Goal: Communication & Community: Answer question/provide support

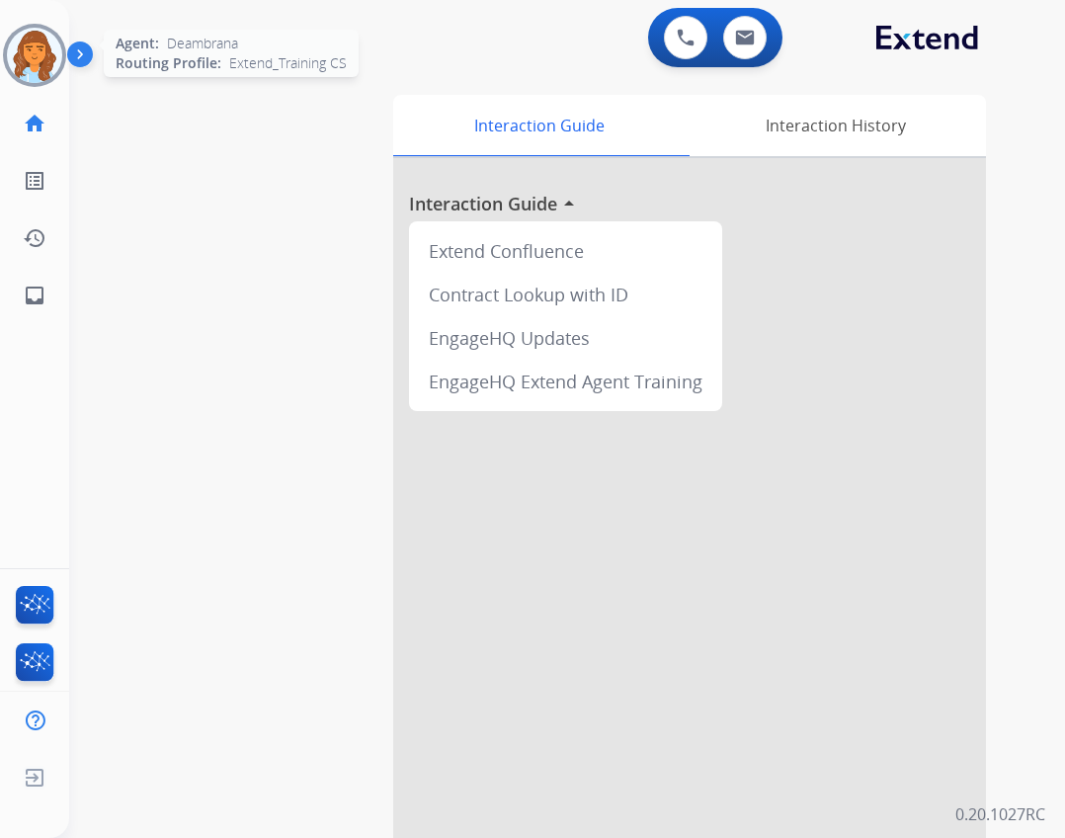
click at [61, 65] on div at bounding box center [34, 55] width 63 height 63
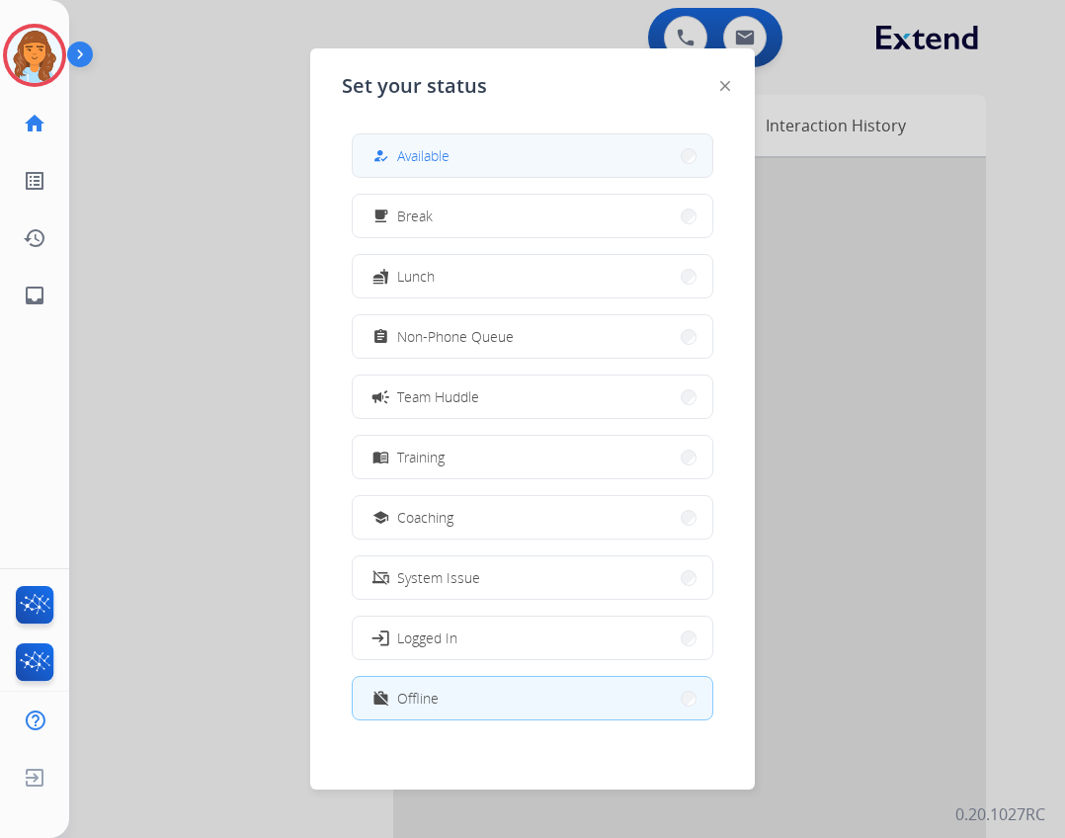
click at [515, 140] on button "how_to_reg Available" at bounding box center [533, 155] width 360 height 42
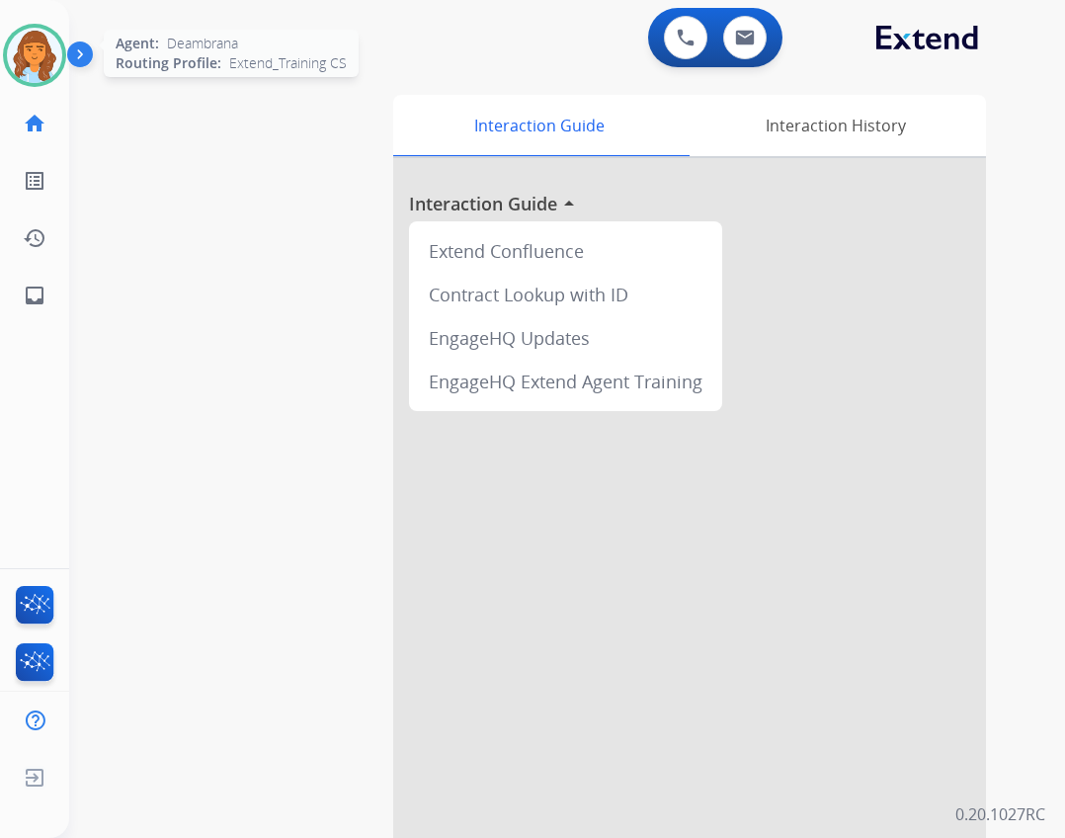
click at [39, 70] on img at bounding box center [34, 55] width 55 height 55
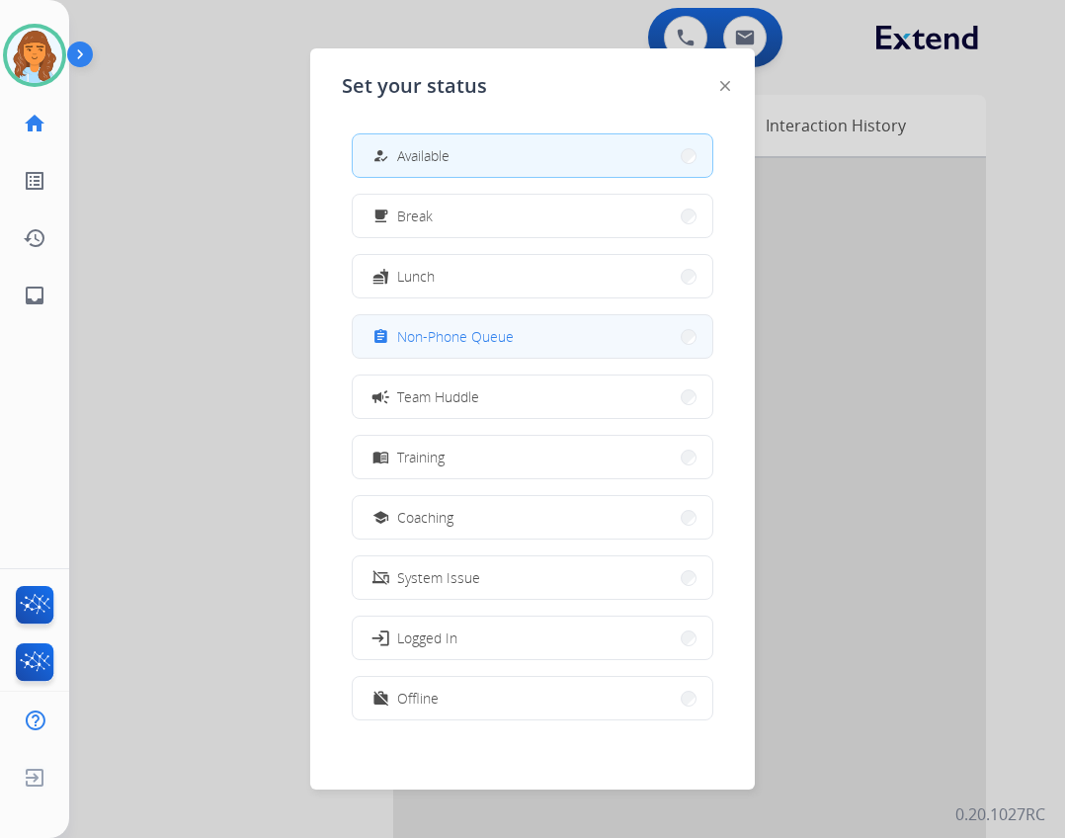
click at [458, 327] on span "Non-Phone Queue" at bounding box center [455, 336] width 117 height 21
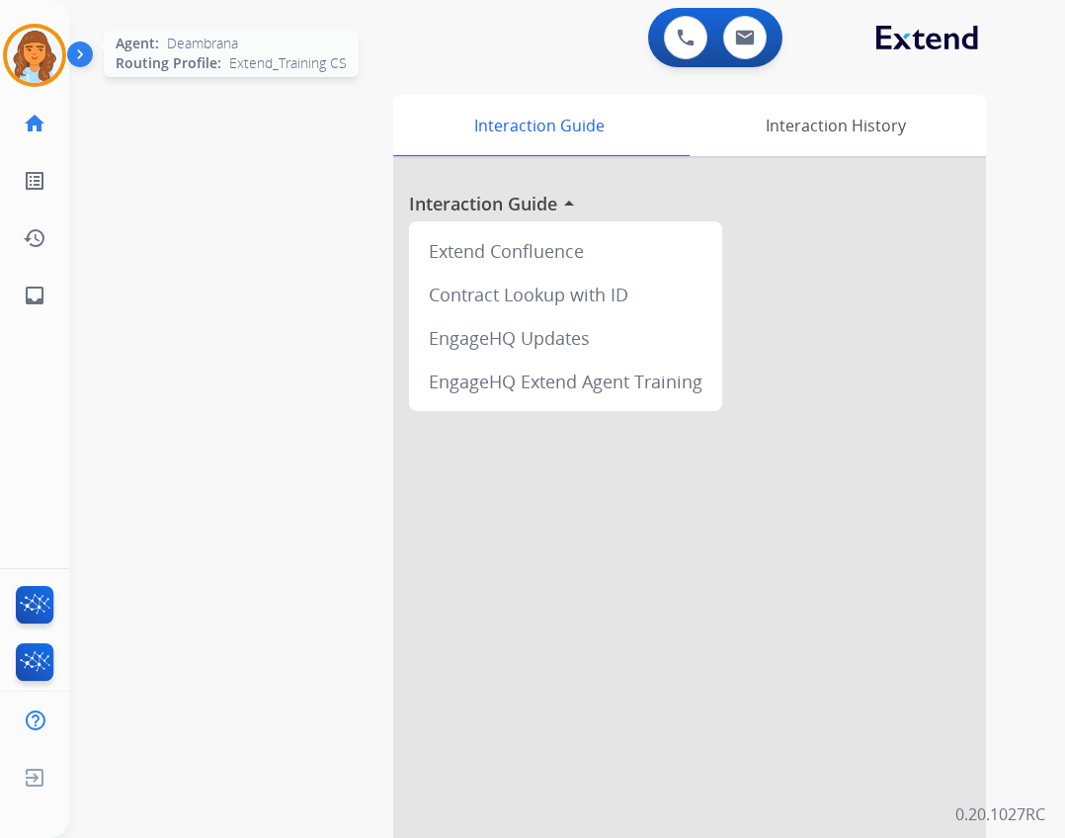
click at [42, 44] on img at bounding box center [34, 55] width 55 height 55
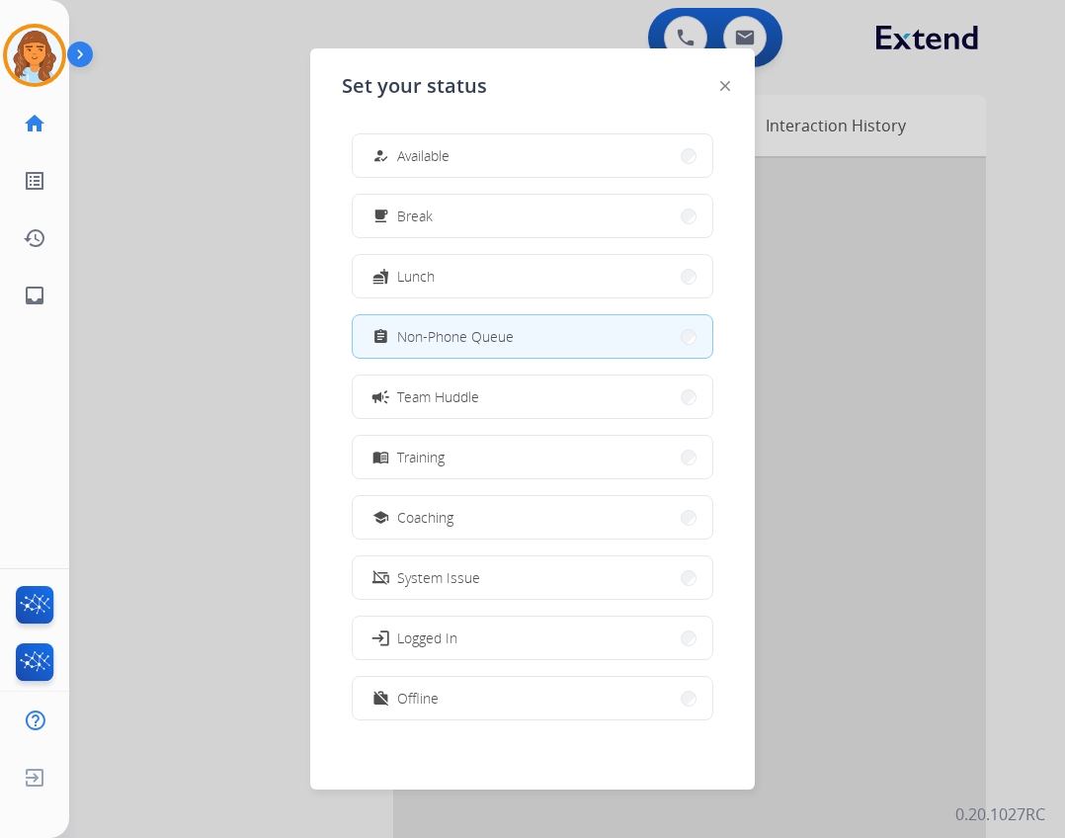
click at [418, 188] on div "how_to_reg Available free_breakfast Break fastfood Lunch assignment Non-Phone Q…" at bounding box center [532, 429] width 381 height 622
click at [419, 182] on div "how_to_reg Available free_breakfast Break fastfood Lunch assignment Non-Phone Q…" at bounding box center [532, 429] width 381 height 622
click at [417, 149] on span "Available" at bounding box center [423, 155] width 52 height 21
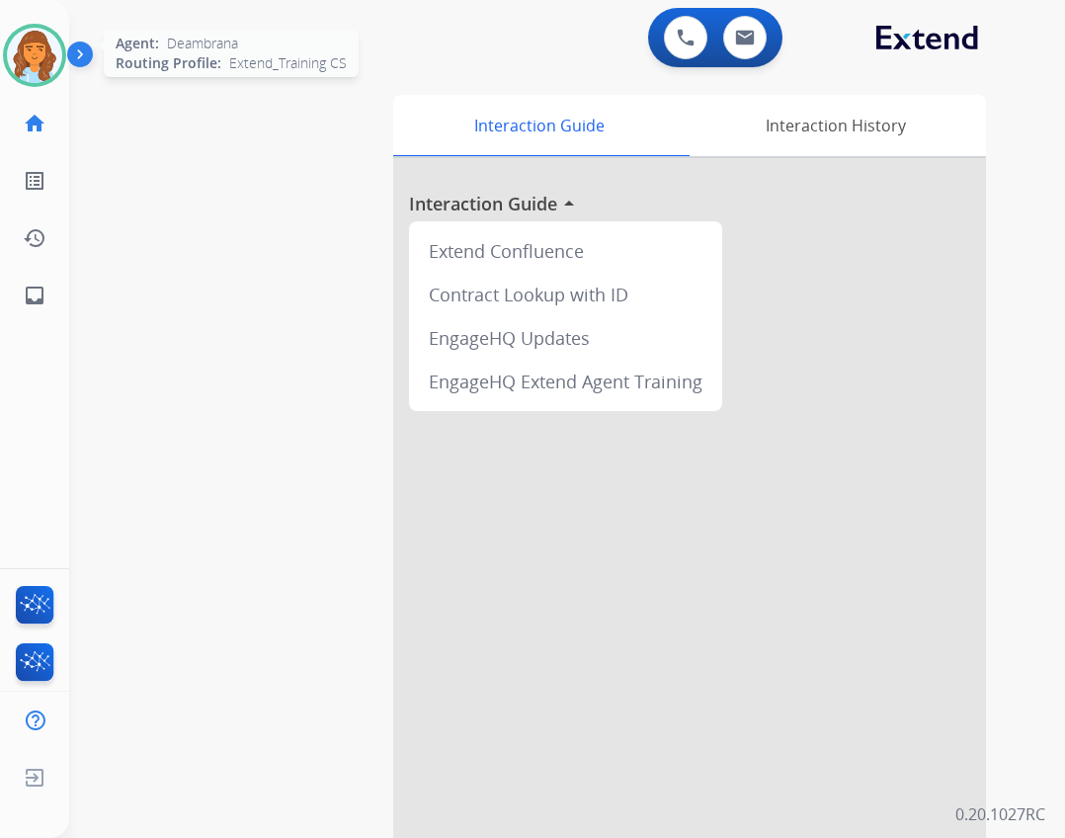
click at [17, 47] on img at bounding box center [34, 55] width 55 height 55
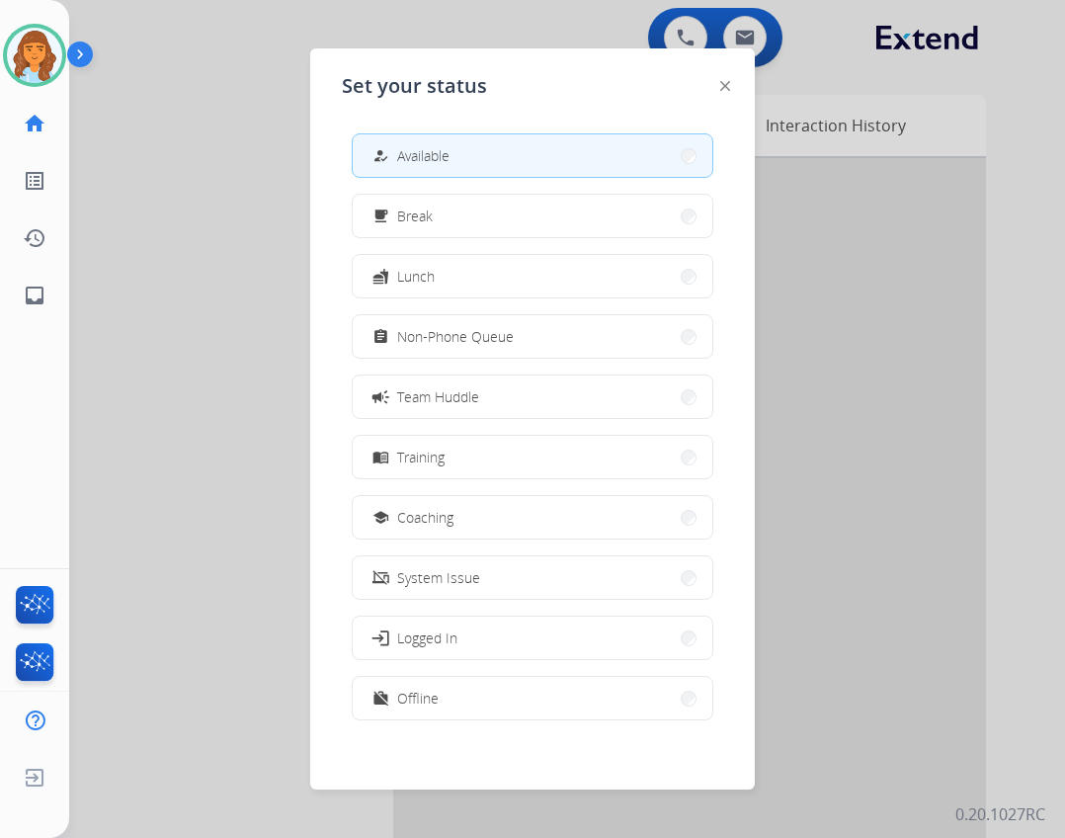
drag, startPoint x: 201, startPoint y: 231, endPoint x: 232, endPoint y: 184, distance: 57.0
click at [205, 219] on div at bounding box center [532, 419] width 1065 height 838
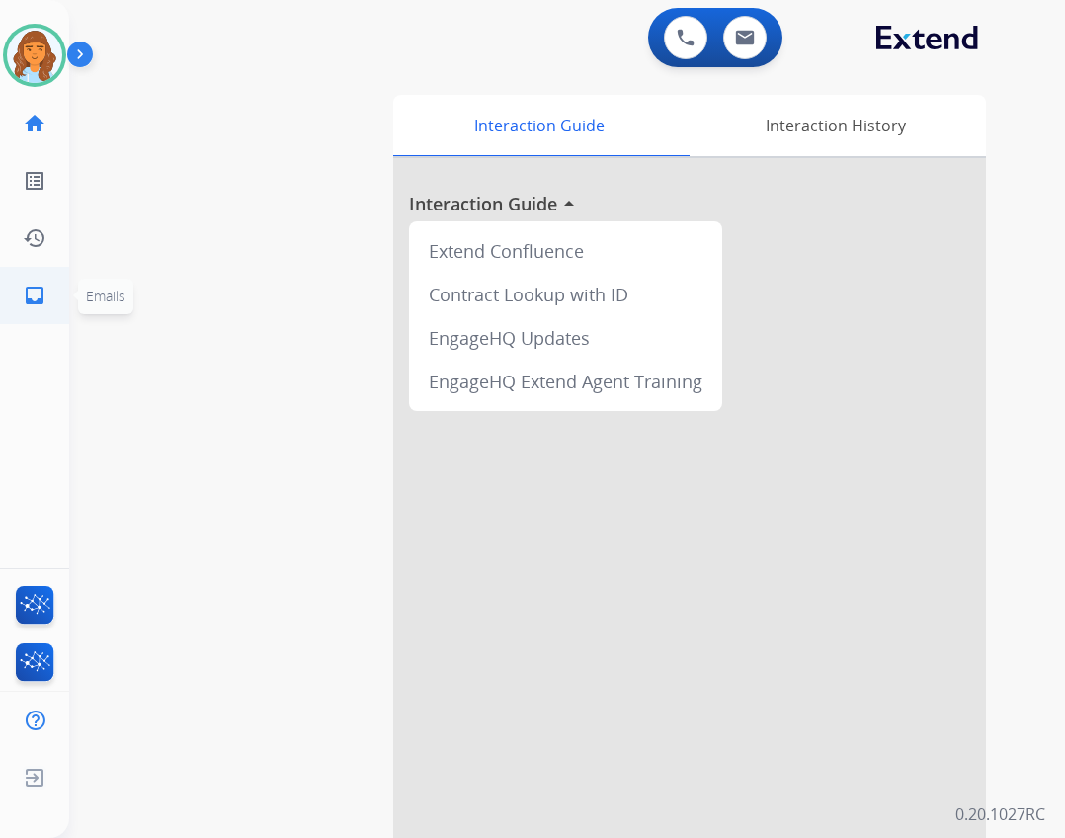
click at [45, 294] on mat-icon "inbox" at bounding box center [35, 295] width 24 height 24
select select "**********"
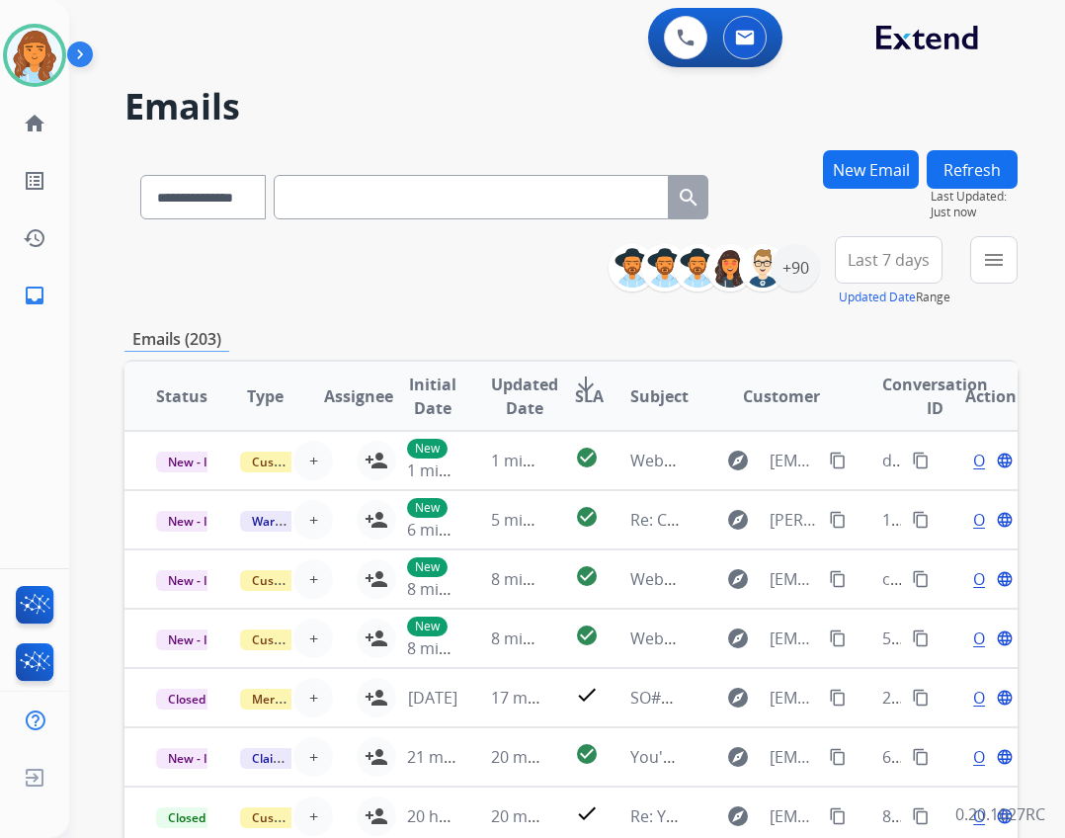
drag, startPoint x: 1039, startPoint y: 337, endPoint x: 1040, endPoint y: 320, distance: 16.8
drag, startPoint x: 1040, startPoint y: 320, endPoint x: 996, endPoint y: 274, distance: 64.3
click at [515, 275] on button "menu" at bounding box center [993, 259] width 47 height 47
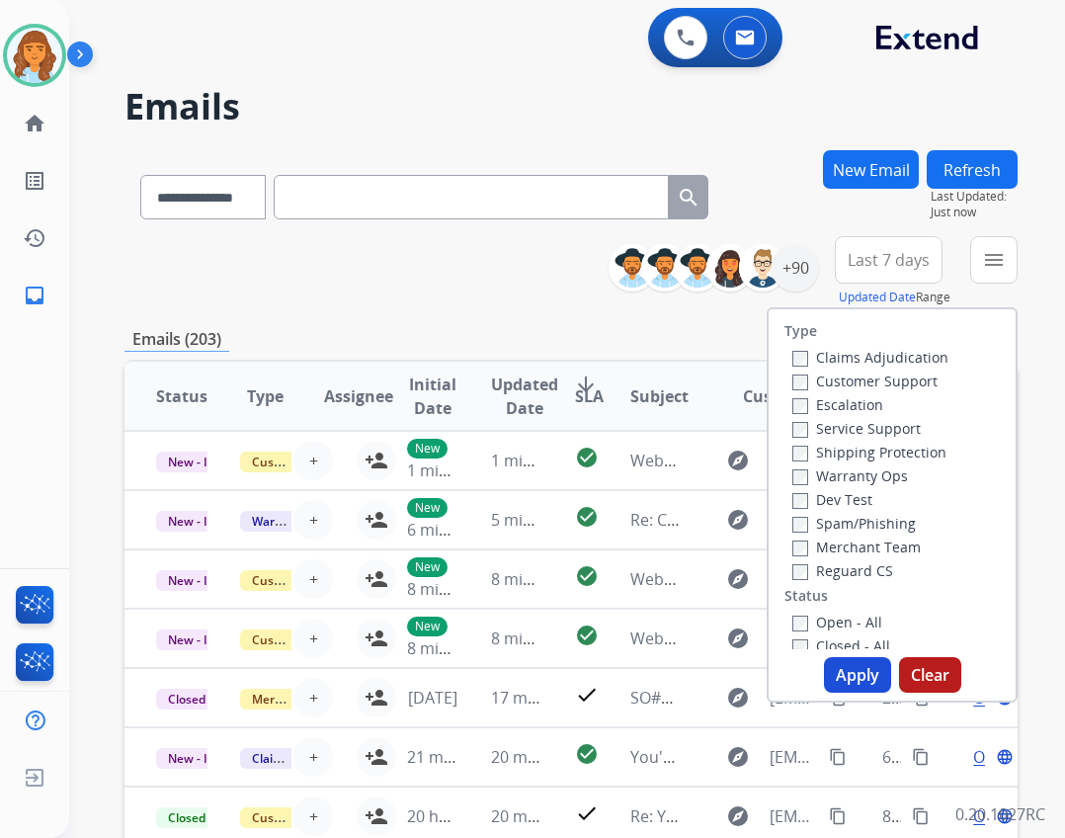
click at [515, 624] on label "Open - All" at bounding box center [837, 621] width 90 height 19
click at [515, 451] on label "Shipping Protection" at bounding box center [869, 452] width 154 height 19
click at [515, 450] on div "Claims Adjudication Customer Support Escalation Service Support Shipping Protec…" at bounding box center [866, 463] width 164 height 237
click at [515, 385] on div "Claims Adjudication Customer Support Escalation Service Support Shipping Protec…" at bounding box center [866, 463] width 164 height 237
click at [515, 678] on button "Apply" at bounding box center [857, 675] width 67 height 36
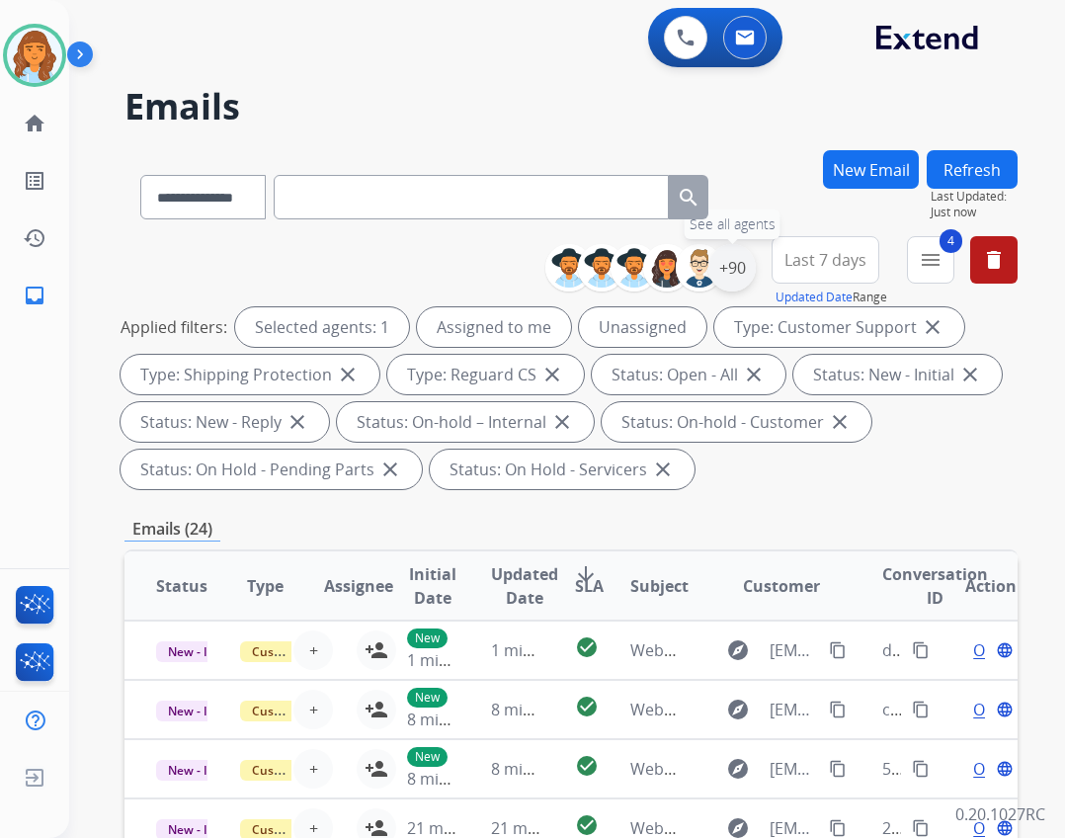
click at [515, 276] on div "+90" at bounding box center [731, 267] width 47 height 47
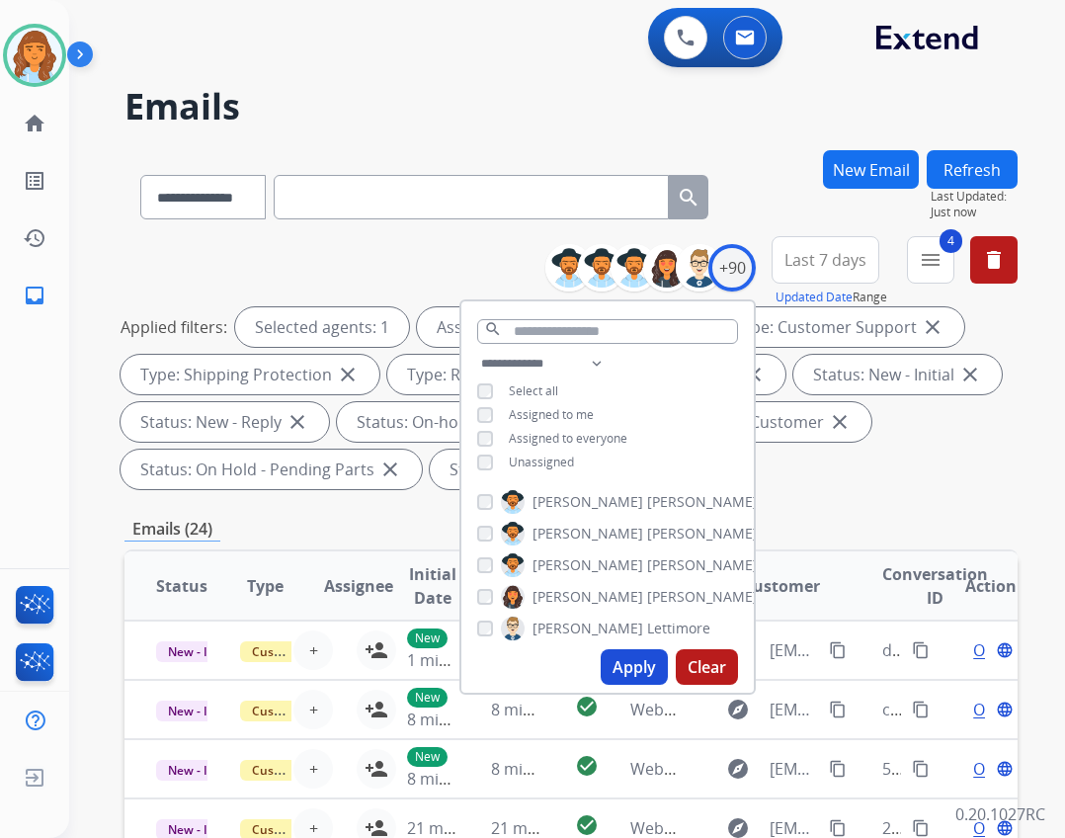
click at [515, 458] on span "Unassigned" at bounding box center [541, 461] width 65 height 17
click at [515, 668] on button "Apply" at bounding box center [634, 667] width 67 height 36
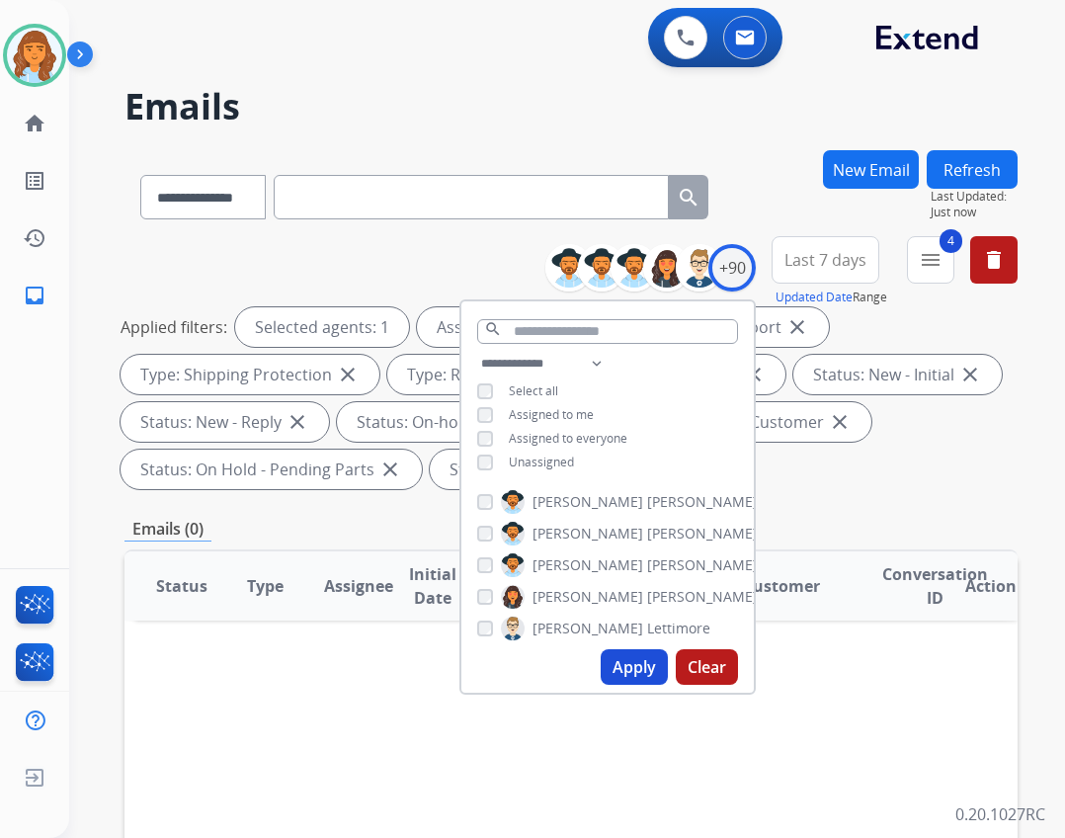
click at [515, 544] on div "**********" at bounding box center [570, 732] width 893 height 1164
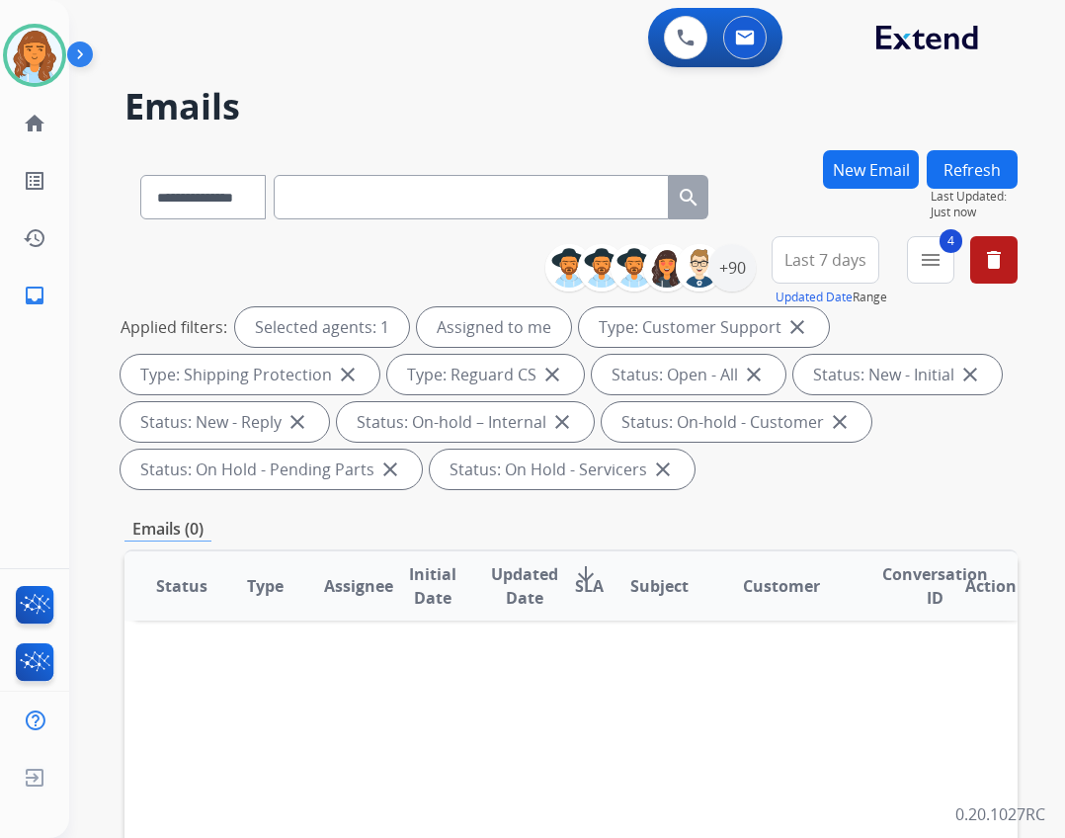
click at [297, 80] on div "**********" at bounding box center [543, 490] width 948 height 838
click at [38, 106] on link "home Home" at bounding box center [34, 123] width 55 height 55
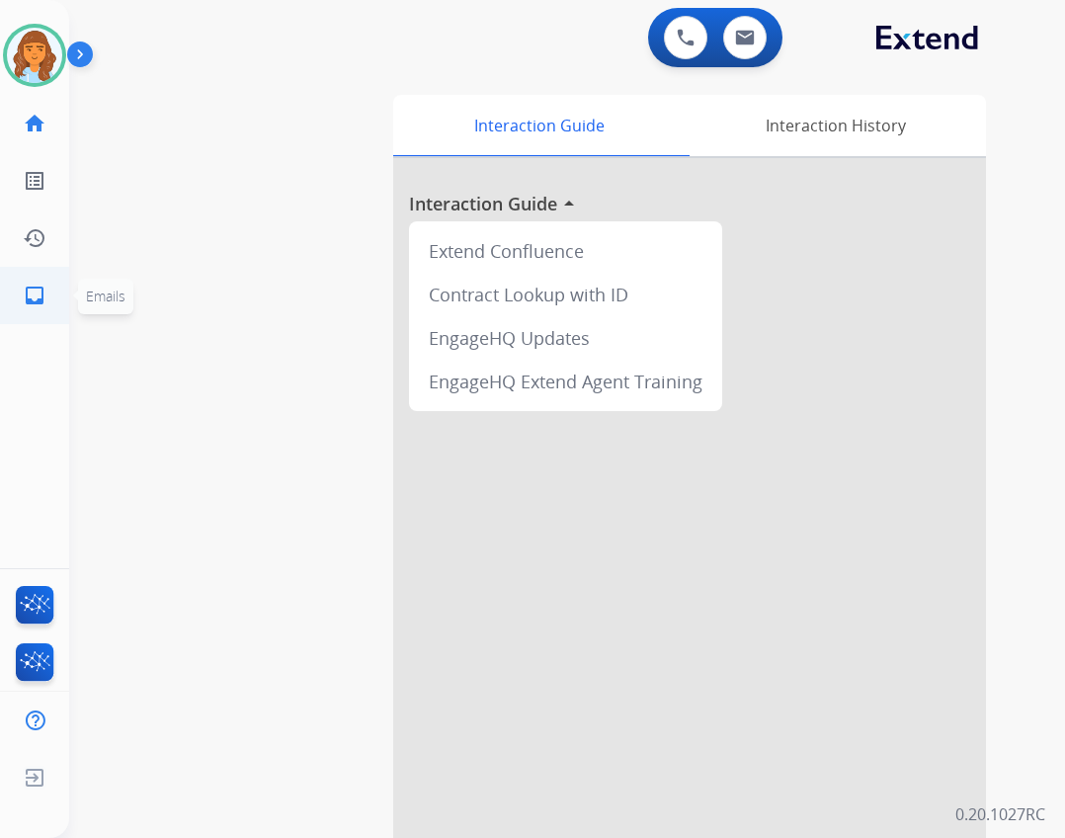
click at [34, 292] on mat-icon "inbox" at bounding box center [35, 295] width 24 height 24
select select "**********"
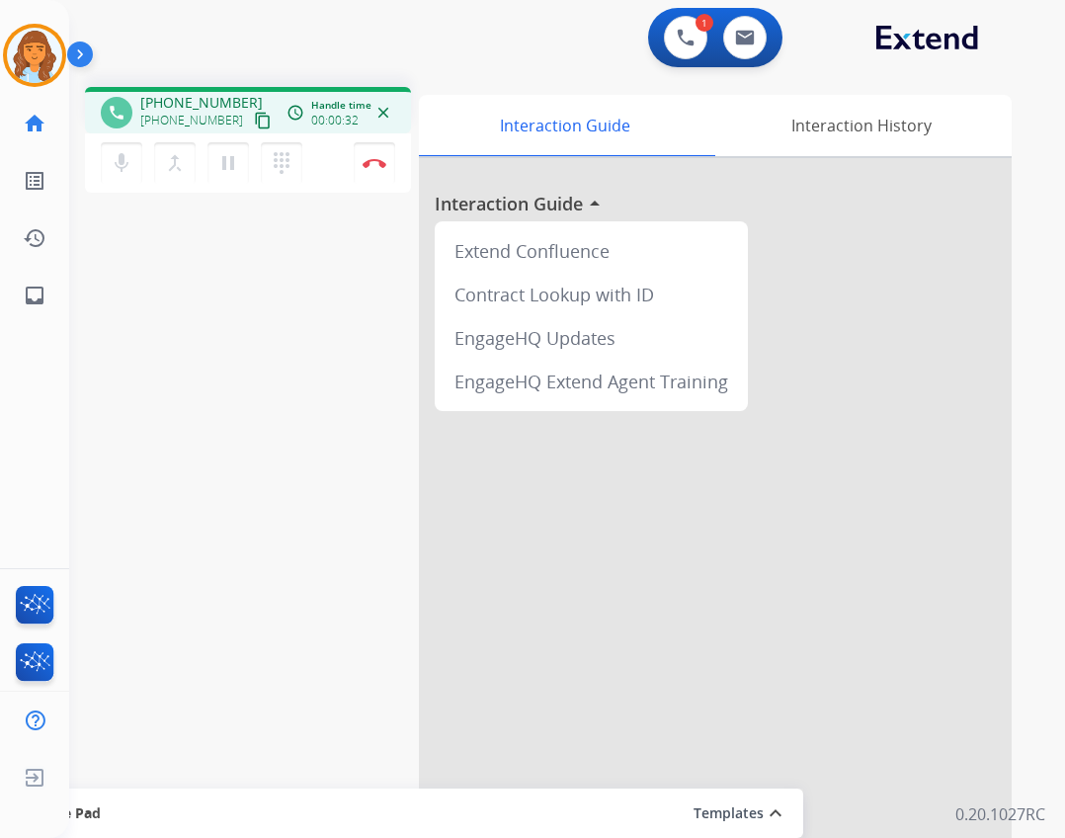
click at [254, 119] on mat-icon "content_copy" at bounding box center [263, 121] width 18 height 18
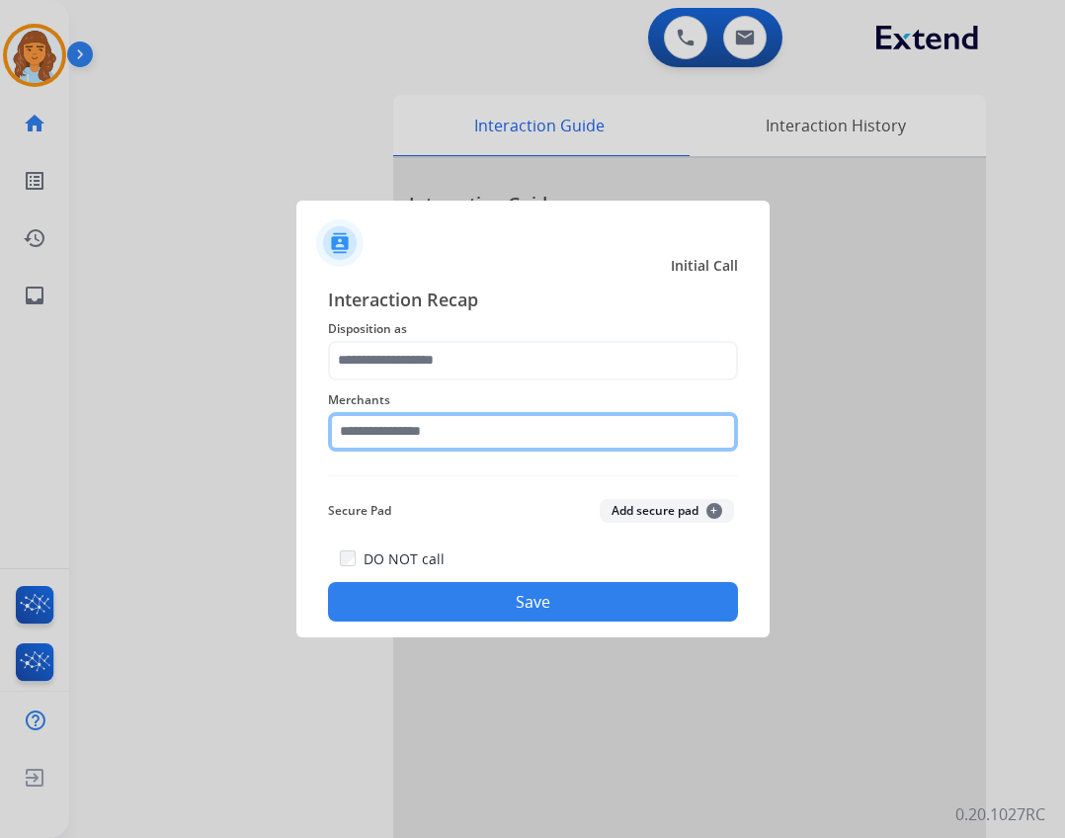
click at [515, 447] on input "text" at bounding box center [533, 432] width 410 height 40
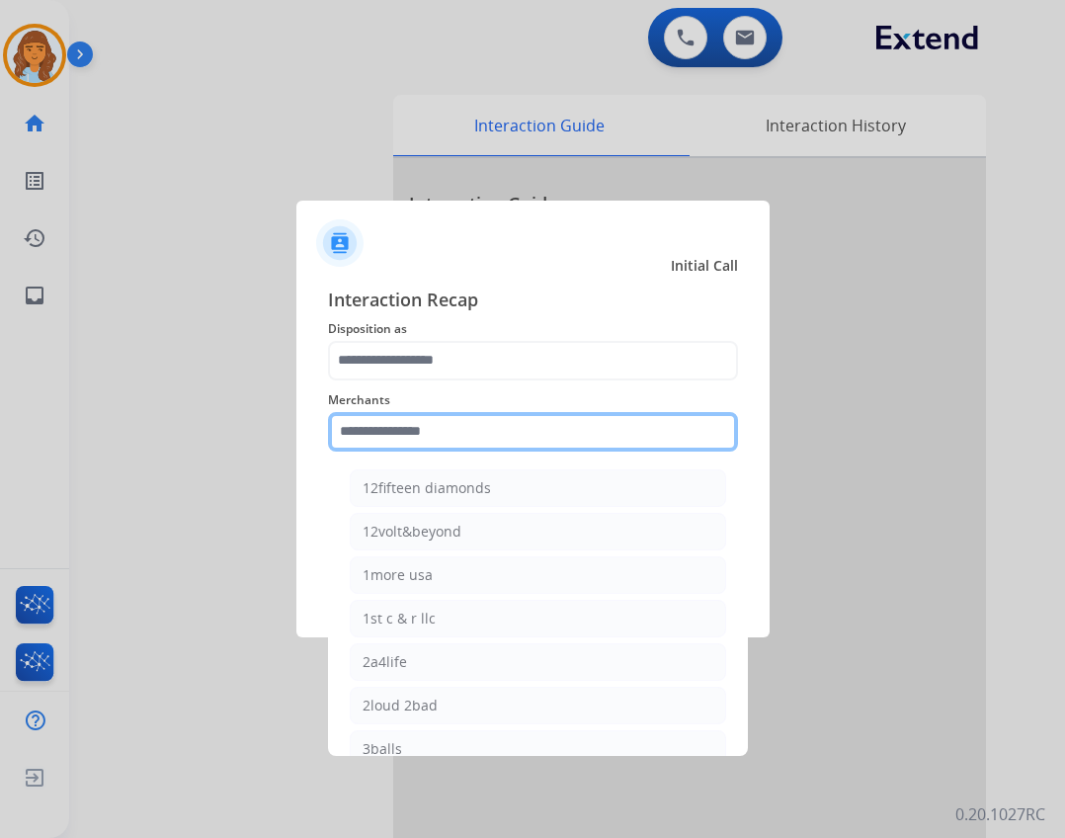
type input "*"
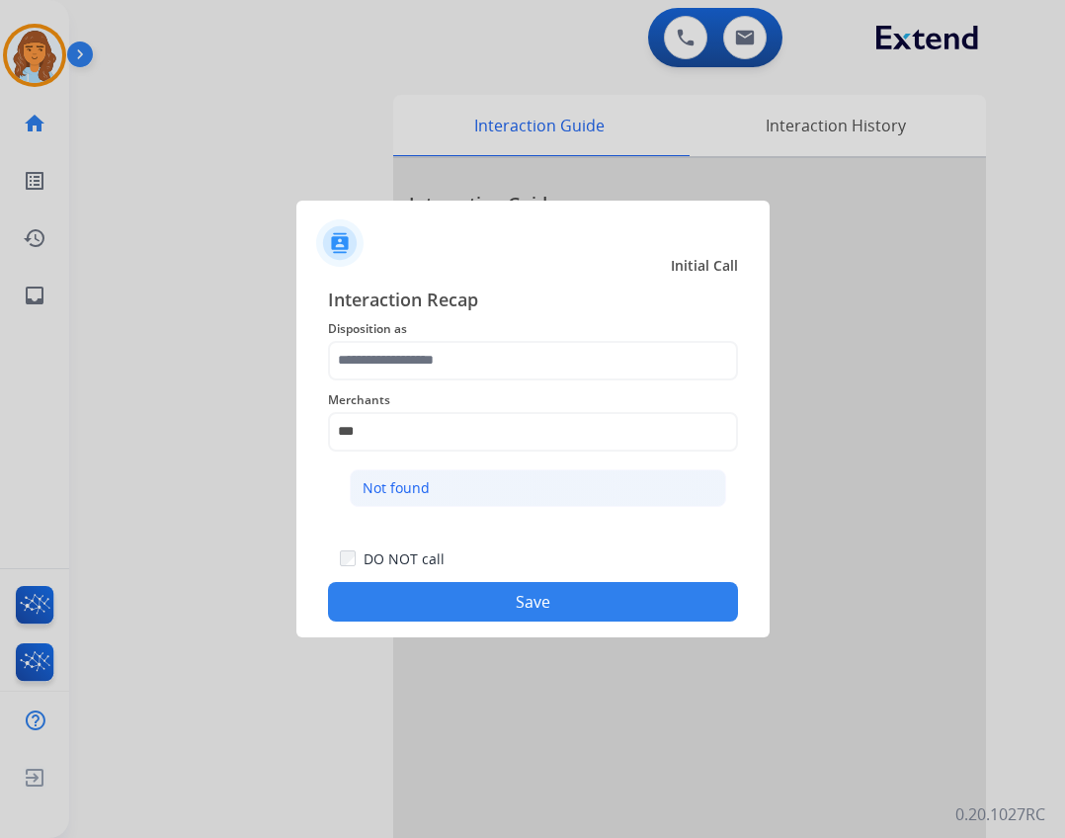
click at [487, 494] on li "Not found" at bounding box center [538, 488] width 376 height 38
type input "*********"
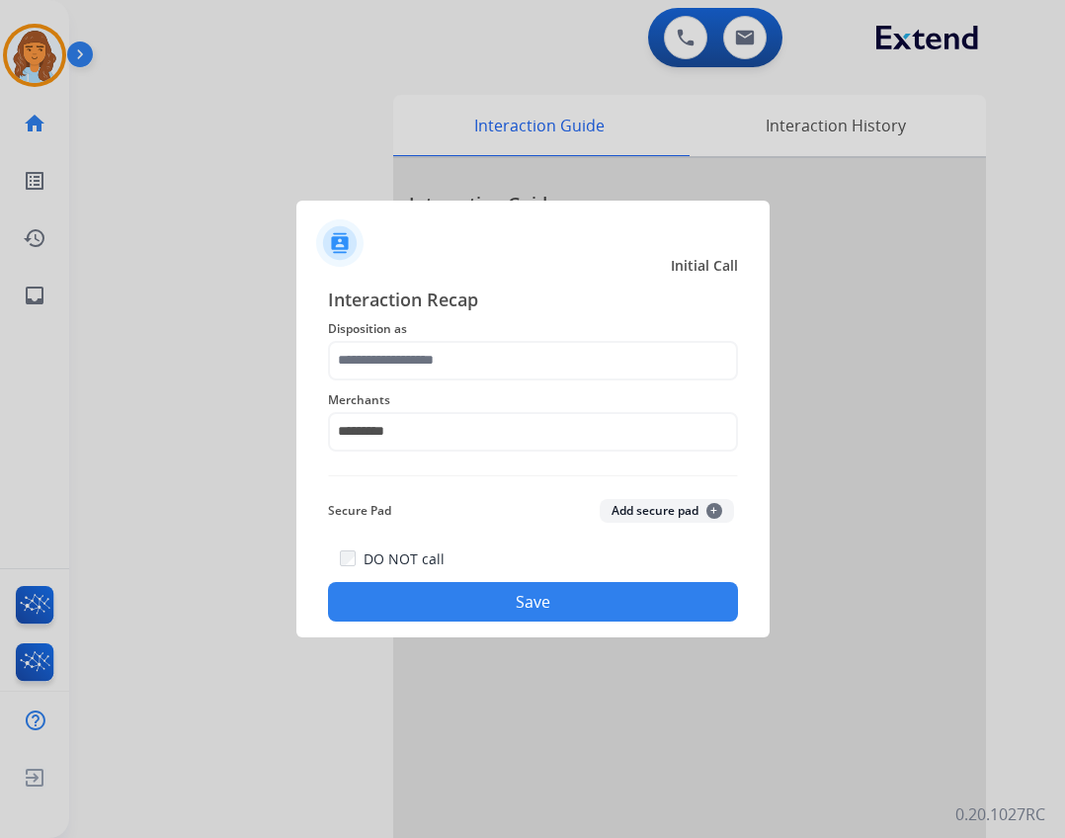
click at [451, 332] on span "Disposition as" at bounding box center [533, 329] width 410 height 24
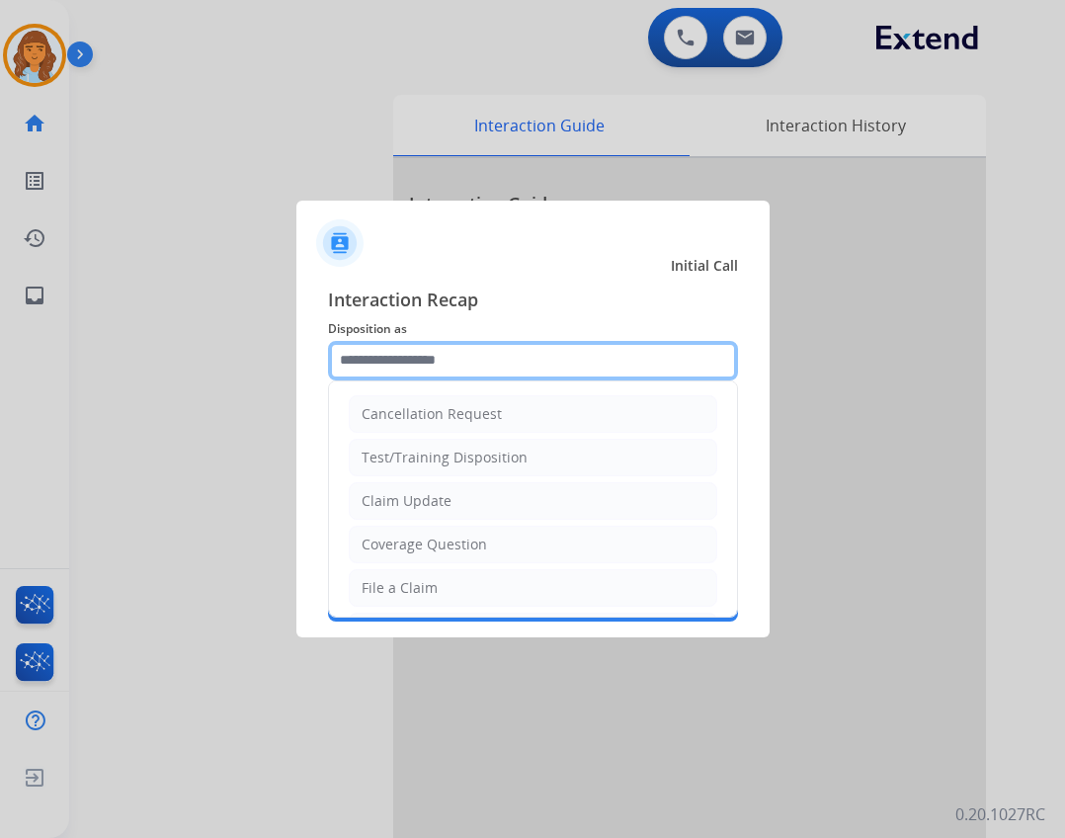
click at [450, 359] on input "text" at bounding box center [533, 361] width 410 height 40
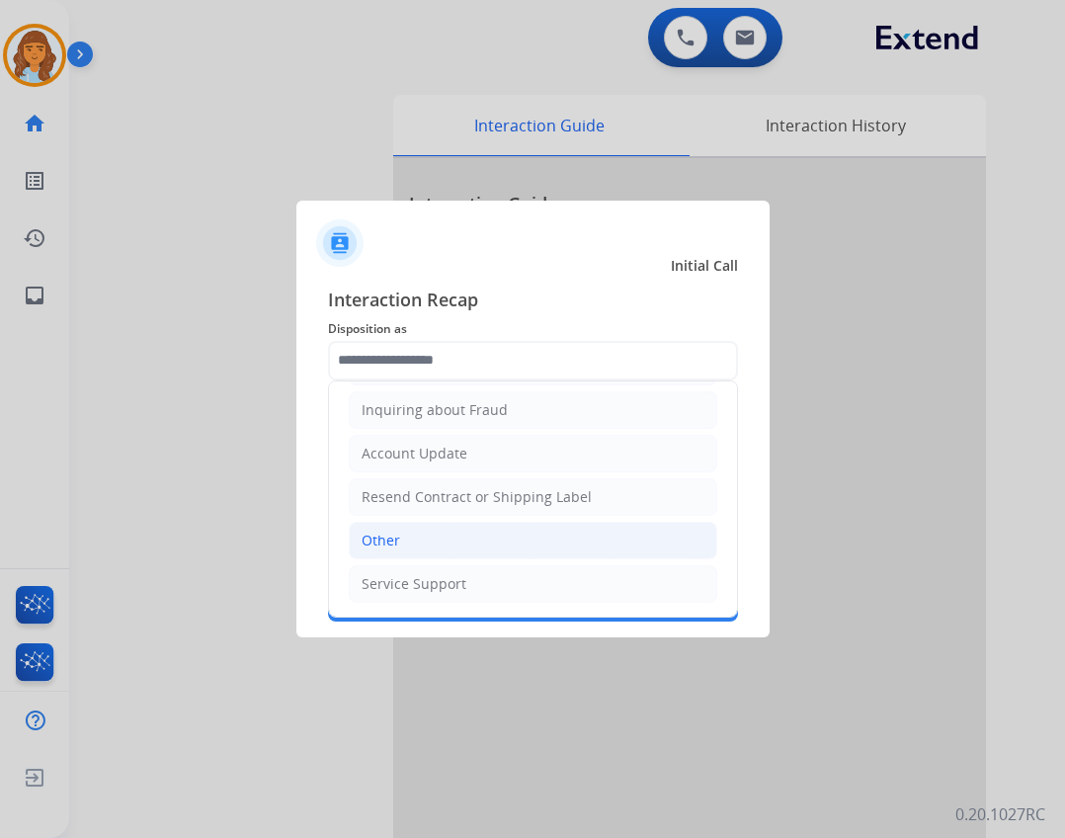
click at [497, 548] on li "Other" at bounding box center [533, 541] width 368 height 38
type input "*****"
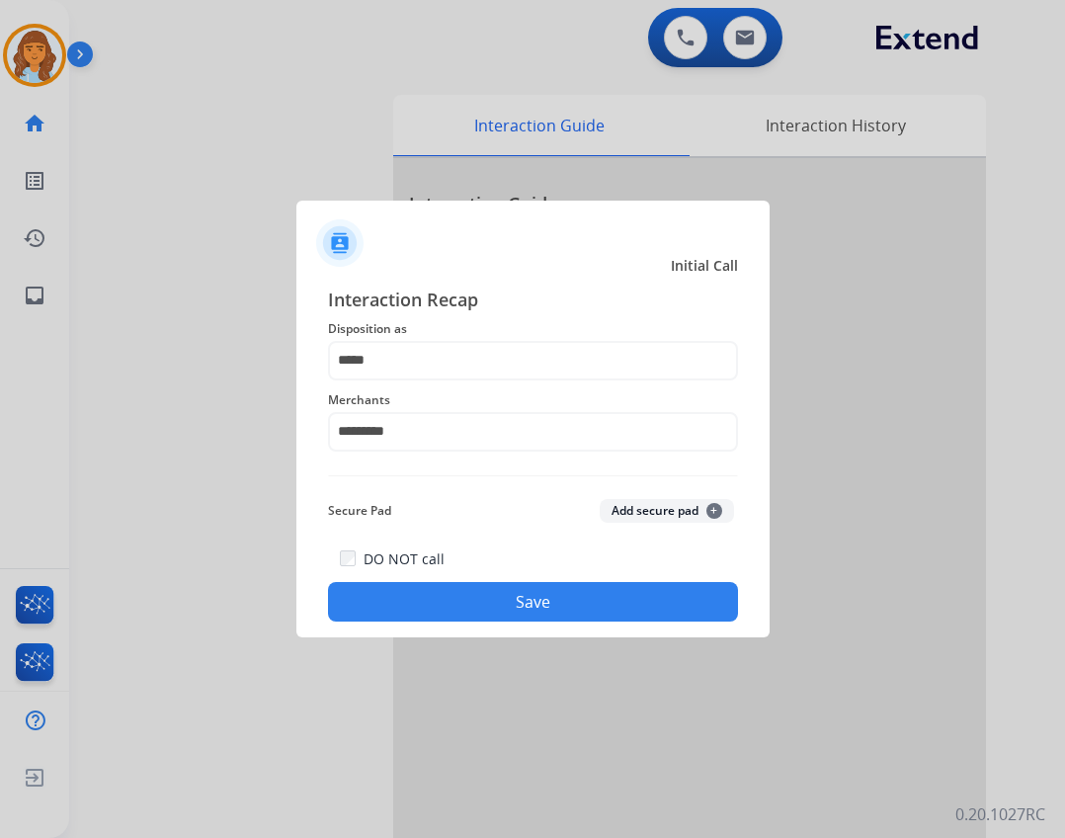
click at [501, 604] on button "Save" at bounding box center [533, 602] width 410 height 40
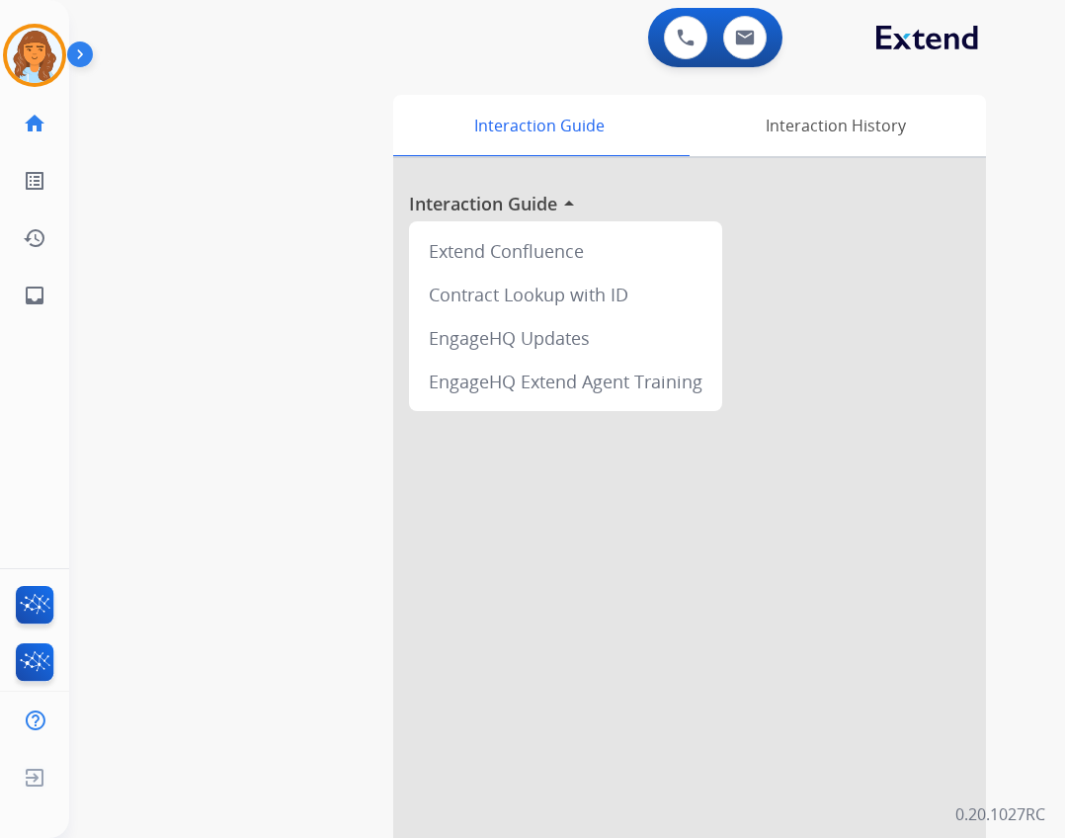
click at [66, 63] on div "Deambrana AfterCallWork Edit Avatar Agent: Deambrana Routing Profile: Extend_Tr…" at bounding box center [34, 55] width 69 height 63
click at [52, 67] on img at bounding box center [34, 55] width 55 height 55
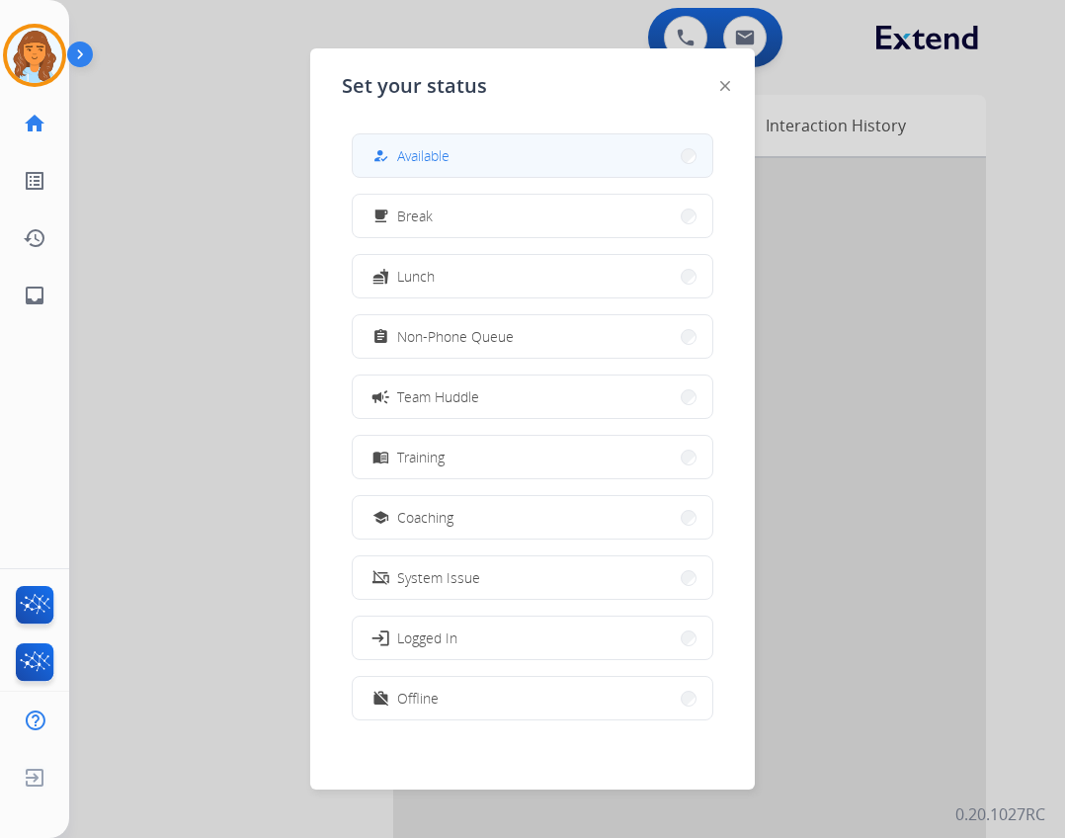
click at [458, 170] on button "how_to_reg Available" at bounding box center [533, 155] width 360 height 42
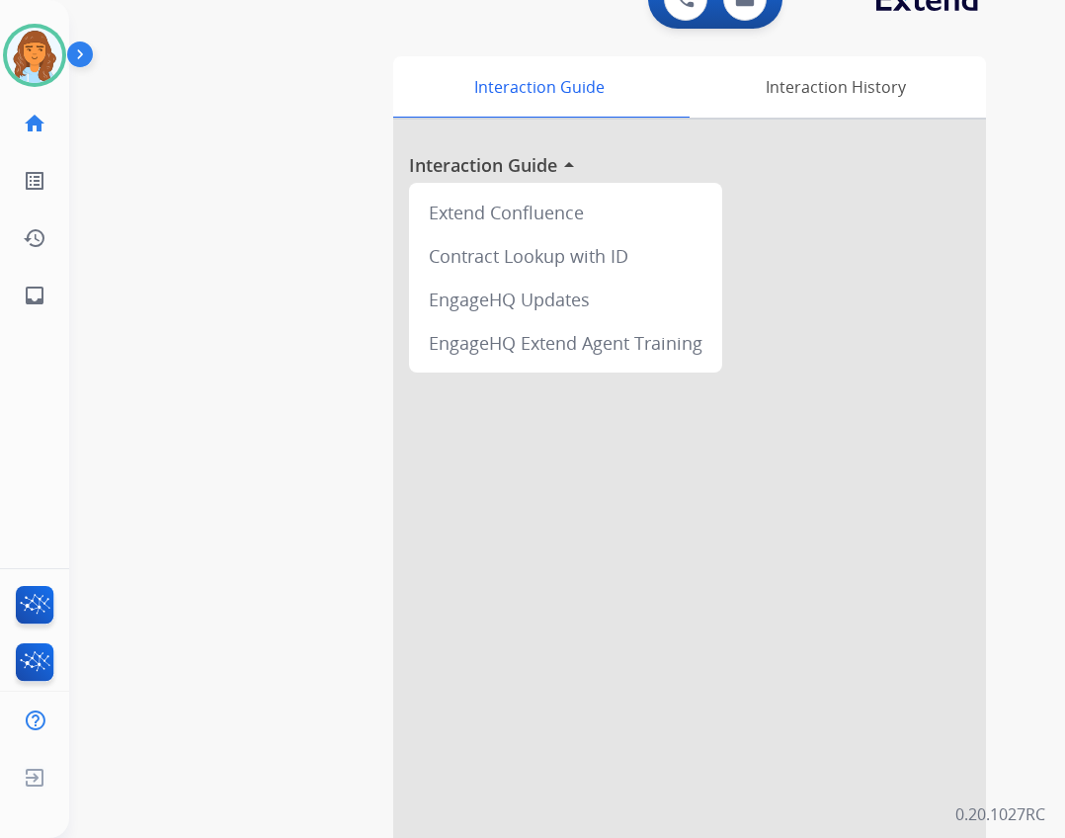
scroll to position [57, 0]
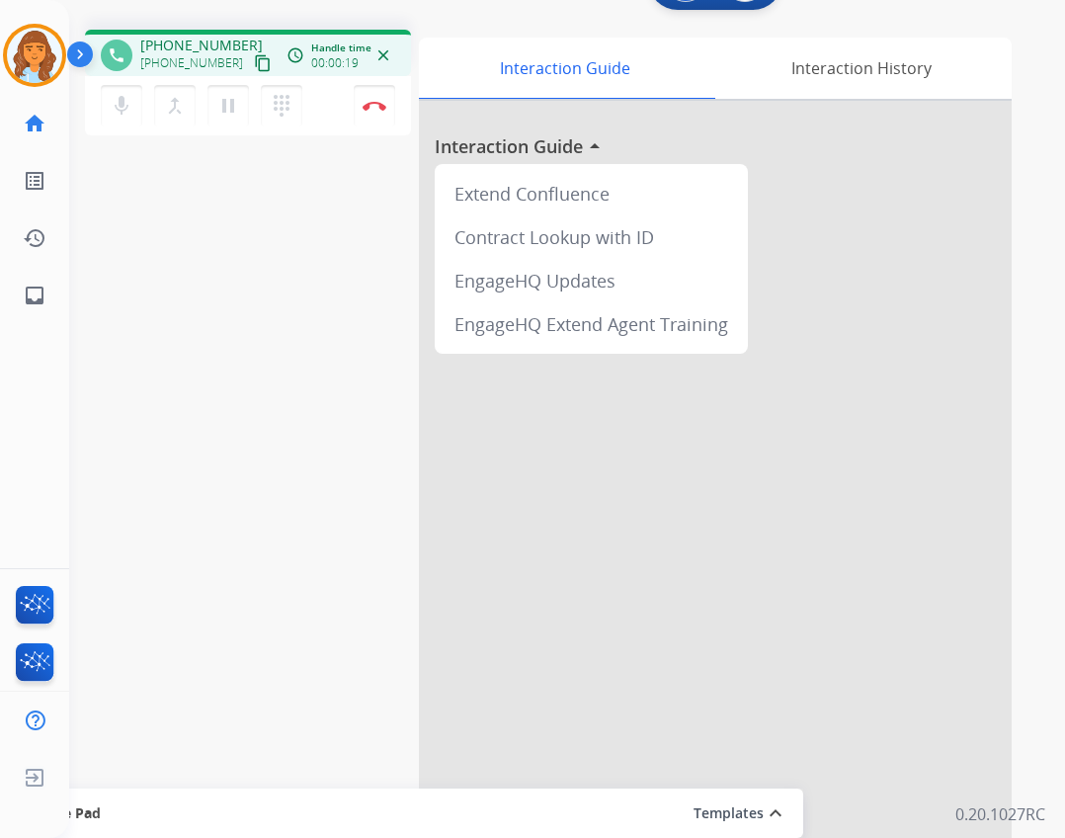
click at [254, 62] on mat-icon "content_copy" at bounding box center [263, 63] width 18 height 18
click at [284, 107] on mat-icon "dialpad" at bounding box center [282, 106] width 24 height 24
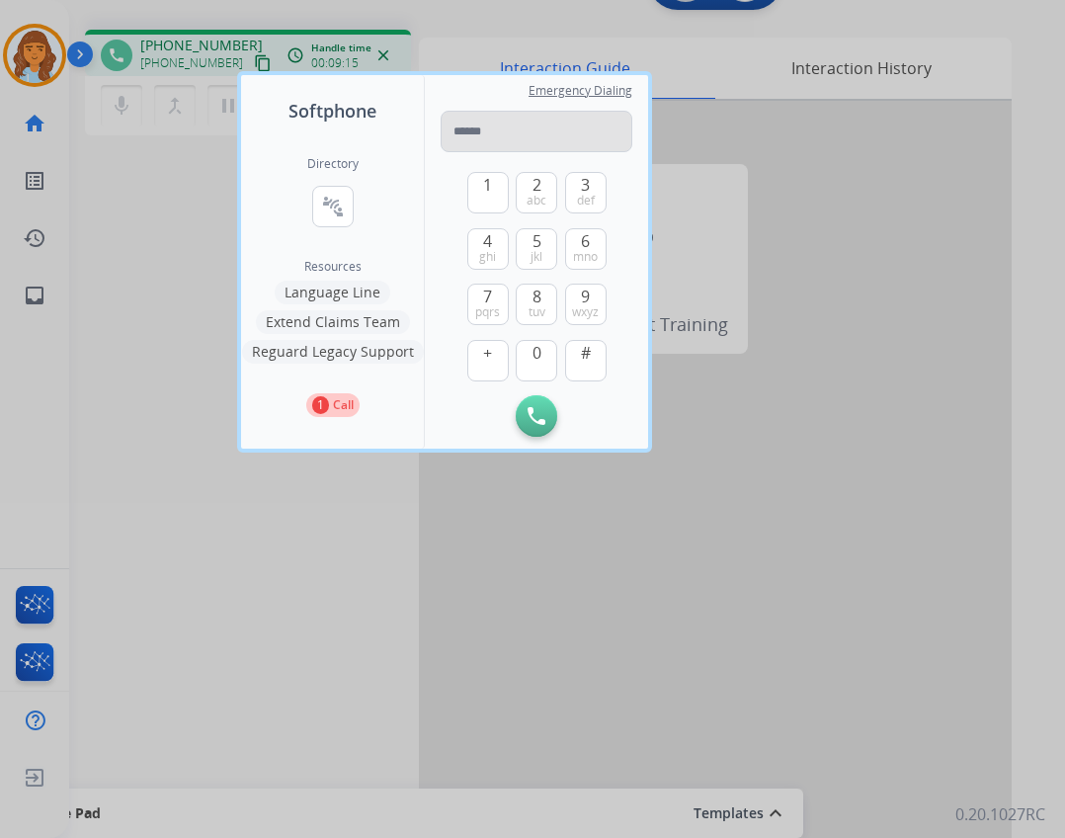
click at [483, 131] on input "tel" at bounding box center [537, 131] width 192 height 41
type input "**********"
click at [515, 414] on button "Initiate Call" at bounding box center [536, 415] width 41 height 41
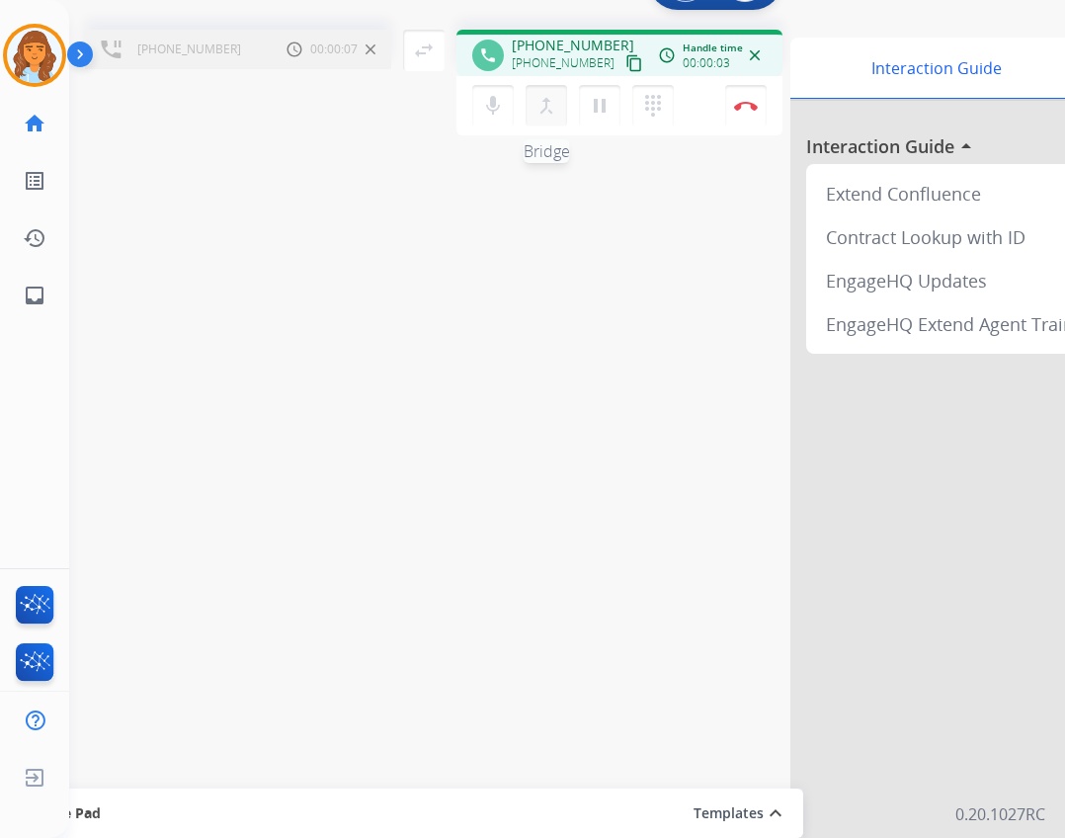
click at [515, 108] on mat-icon "merge_type" at bounding box center [546, 106] width 24 height 24
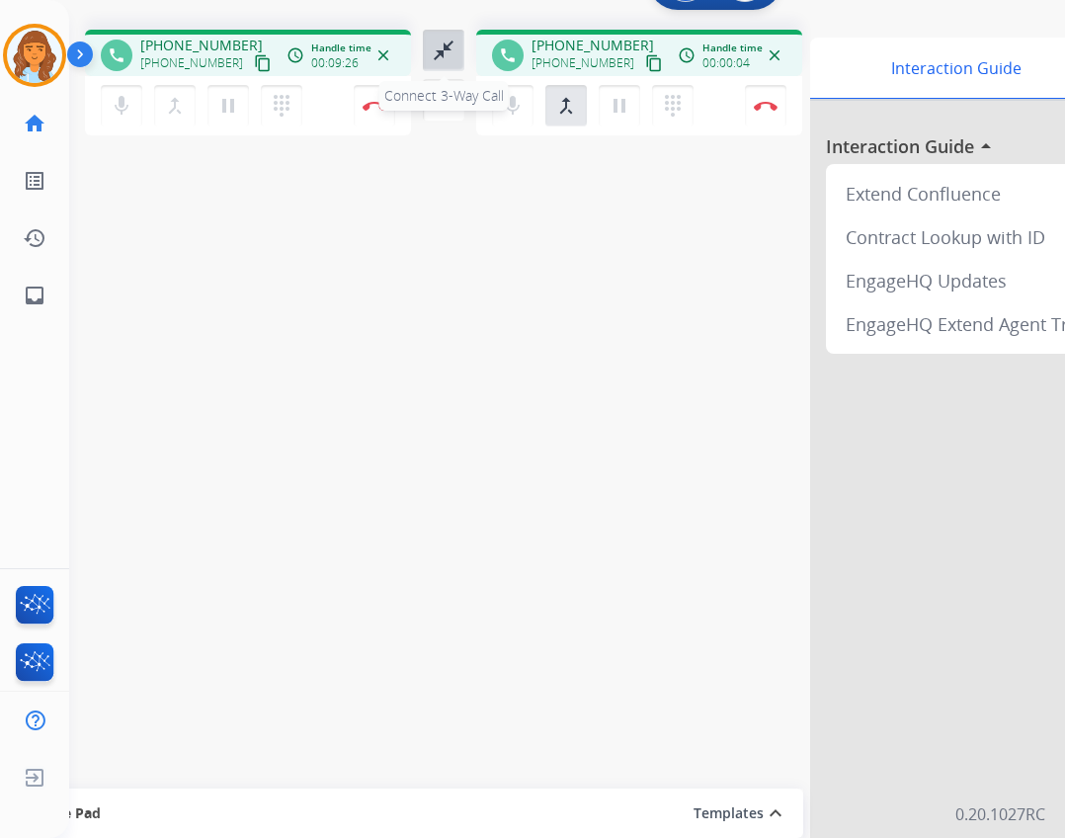
click at [460, 57] on button "close_fullscreen Connect 3-Way Call" at bounding box center [443, 50] width 41 height 41
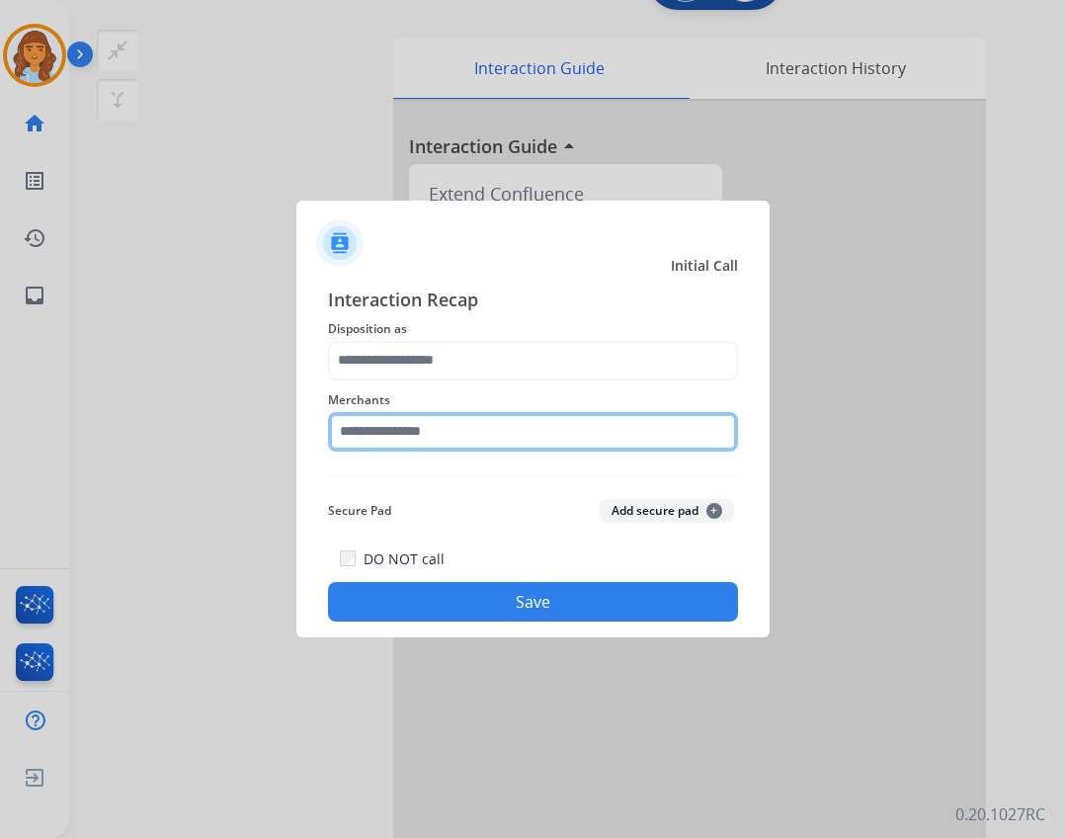
click at [363, 428] on input "text" at bounding box center [533, 432] width 410 height 40
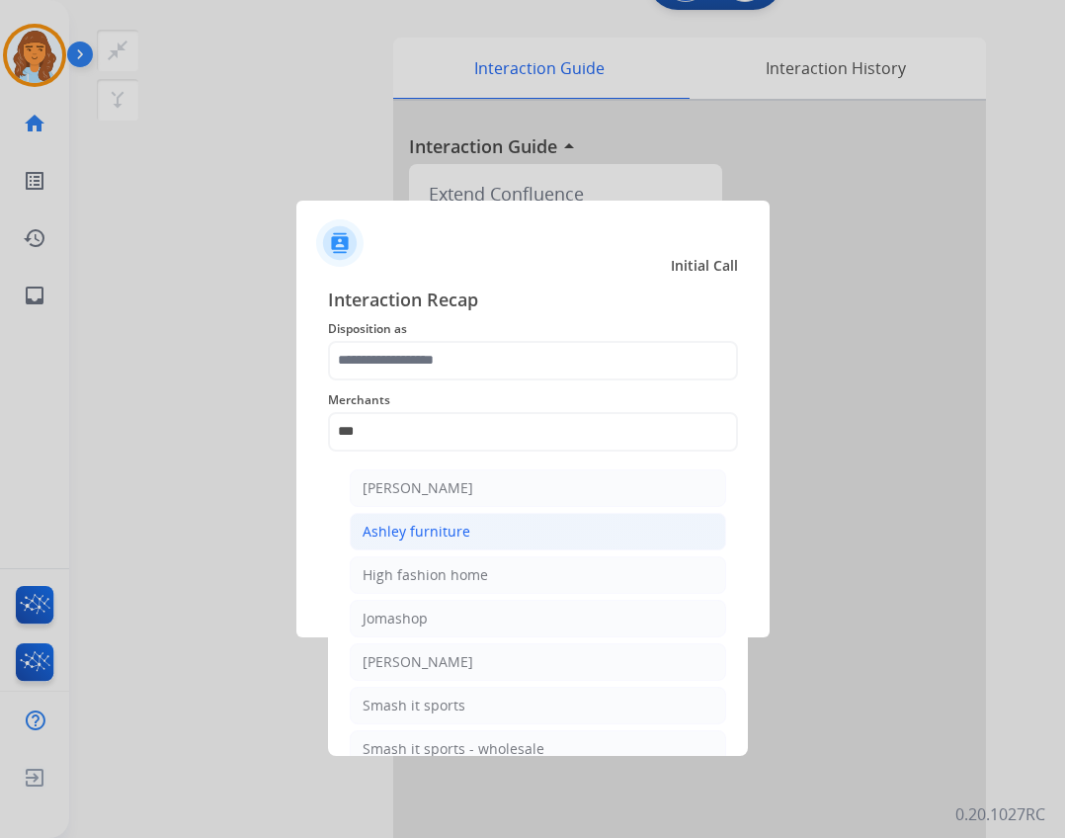
click at [515, 534] on li "Ashley furniture" at bounding box center [538, 532] width 376 height 38
type input "**********"
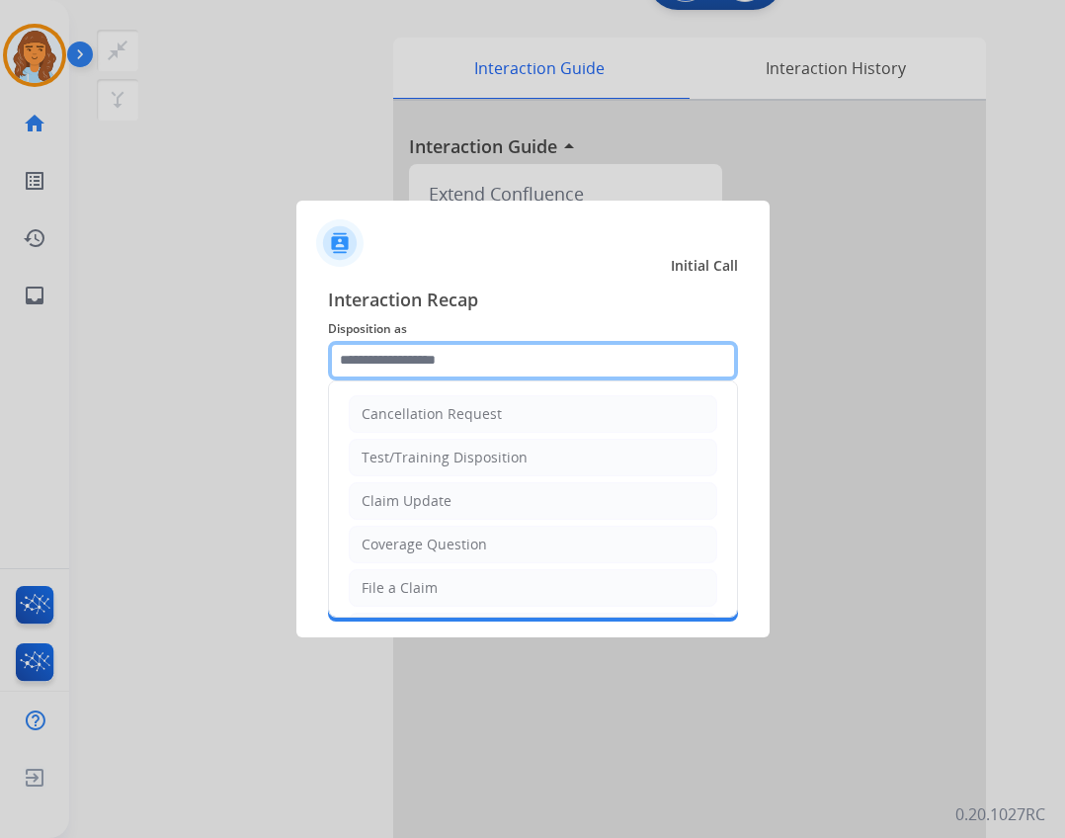
click at [471, 366] on input "text" at bounding box center [533, 361] width 410 height 40
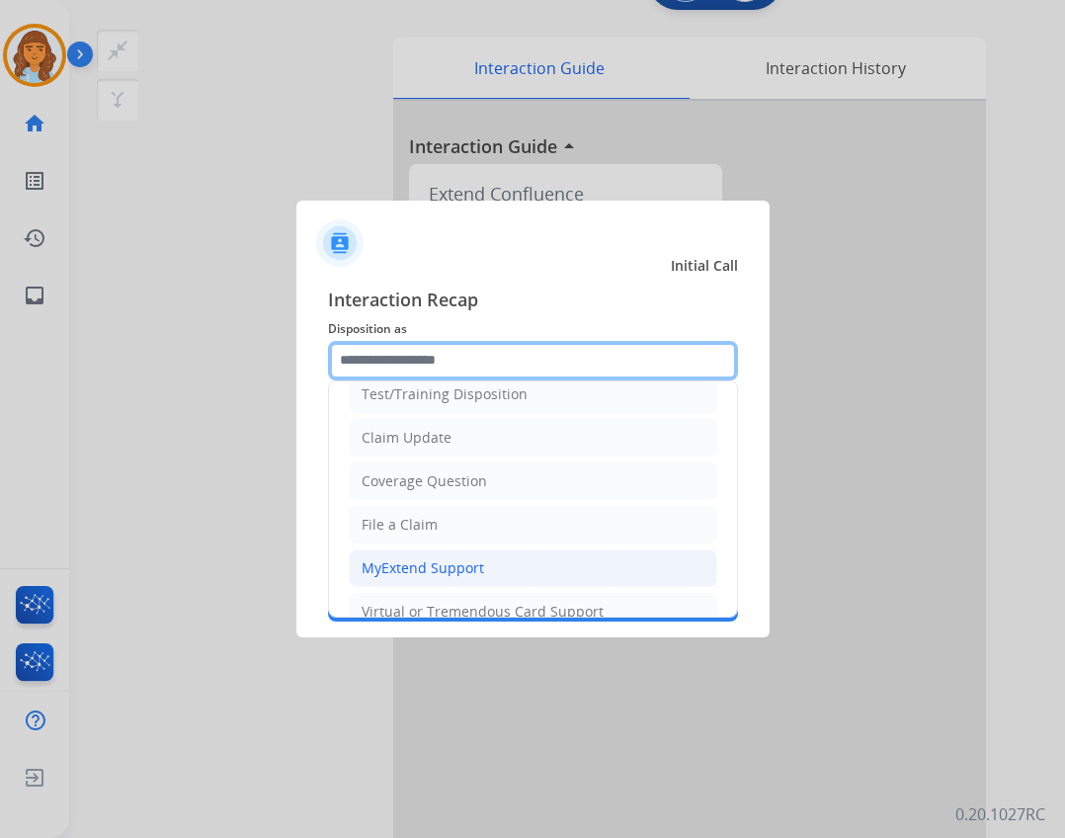
scroll to position [12, 0]
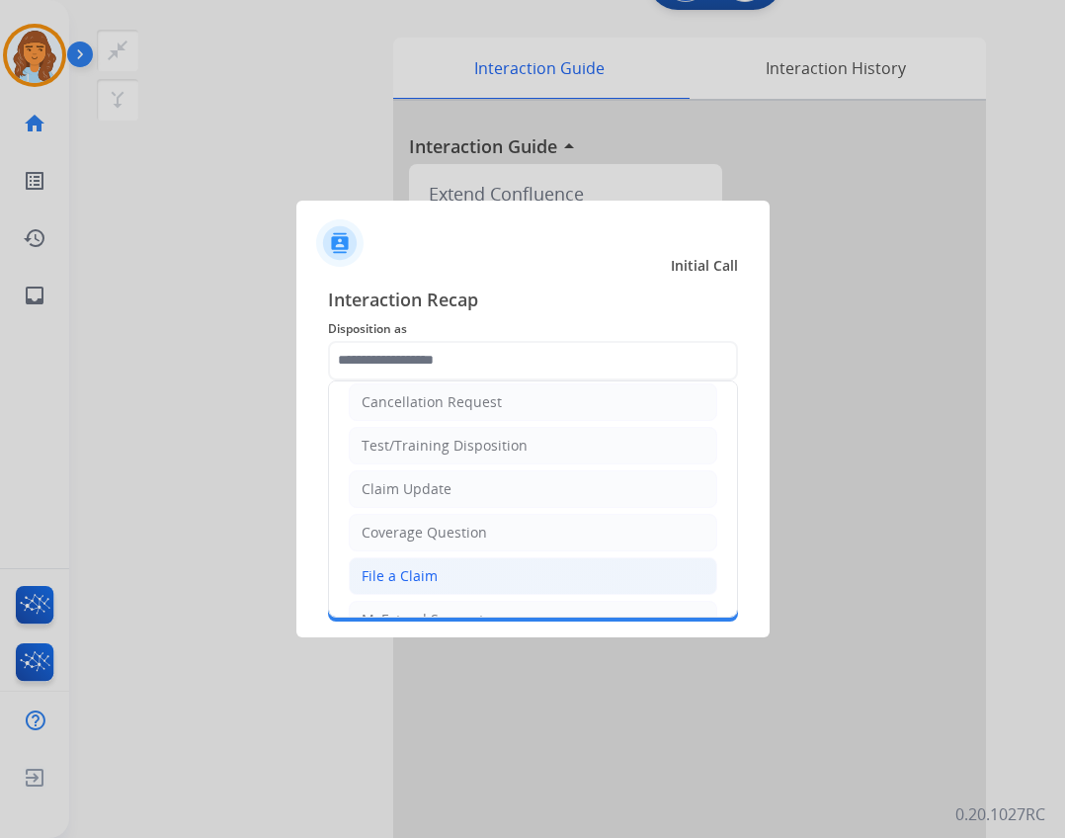
click at [444, 560] on li "File a Claim" at bounding box center [533, 576] width 368 height 38
type input "**********"
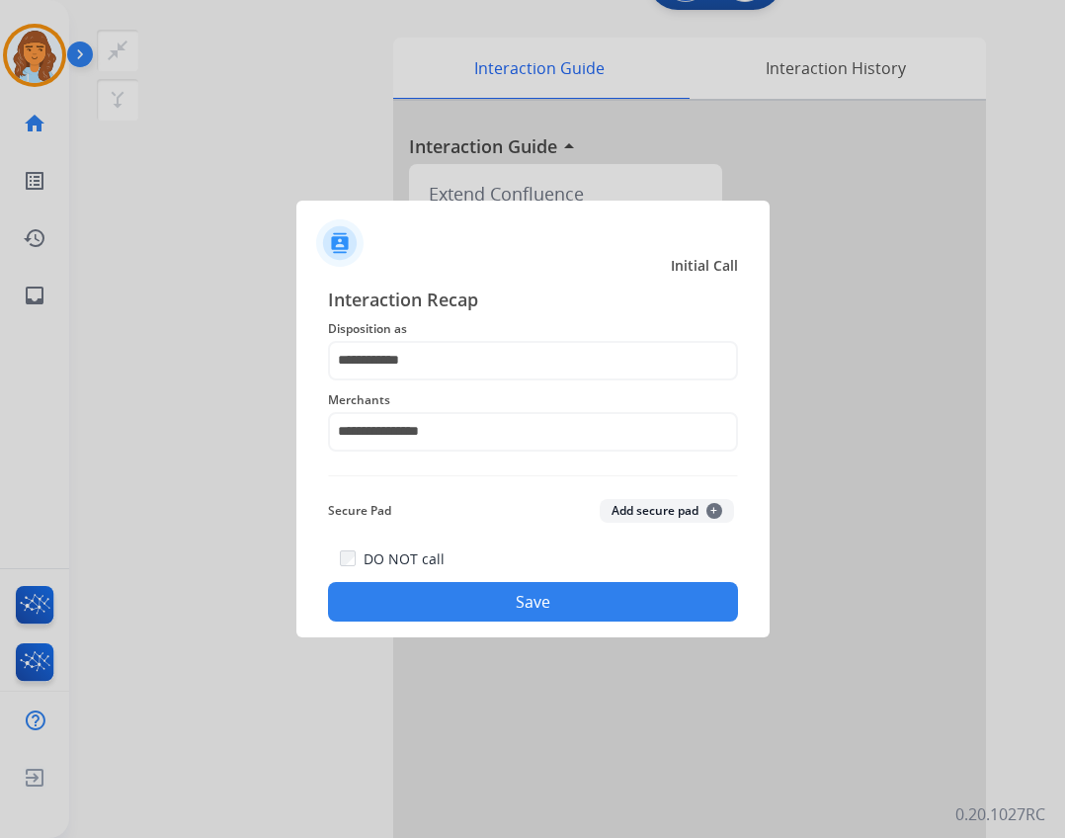
click at [504, 602] on button "Save" at bounding box center [533, 602] width 410 height 40
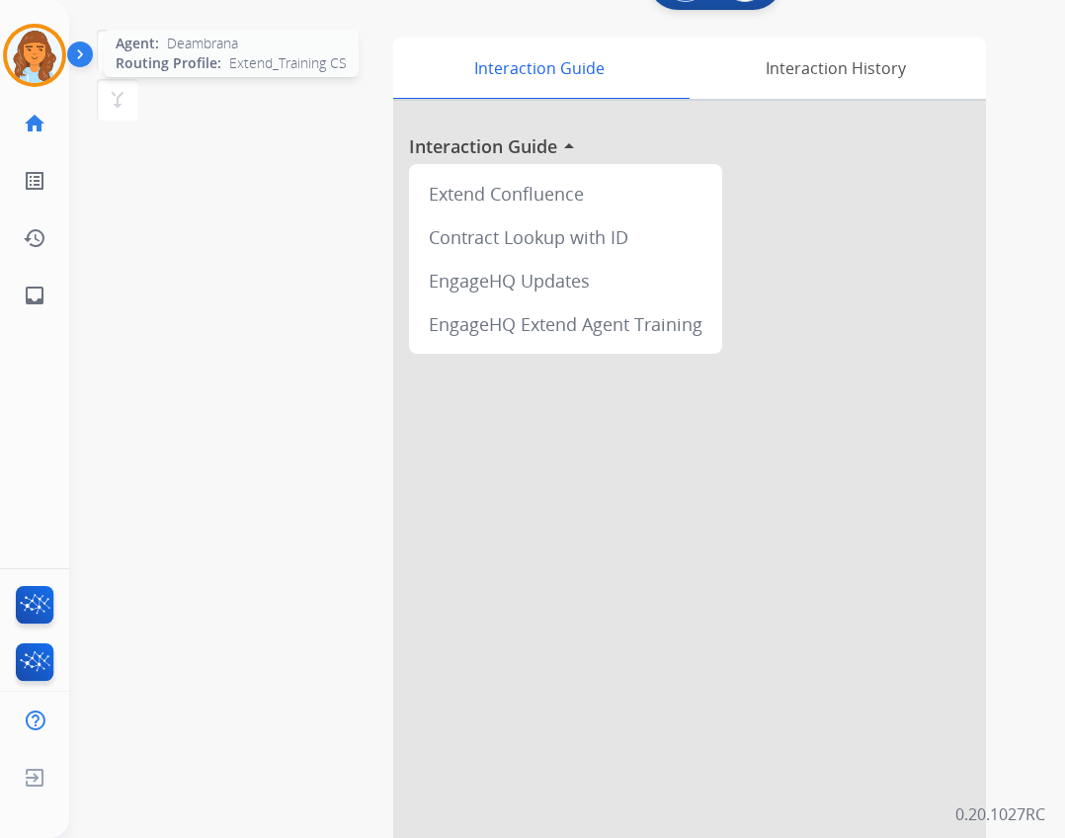
click at [62, 62] on div at bounding box center [34, 55] width 63 height 63
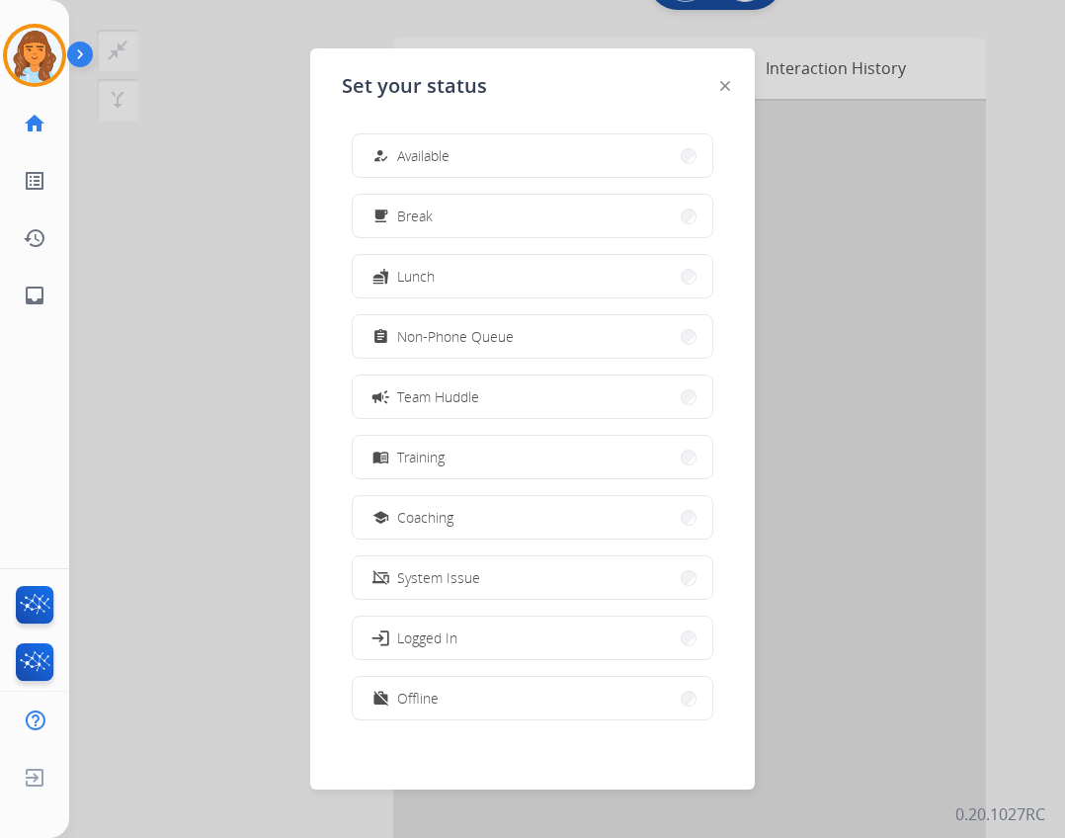
drag, startPoint x: 350, startPoint y: 138, endPoint x: 359, endPoint y: 145, distance: 11.3
click at [350, 139] on div "how_to_reg Available free_breakfast Break fastfood Lunch assignment Non-Phone Q…" at bounding box center [532, 429] width 381 height 622
click at [364, 149] on button "how_to_reg Available" at bounding box center [533, 155] width 360 height 42
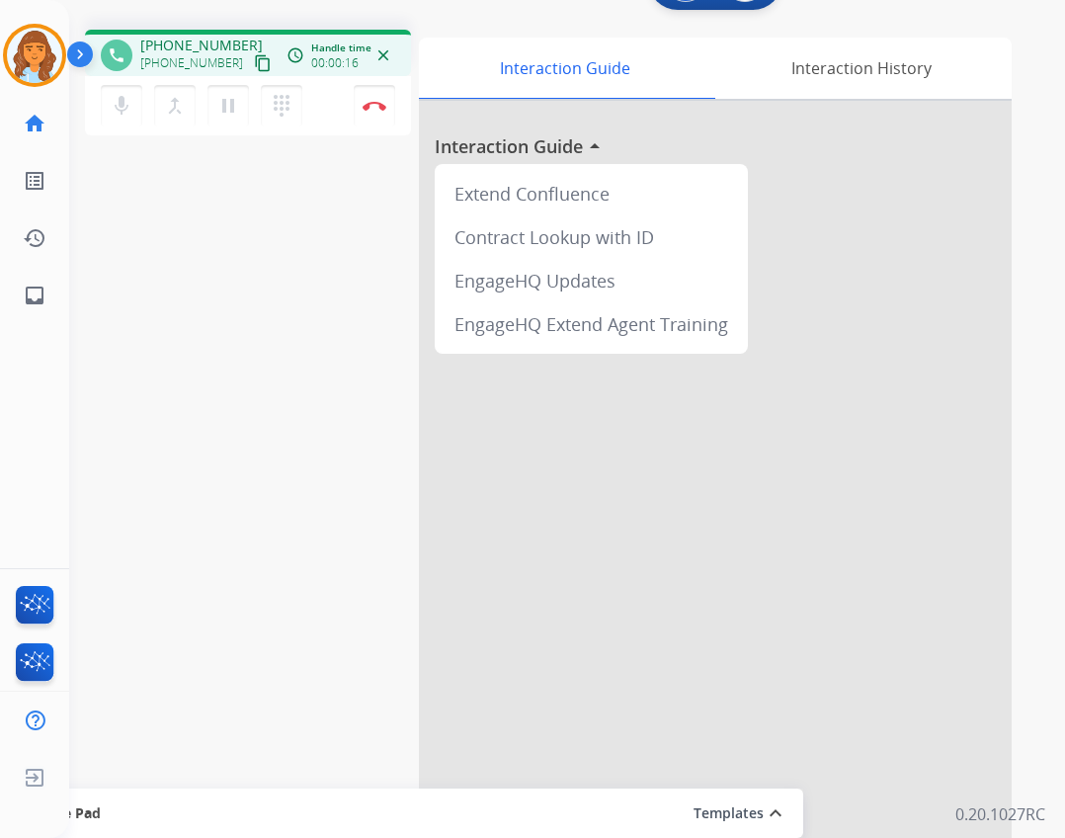
click at [251, 72] on button "content_copy" at bounding box center [263, 63] width 24 height 24
click at [370, 102] on img at bounding box center [375, 106] width 24 height 10
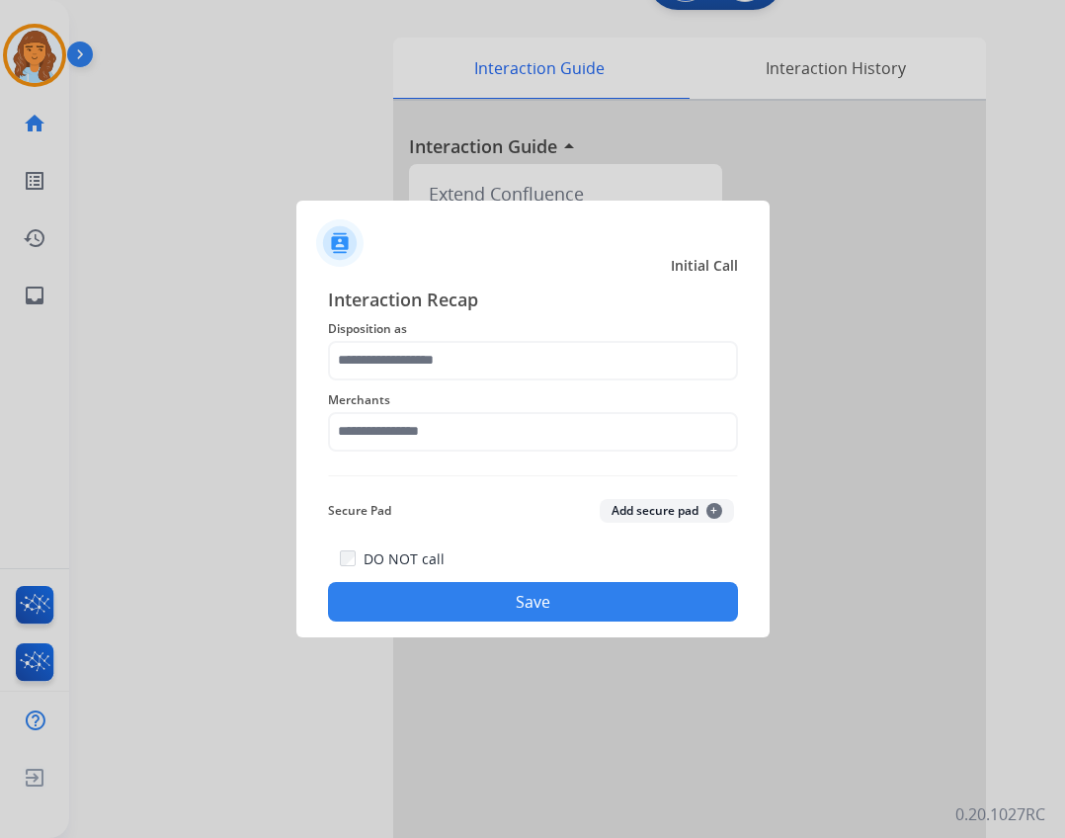
drag, startPoint x: 410, startPoint y: 410, endPoint x: 397, endPoint y: 439, distance: 31.4
click at [406, 418] on div "Merchants" at bounding box center [533, 419] width 410 height 79
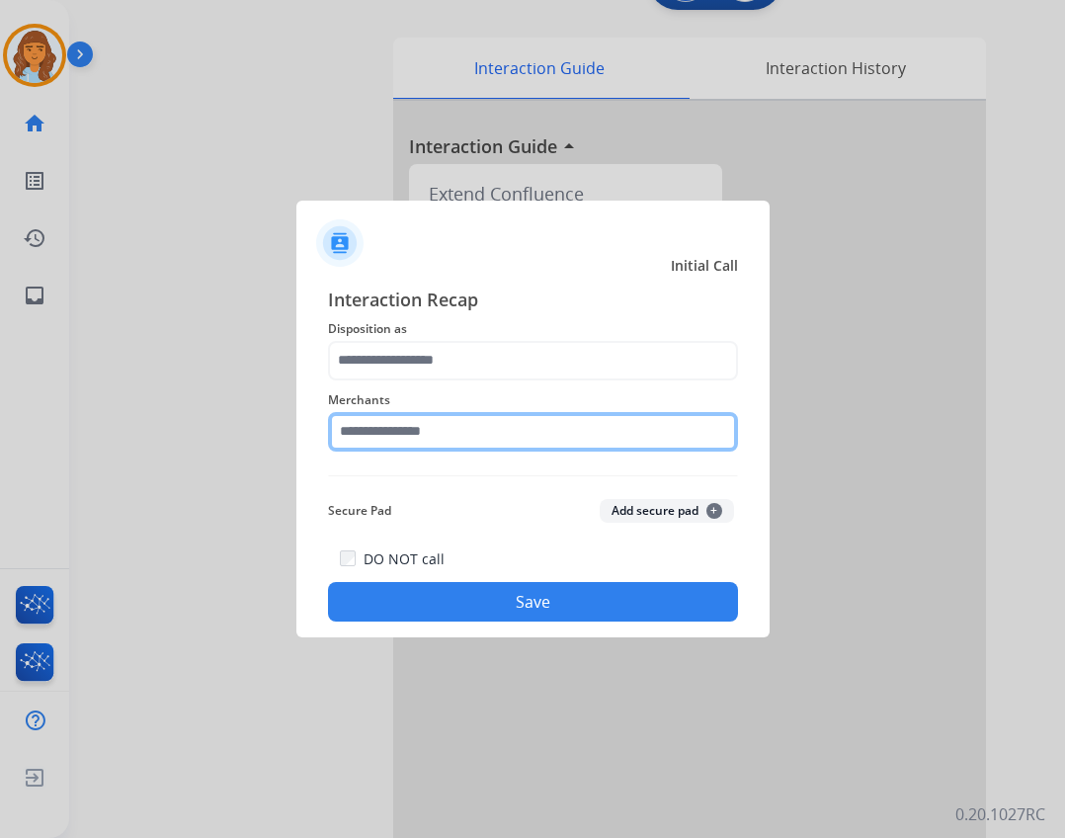
click at [397, 439] on input "text" at bounding box center [533, 432] width 410 height 40
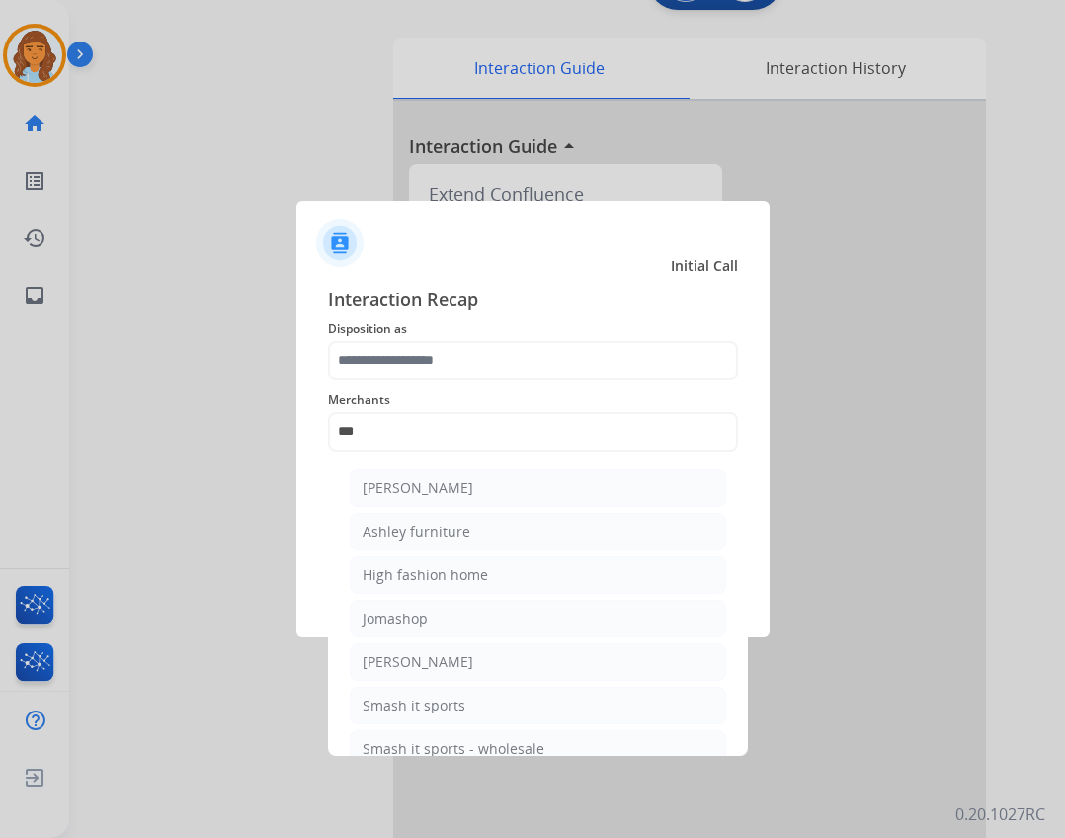
click at [401, 526] on li "Ashley furniture" at bounding box center [538, 532] width 376 height 38
type input "**********"
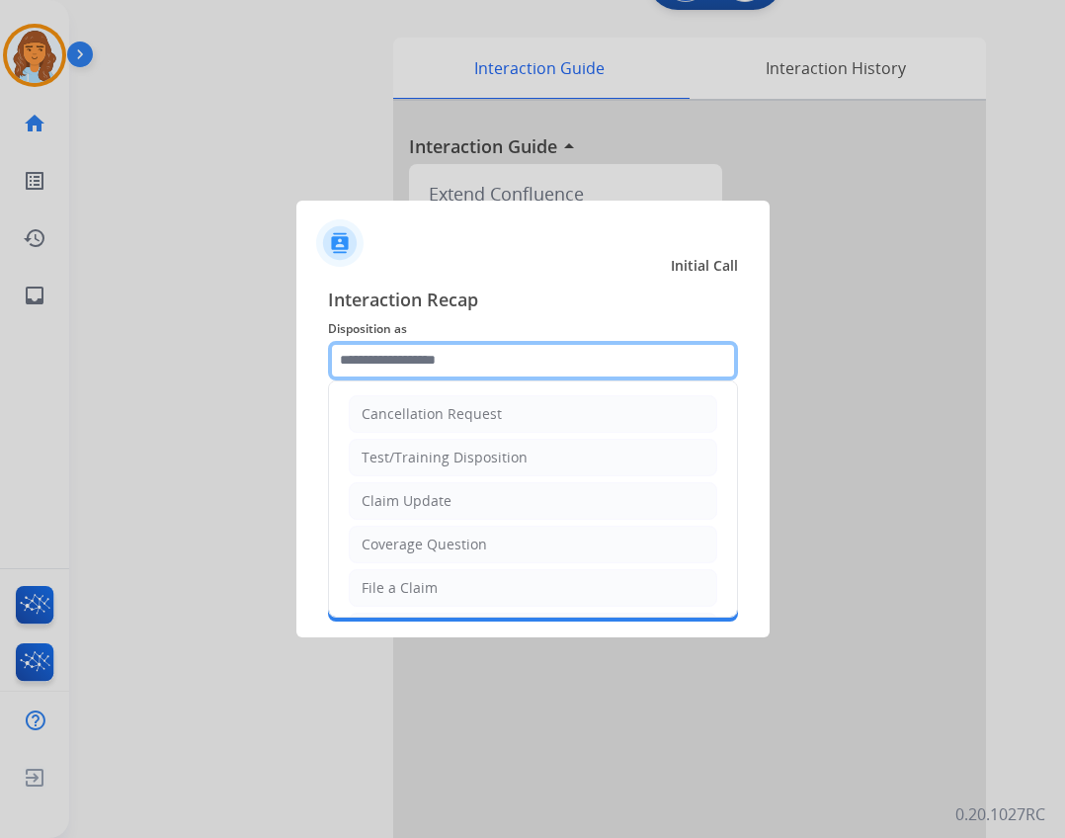
click at [403, 356] on input "text" at bounding box center [533, 361] width 410 height 40
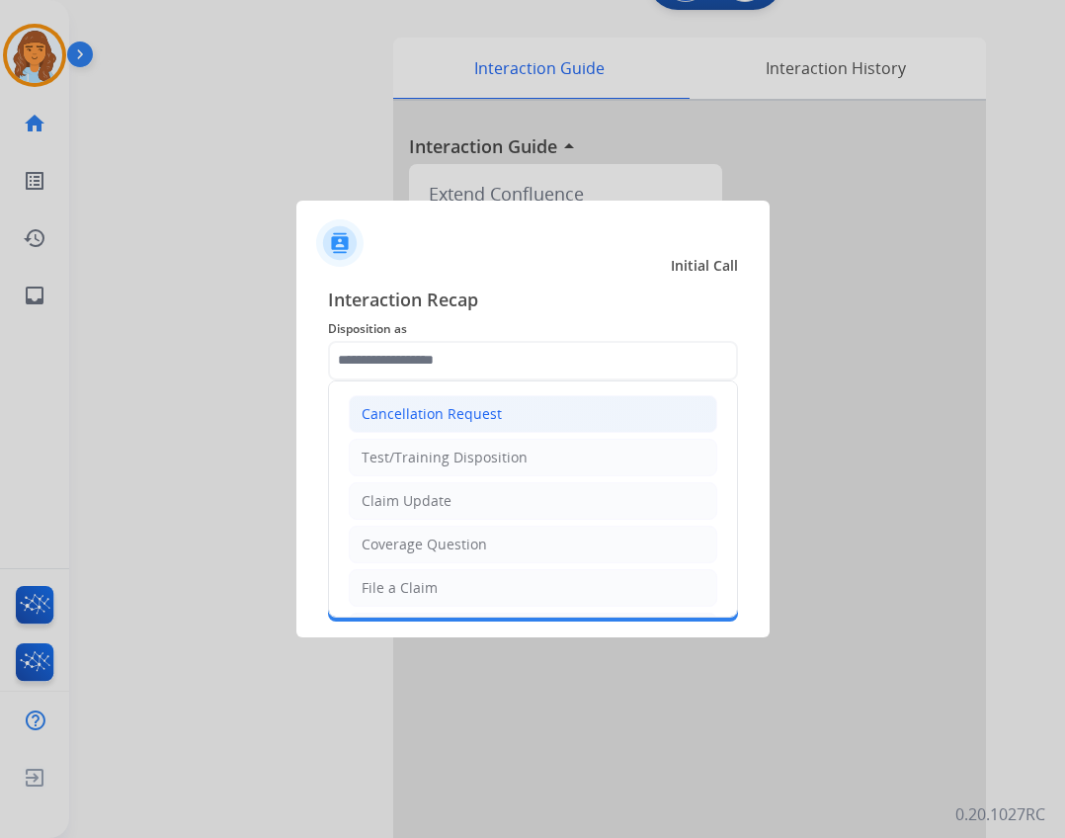
click at [441, 408] on div "Cancellation Request" at bounding box center [432, 414] width 140 height 20
type input "**********"
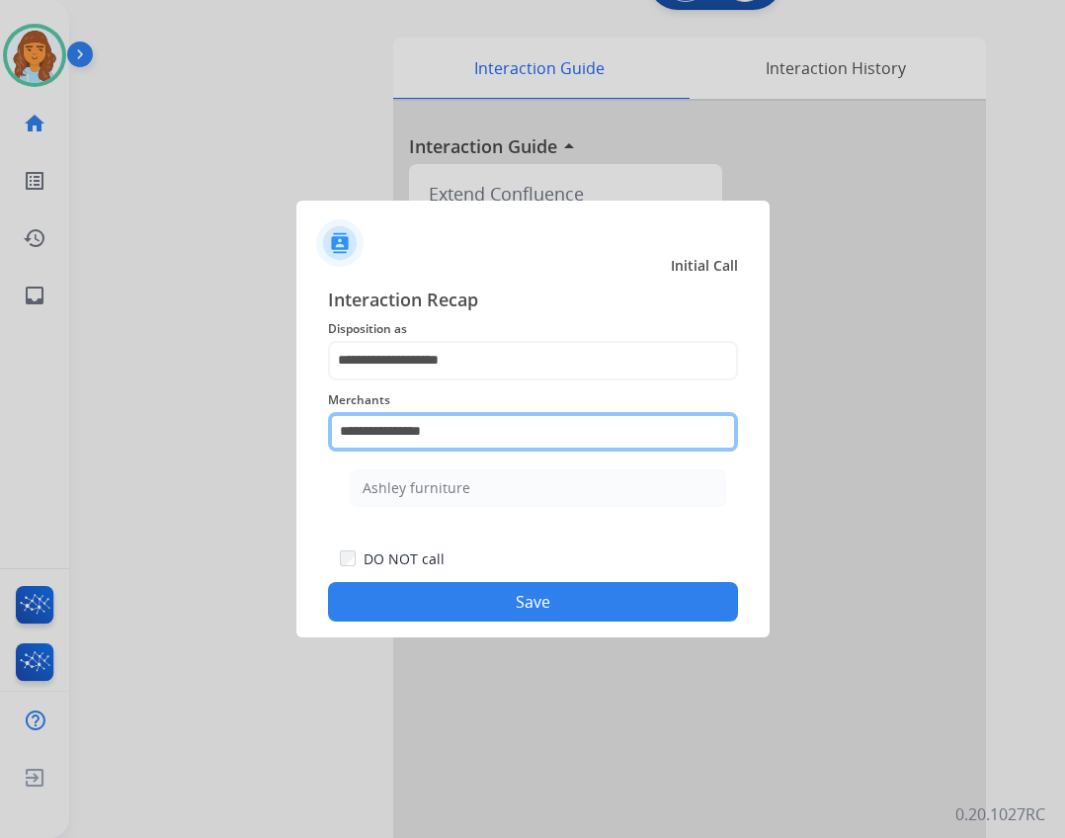
click at [459, 444] on input "**********" at bounding box center [533, 432] width 410 height 40
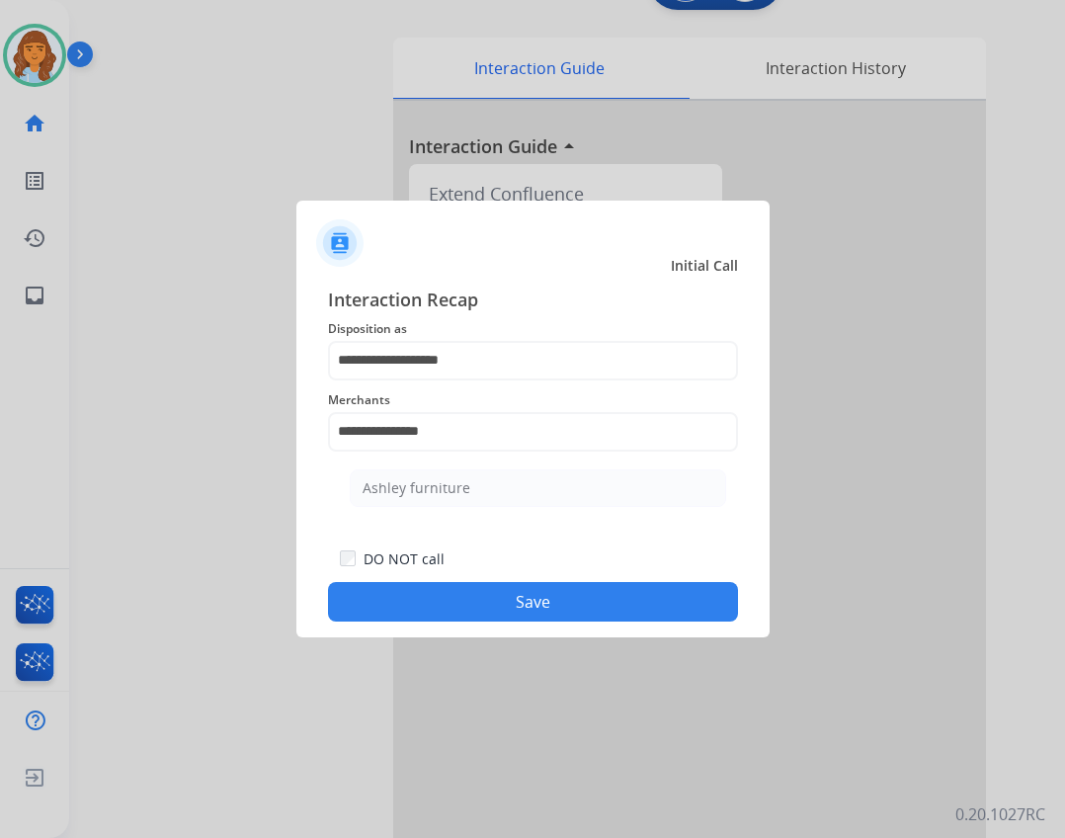
click at [489, 592] on button "Save" at bounding box center [533, 602] width 410 height 40
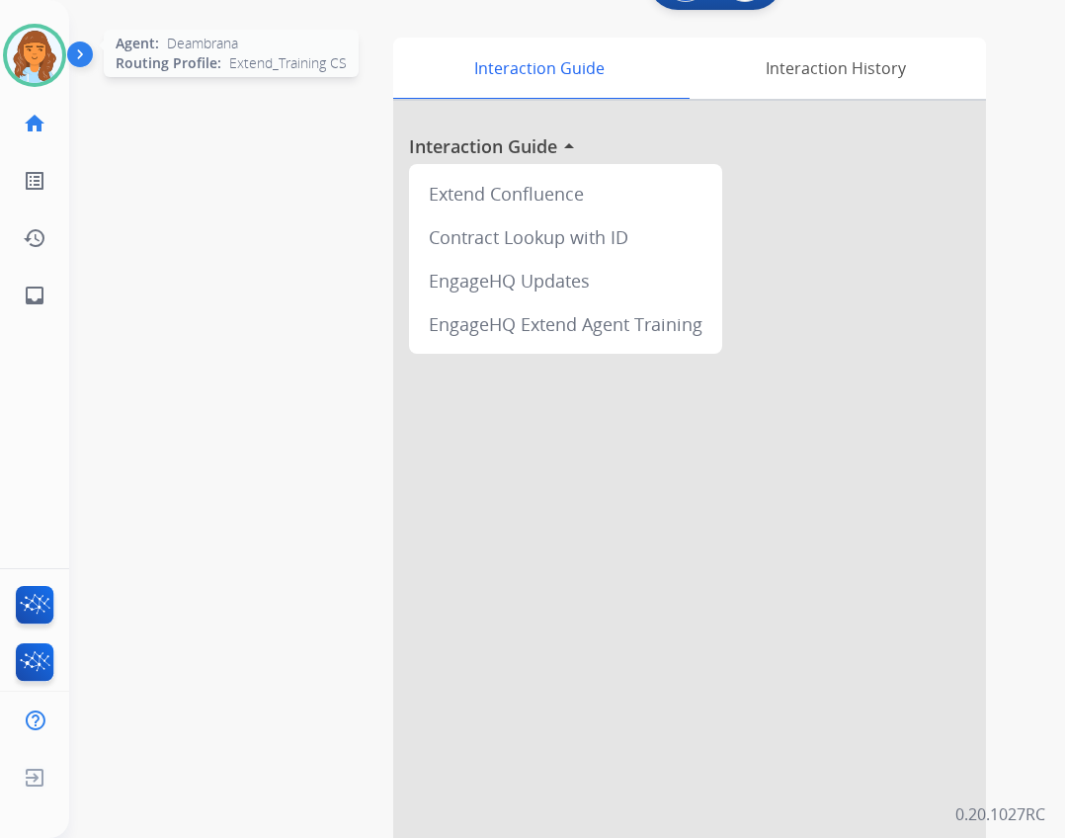
click at [22, 79] on img at bounding box center [34, 55] width 55 height 55
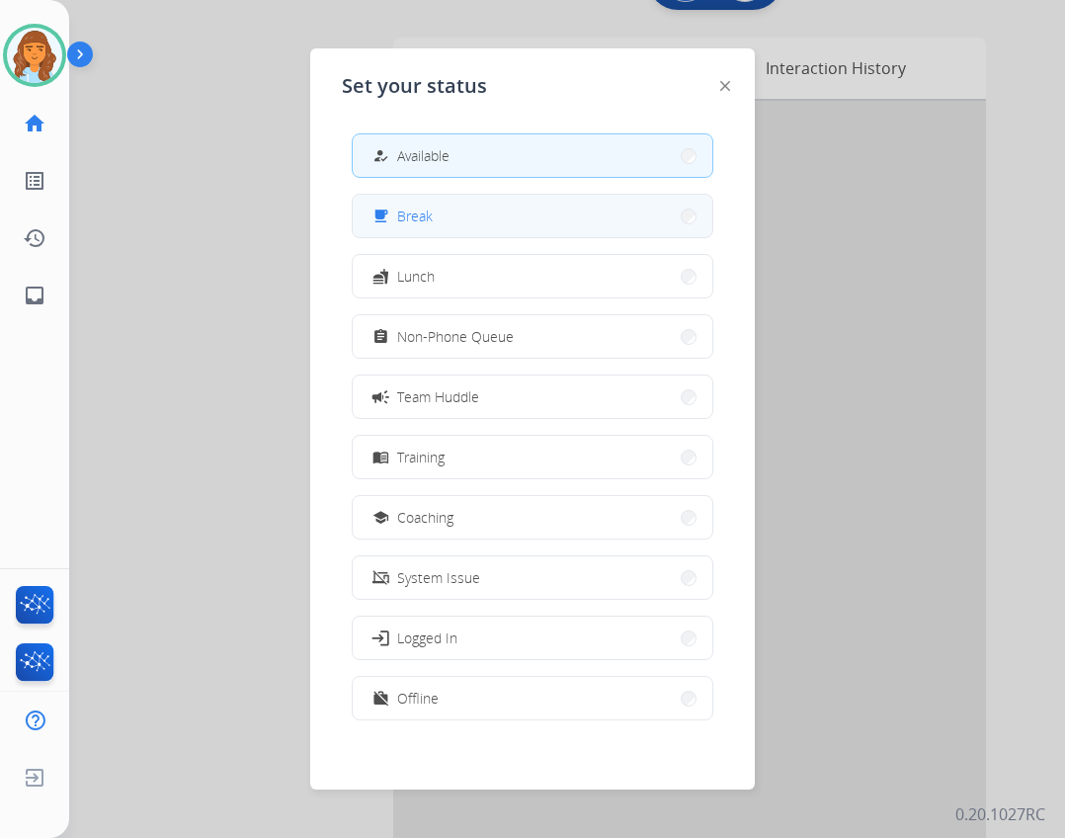
click at [411, 220] on span "Break" at bounding box center [415, 215] width 36 height 21
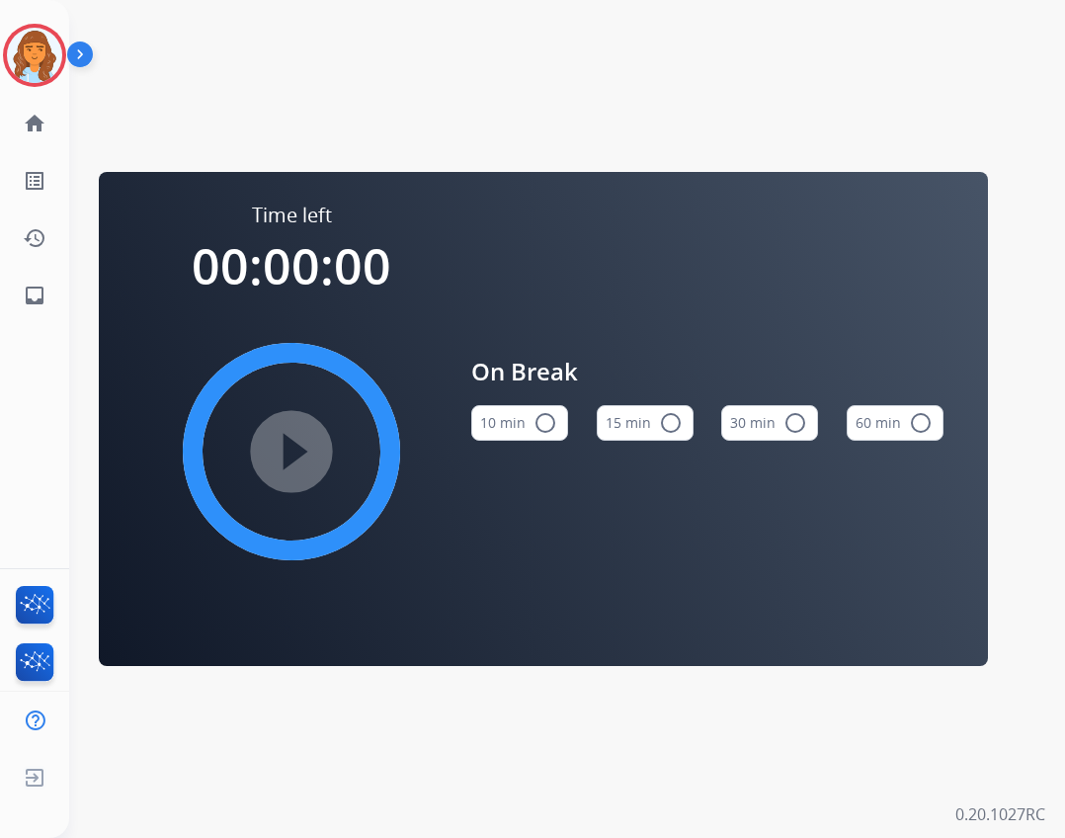
drag, startPoint x: 415, startPoint y: 814, endPoint x: 104, endPoint y: 63, distance: 812.7
click at [44, 52] on img at bounding box center [34, 55] width 55 height 55
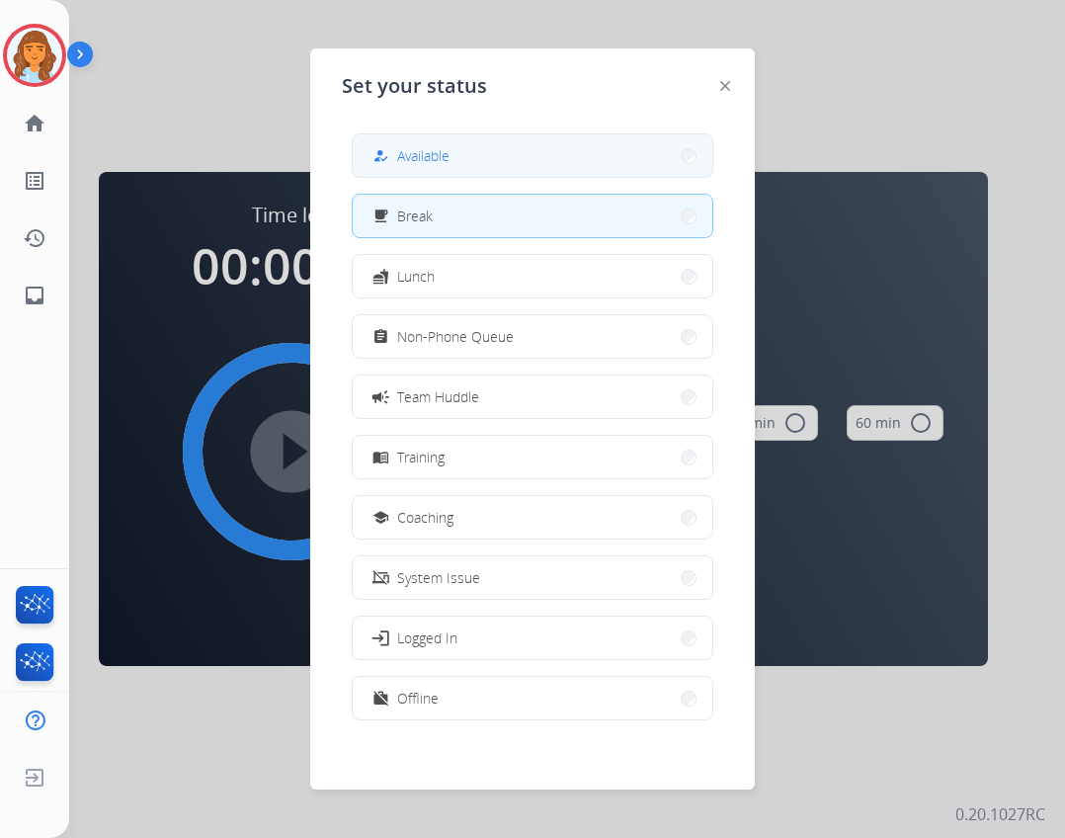
click at [481, 147] on button "how_to_reg Available" at bounding box center [533, 155] width 360 height 42
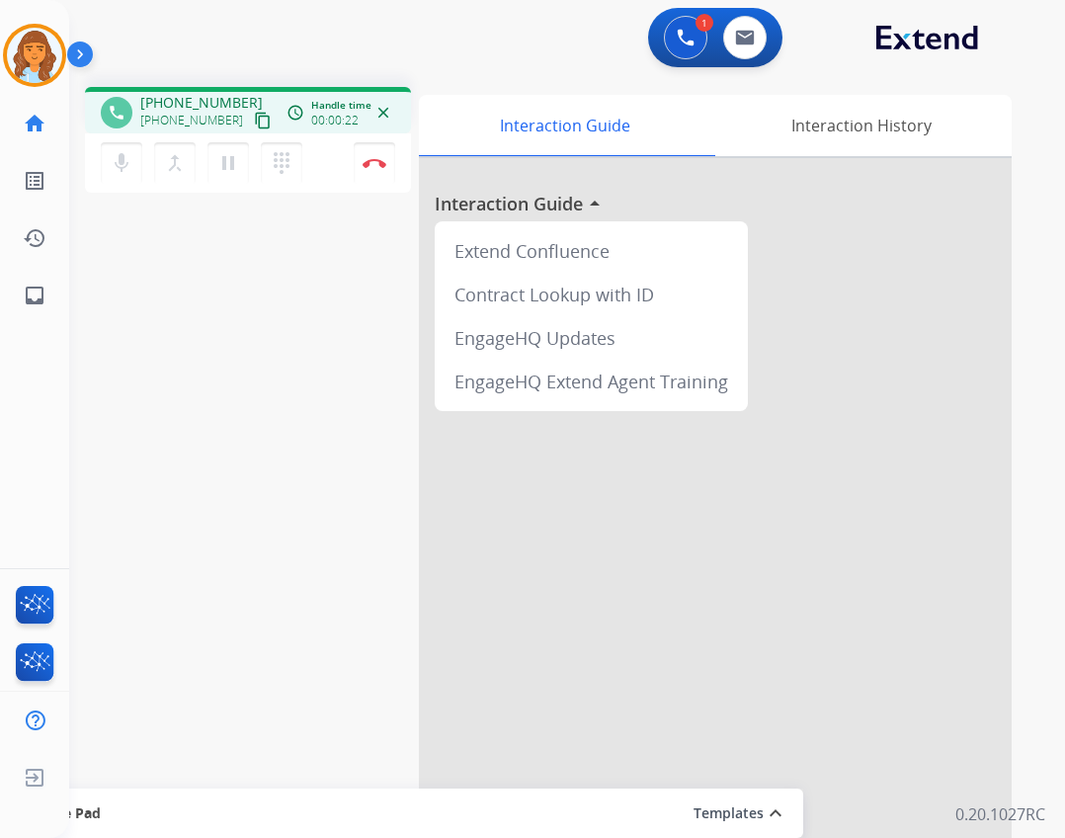
click at [251, 116] on button "content_copy" at bounding box center [263, 121] width 24 height 24
click at [237, 168] on mat-icon "pause" at bounding box center [228, 163] width 24 height 24
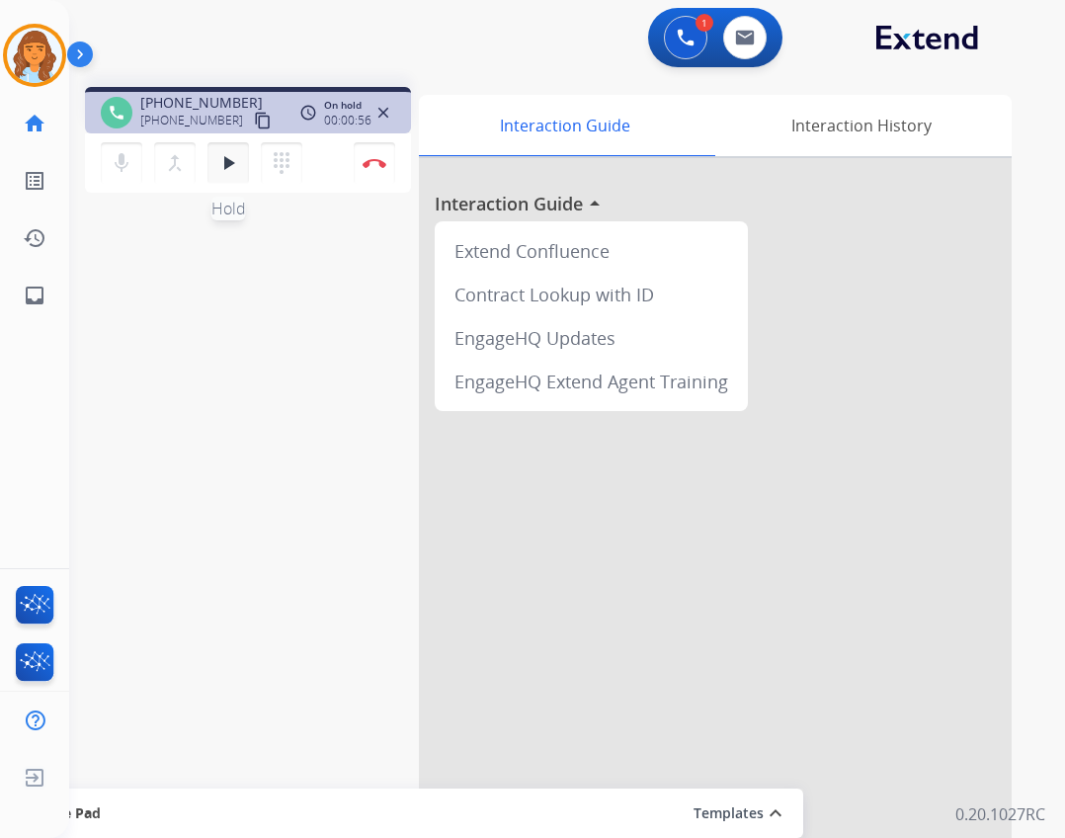
click at [216, 170] on button "play_arrow Hold" at bounding box center [227, 162] width 41 height 41
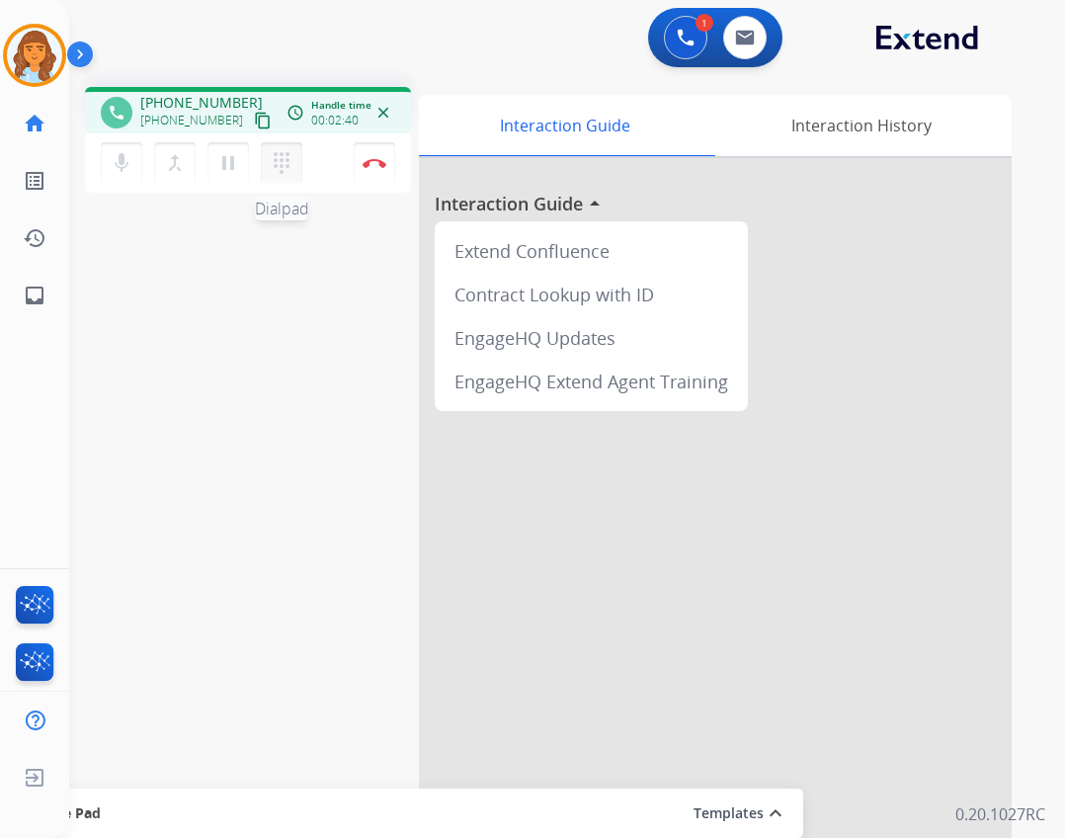
click at [275, 145] on button "dialpad Dialpad" at bounding box center [281, 162] width 41 height 41
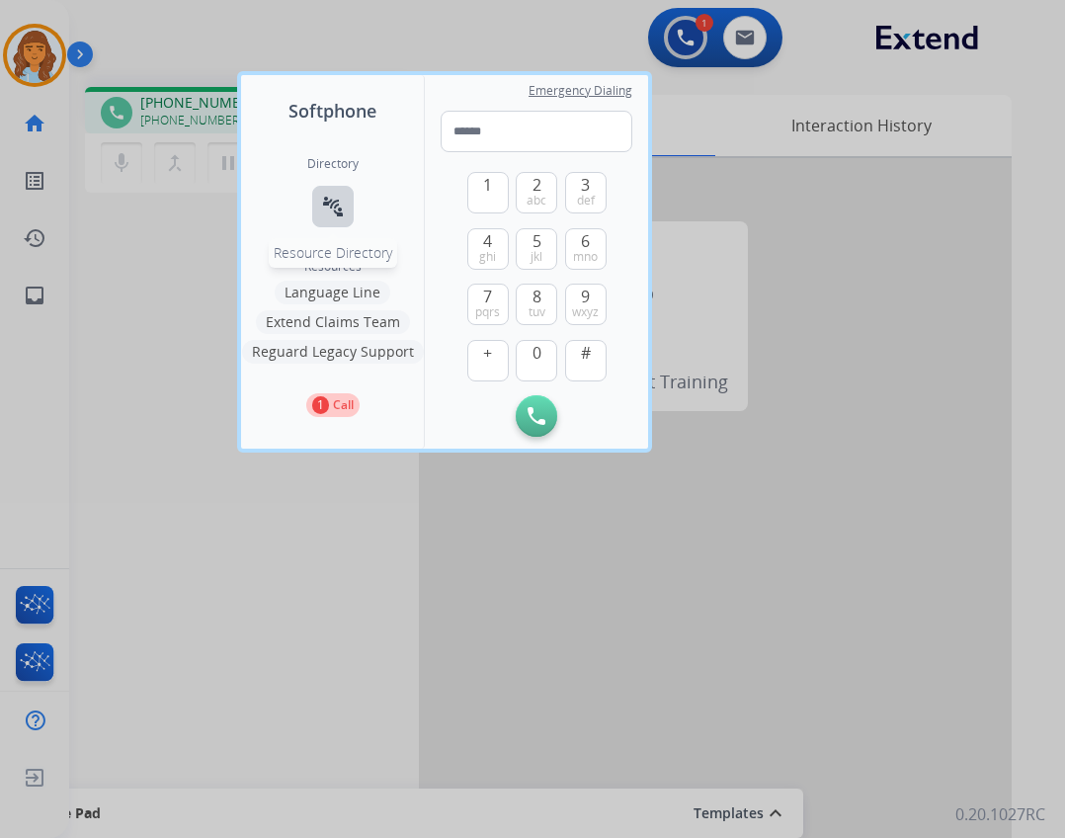
click at [332, 196] on mat-icon "connect_without_contact" at bounding box center [333, 207] width 24 height 24
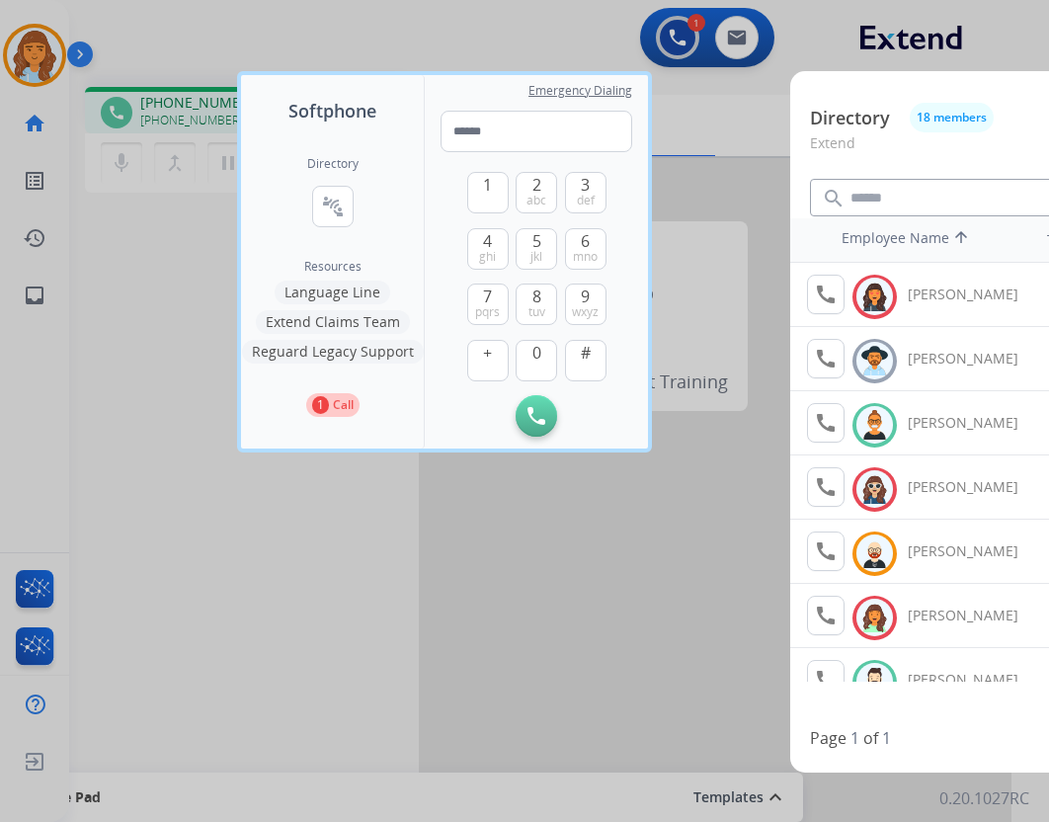
click at [374, 324] on button "Extend Claims Team" at bounding box center [333, 322] width 154 height 24
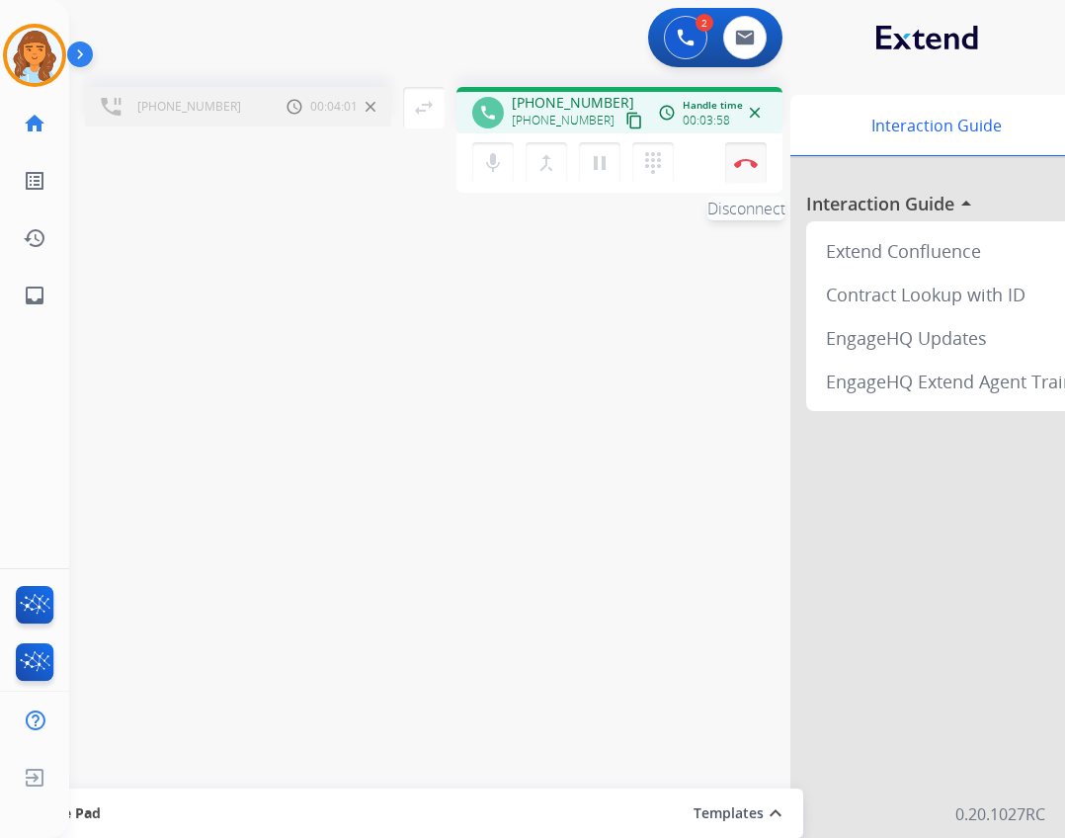
click at [515, 161] on img at bounding box center [746, 163] width 24 height 10
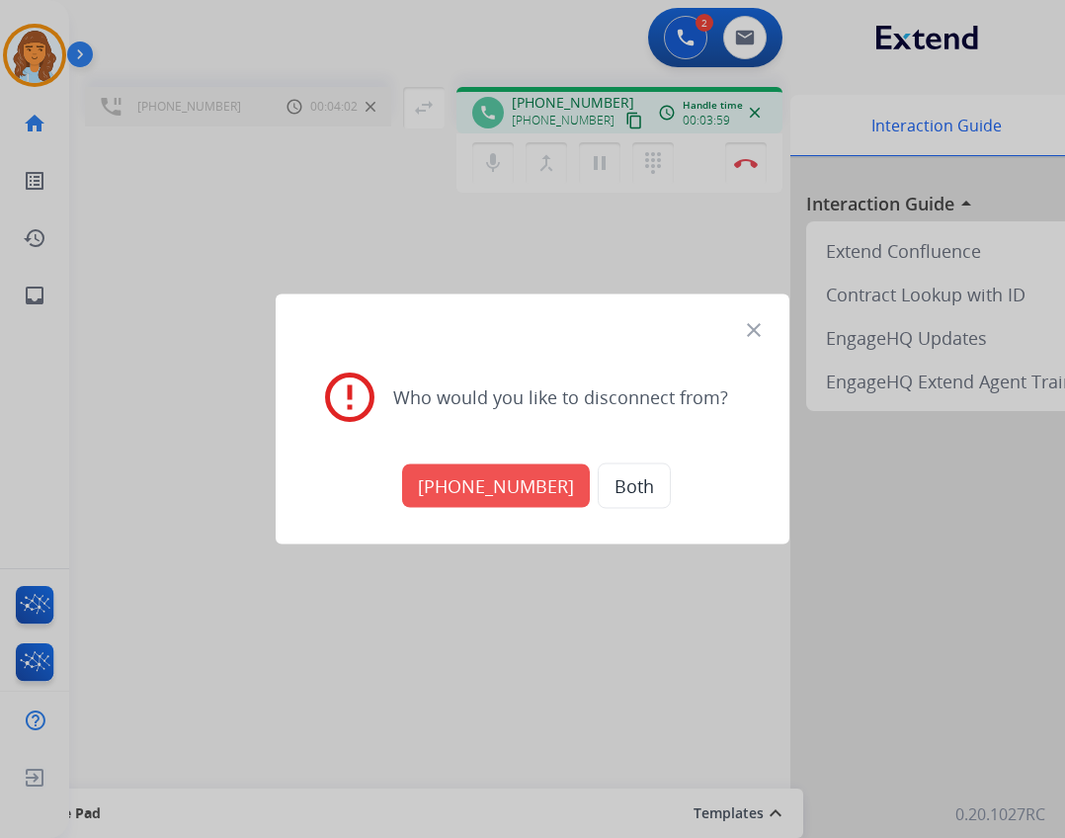
click at [477, 500] on button "[PHONE_NUMBER]" at bounding box center [496, 485] width 188 height 43
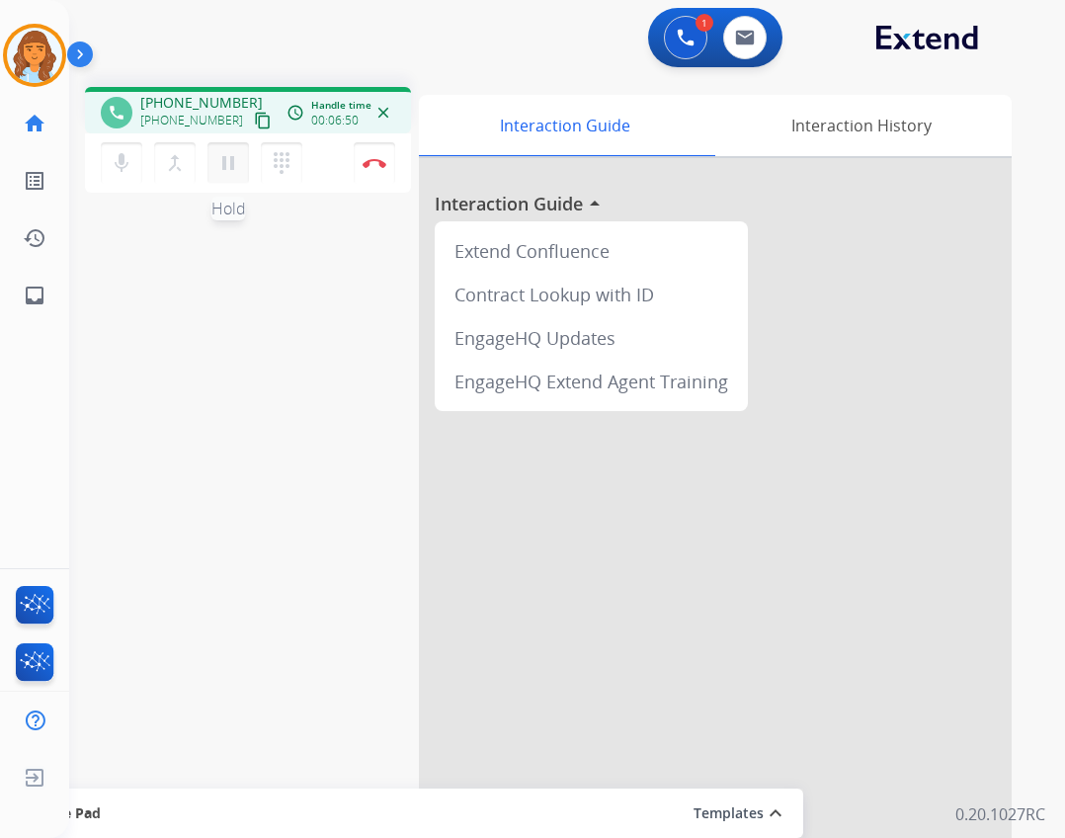
click at [235, 152] on mat-icon "pause" at bounding box center [228, 163] width 24 height 24
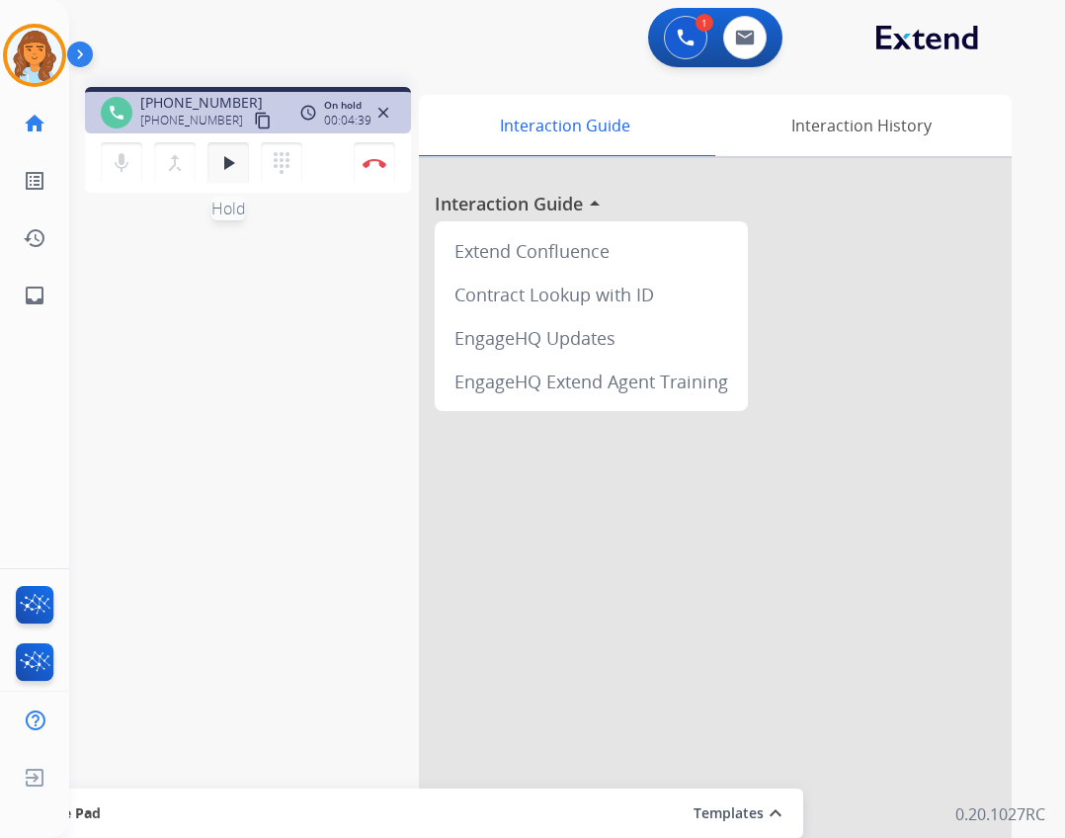
click at [221, 163] on mat-icon "play_arrow" at bounding box center [228, 163] width 24 height 24
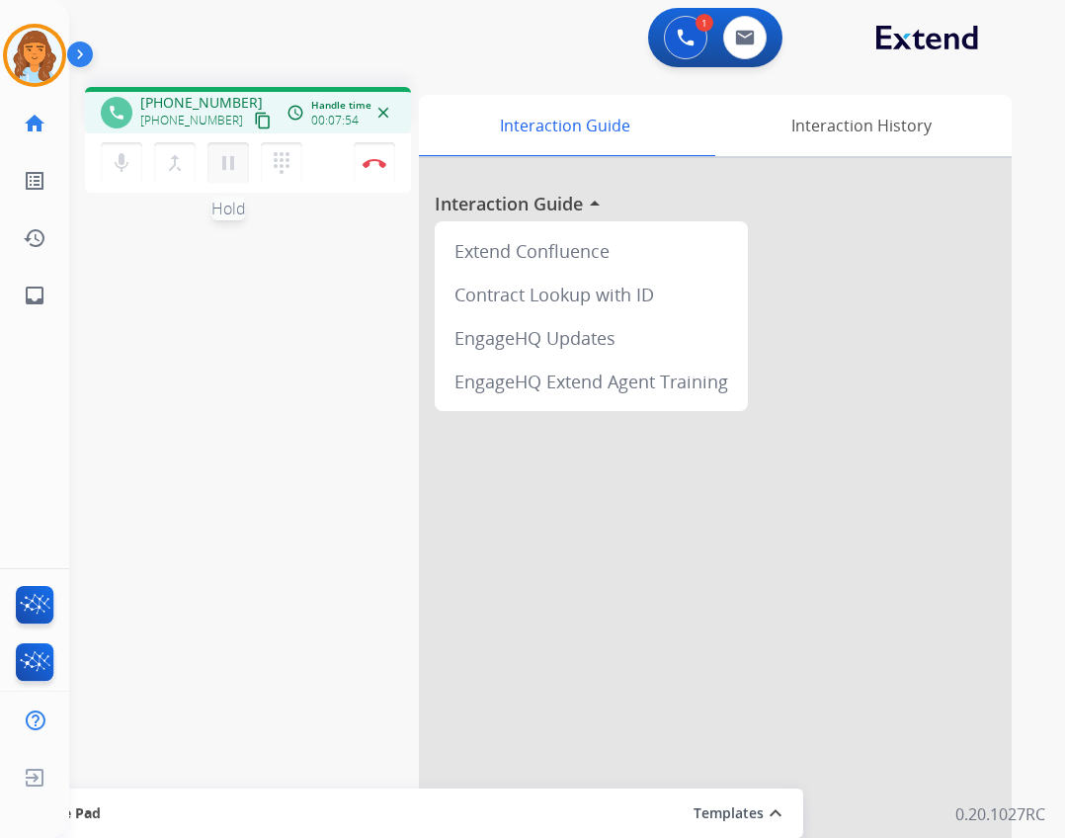
click at [217, 163] on mat-icon "pause" at bounding box center [228, 163] width 24 height 24
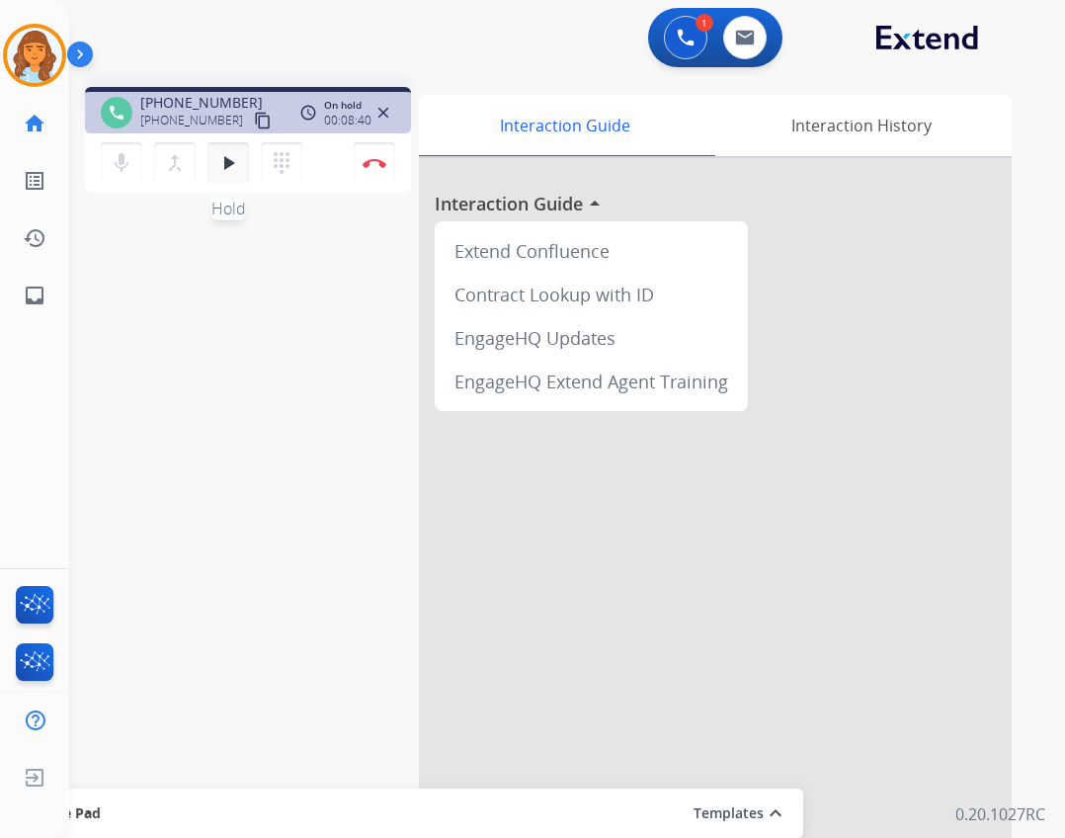
click at [232, 173] on mat-icon "play_arrow" at bounding box center [228, 163] width 24 height 24
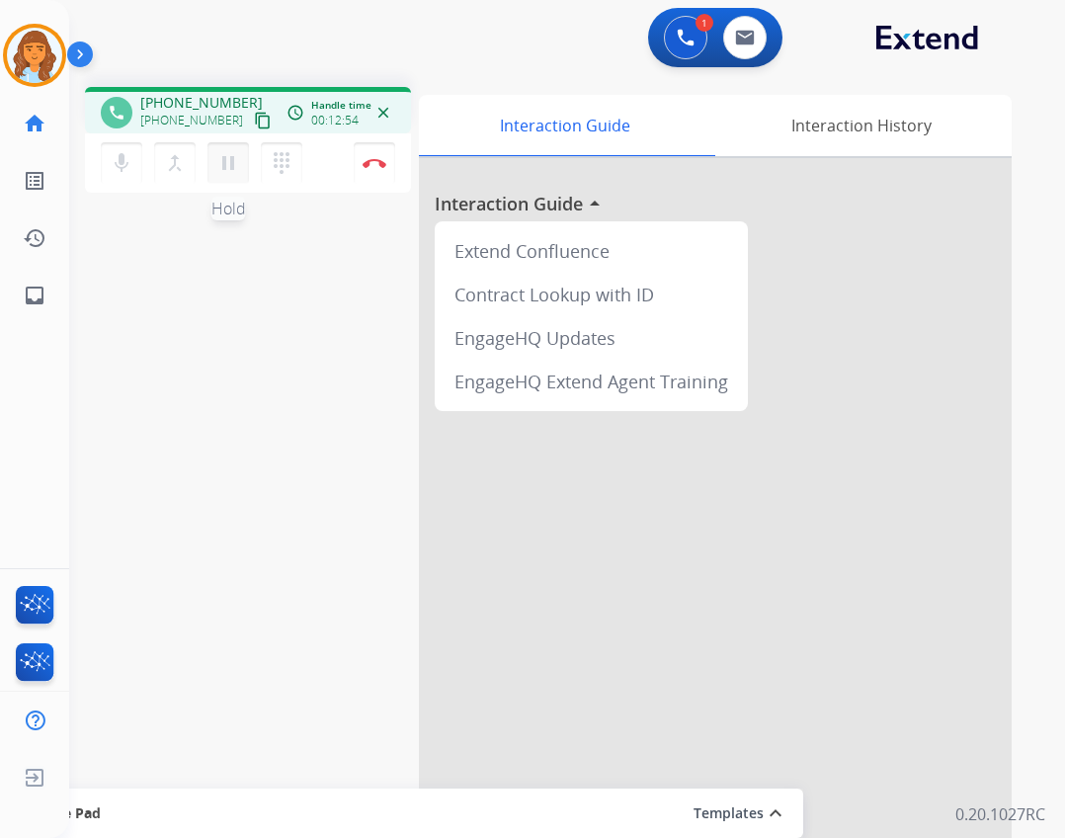
click at [225, 166] on mat-icon "pause" at bounding box center [228, 163] width 24 height 24
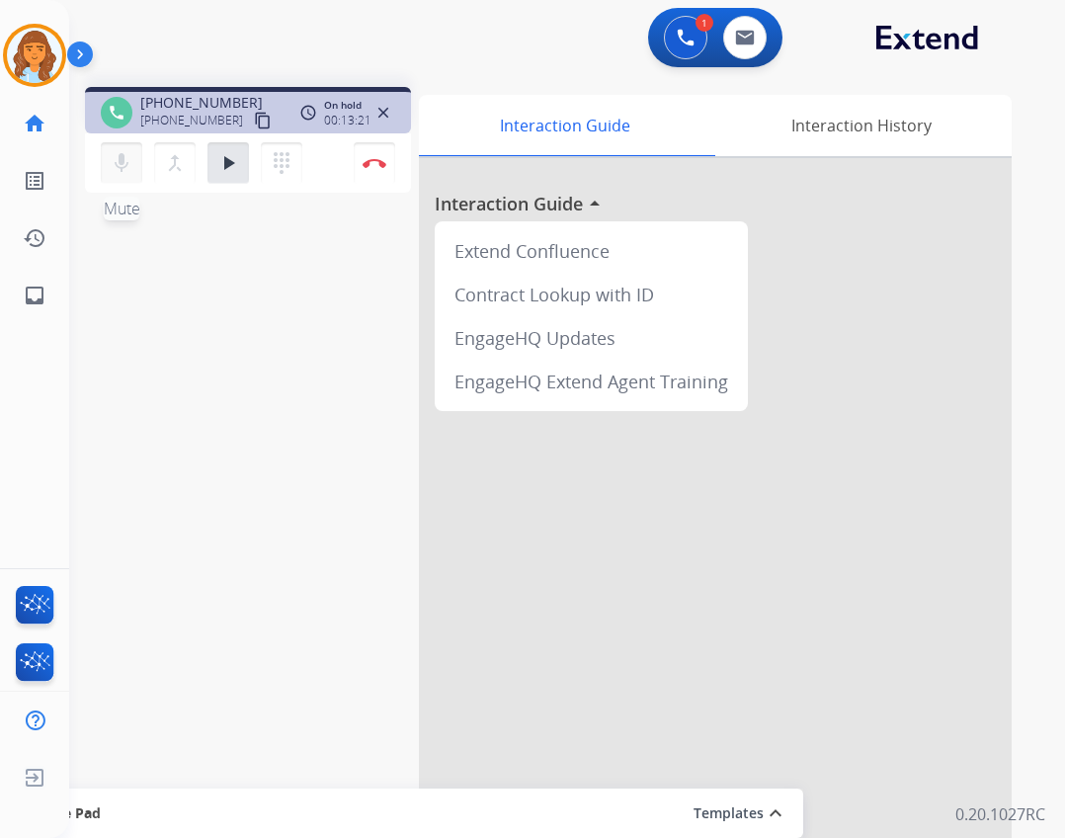
click at [128, 171] on mat-icon "mic" at bounding box center [122, 163] width 24 height 24
click at [111, 157] on mat-icon "mic_off" at bounding box center [122, 163] width 24 height 24
click at [229, 162] on mat-icon "play_arrow" at bounding box center [228, 163] width 24 height 24
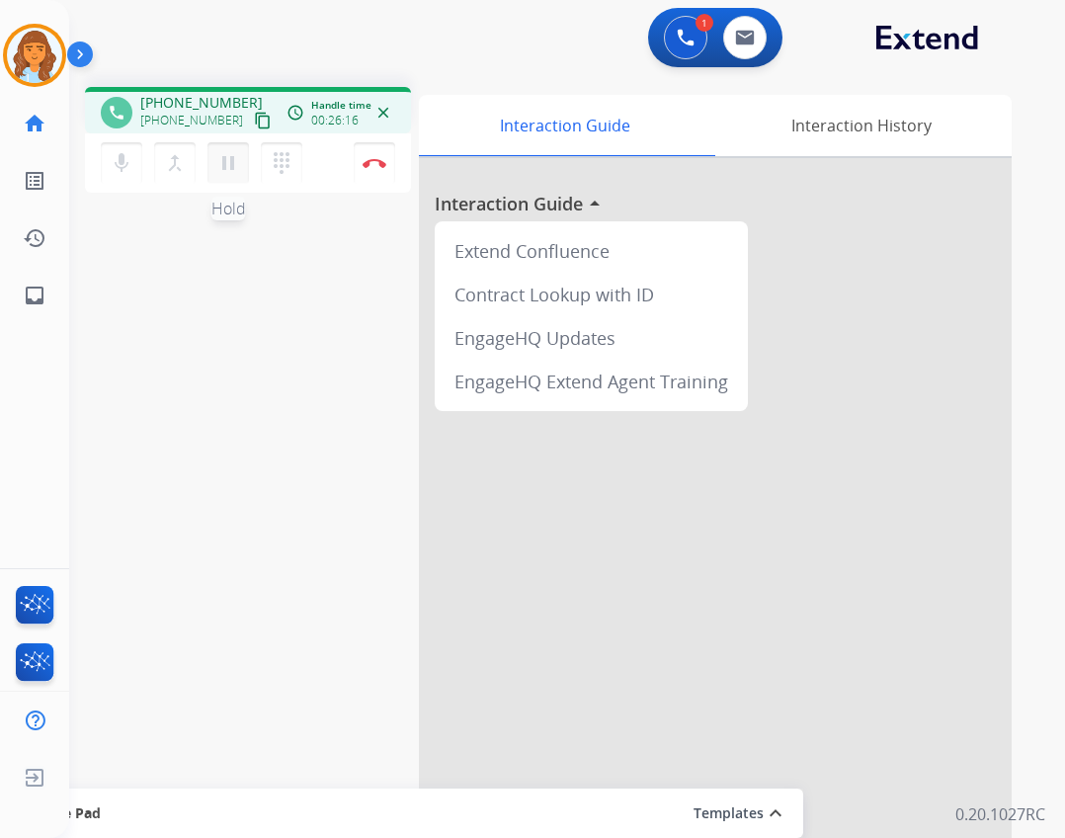
click at [232, 165] on mat-icon "pause" at bounding box center [228, 163] width 24 height 24
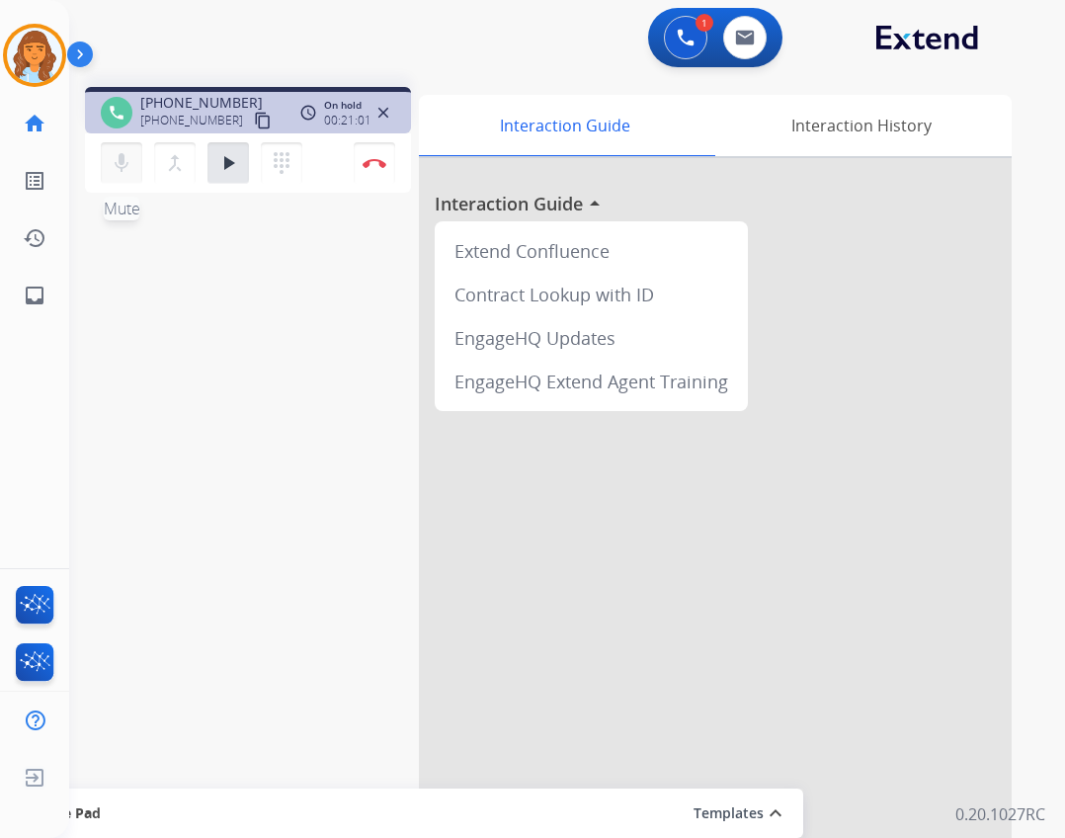
click at [103, 167] on button "mic Mute" at bounding box center [121, 162] width 41 height 41
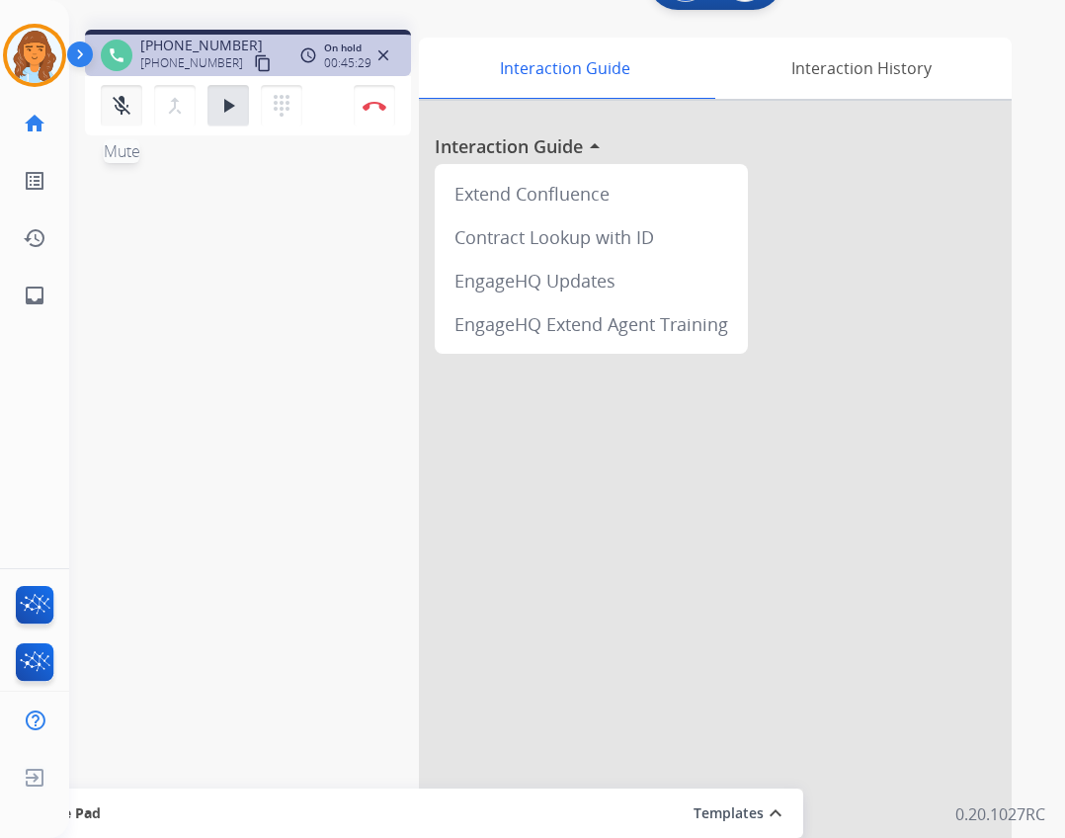
click at [116, 108] on mat-icon "mic_off" at bounding box center [122, 106] width 24 height 24
click at [240, 107] on button "play_arrow Hold" at bounding box center [227, 105] width 41 height 41
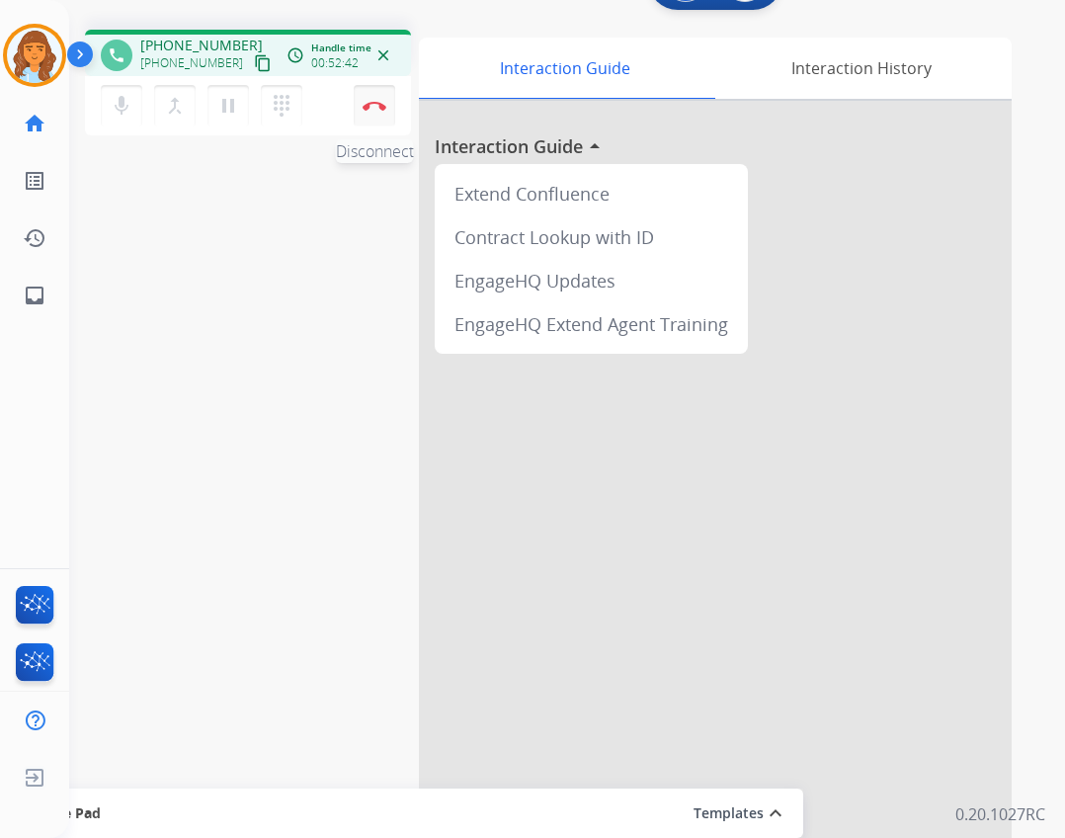
click at [367, 110] on img at bounding box center [375, 106] width 24 height 10
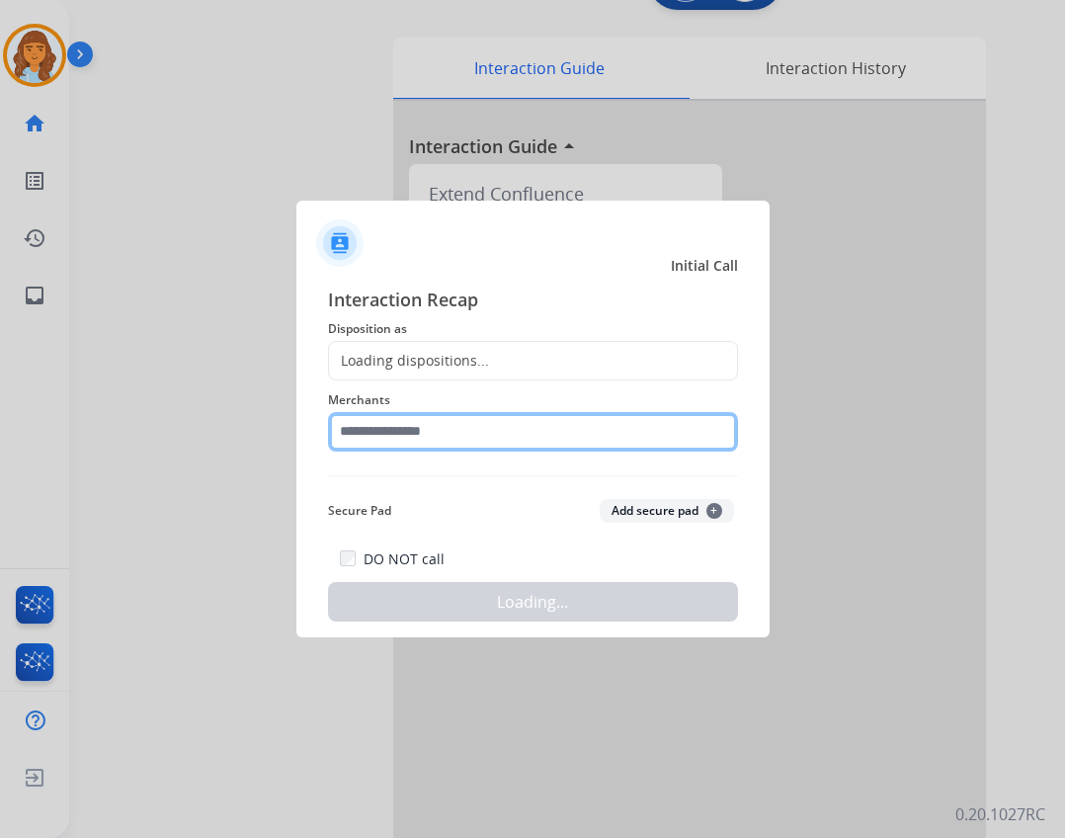
click at [488, 436] on input "text" at bounding box center [533, 432] width 410 height 40
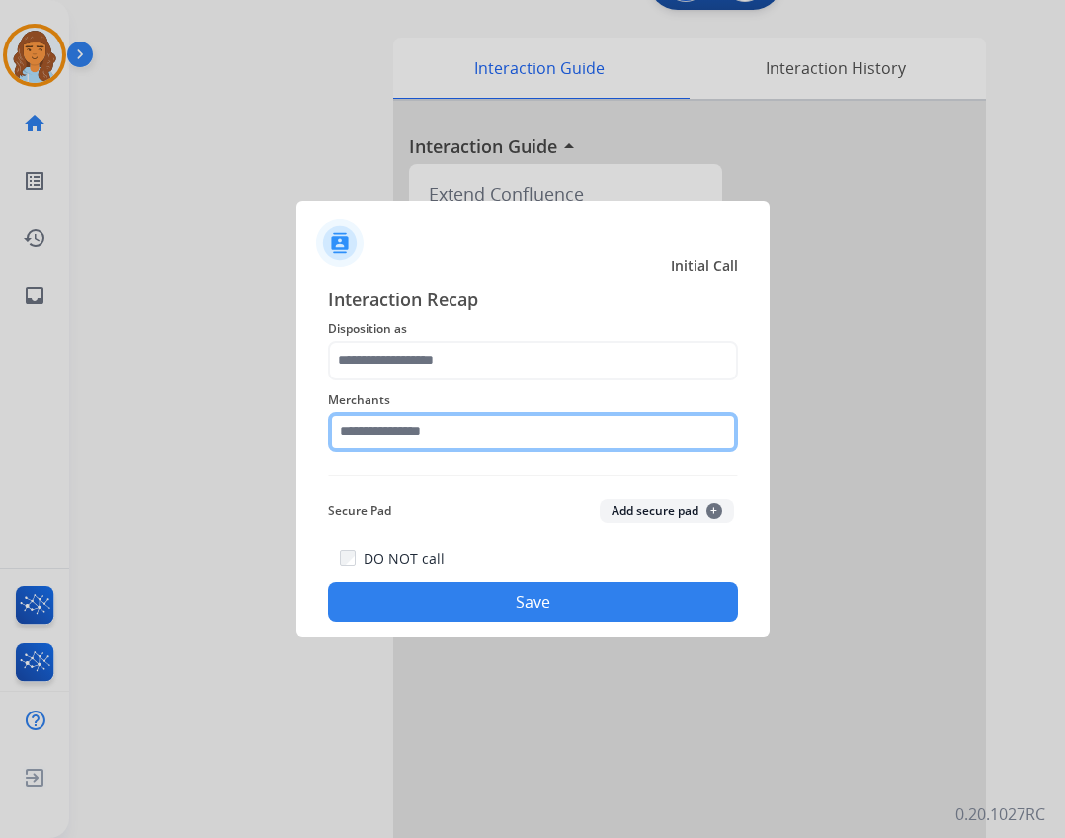
click at [431, 439] on input "text" at bounding box center [533, 432] width 410 height 40
click at [476, 439] on input "text" at bounding box center [533, 432] width 410 height 40
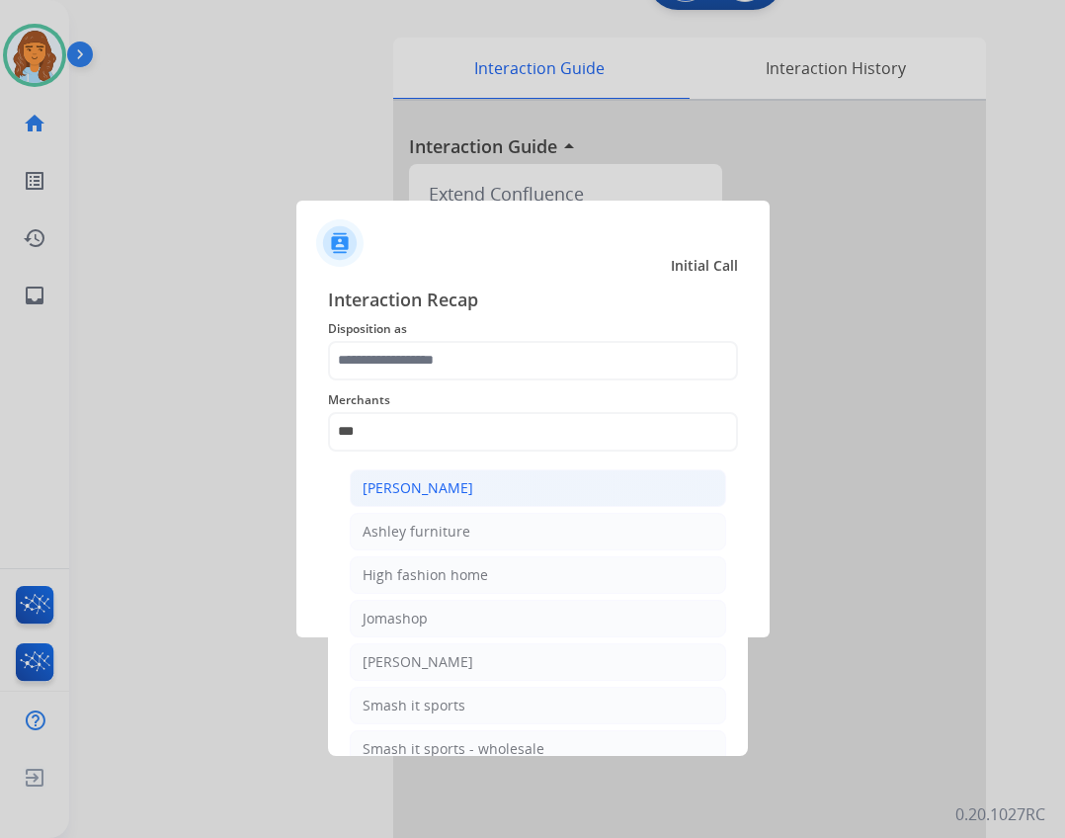
drag, startPoint x: 547, startPoint y: 466, endPoint x: 546, endPoint y: 482, distance: 15.8
click at [515, 479] on ul "[PERSON_NAME] [PERSON_NAME] furniture High fashion home Jomashop [PERSON_NAME] …" at bounding box center [538, 623] width 388 height 328
click at [515, 482] on li "[PERSON_NAME]" at bounding box center [538, 488] width 376 height 38
type input "**********"
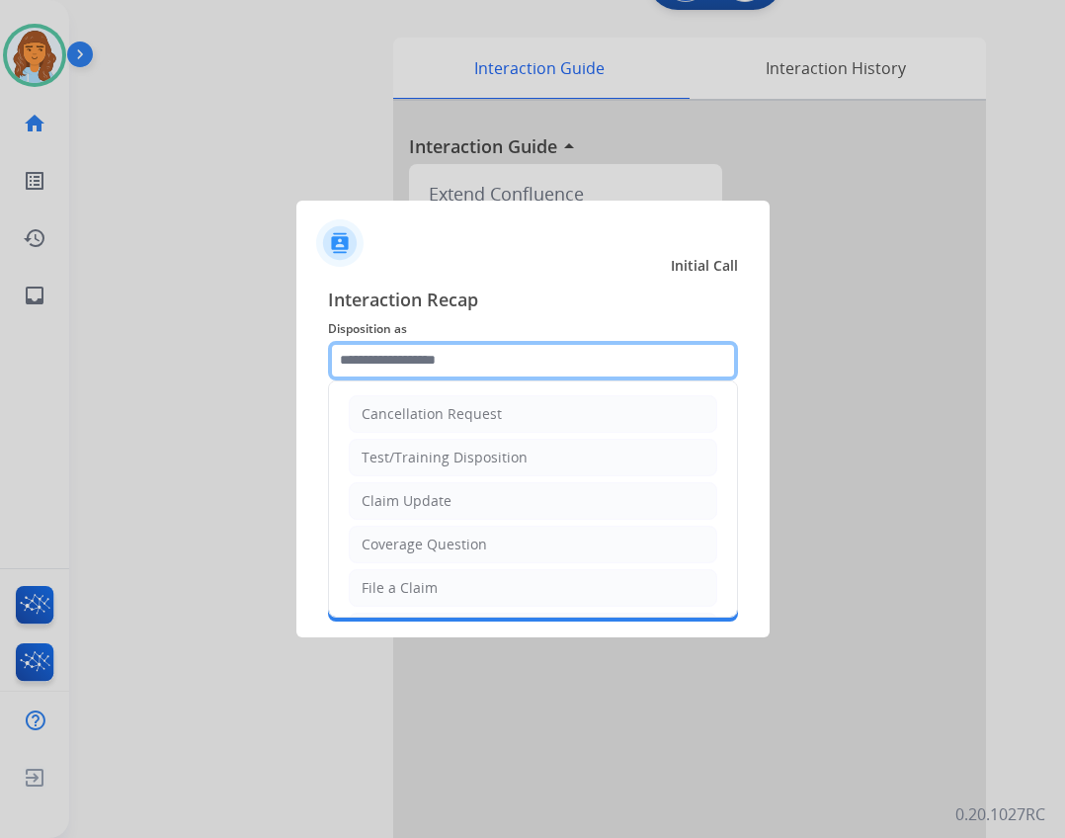
click at [439, 352] on input "text" at bounding box center [533, 361] width 410 height 40
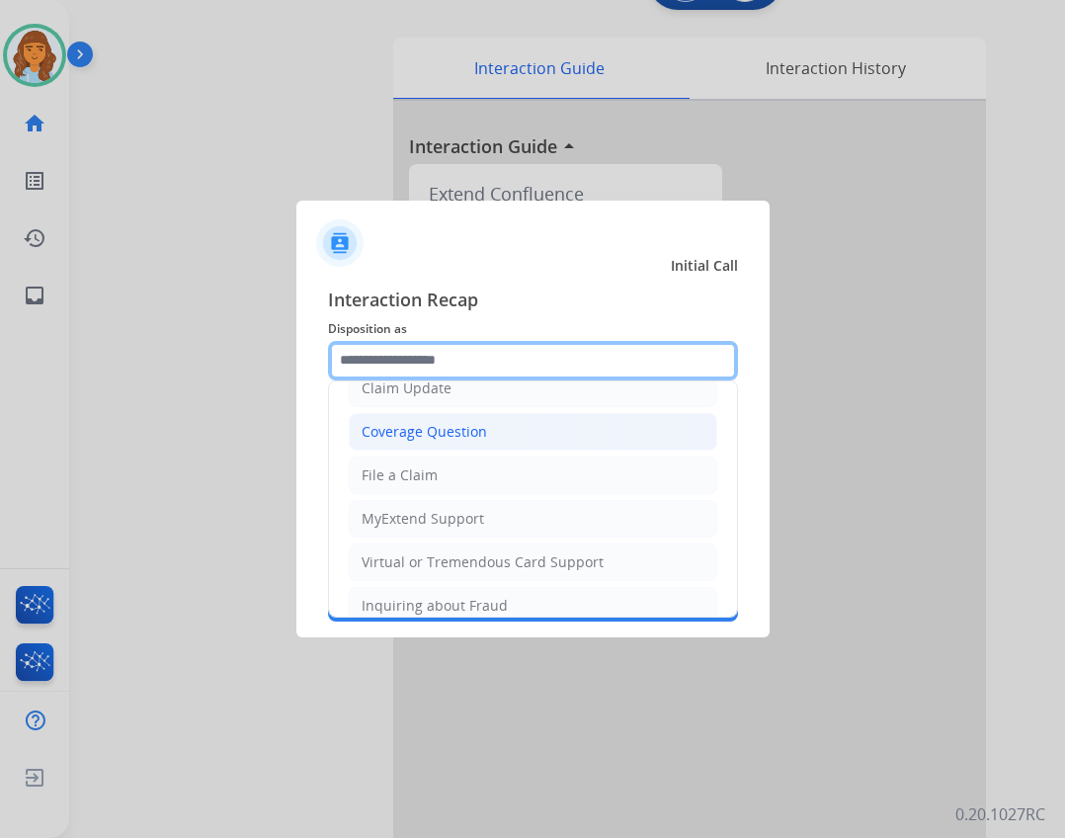
scroll to position [111, 0]
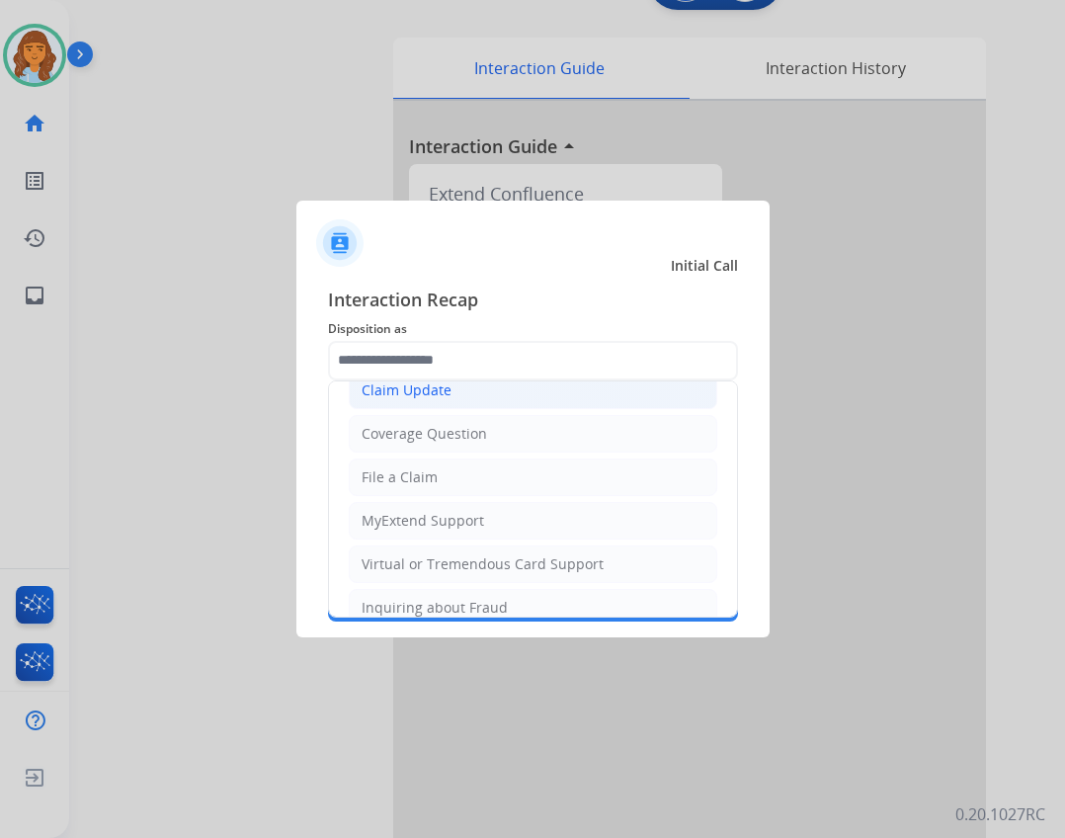
click at [467, 396] on li "Claim Update" at bounding box center [533, 390] width 368 height 38
type input "**********"
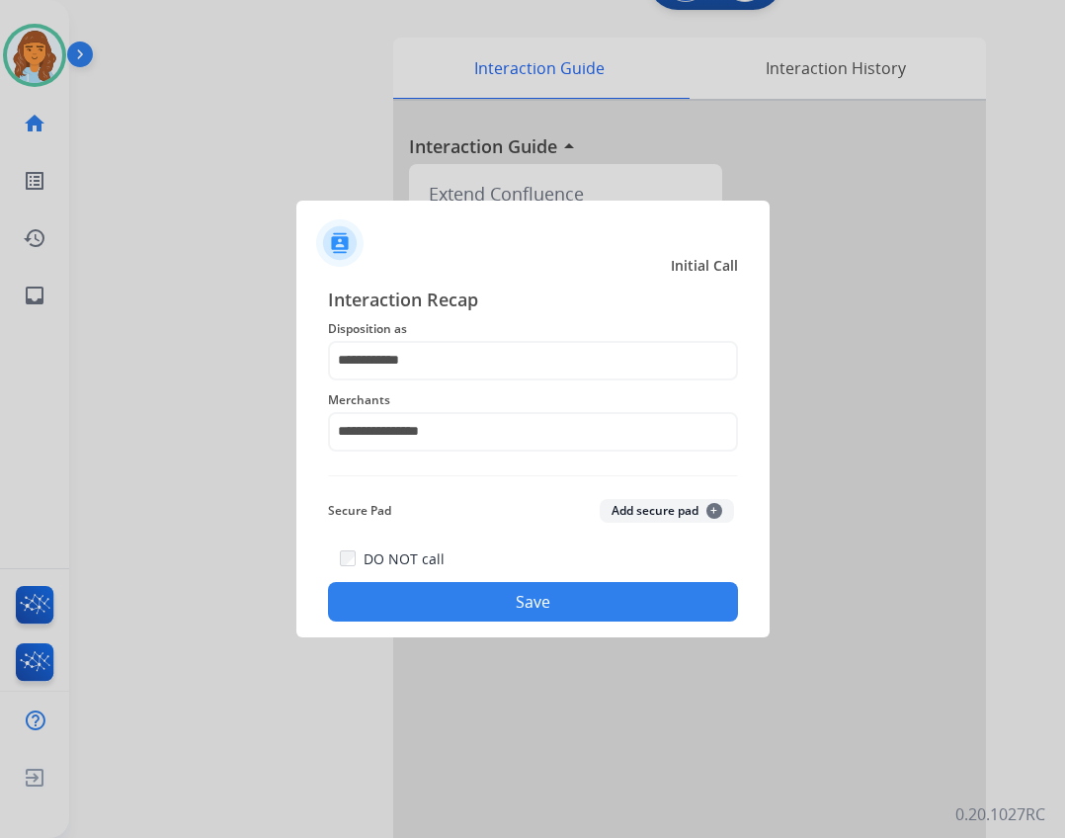
click at [463, 612] on button "Save" at bounding box center [533, 602] width 410 height 40
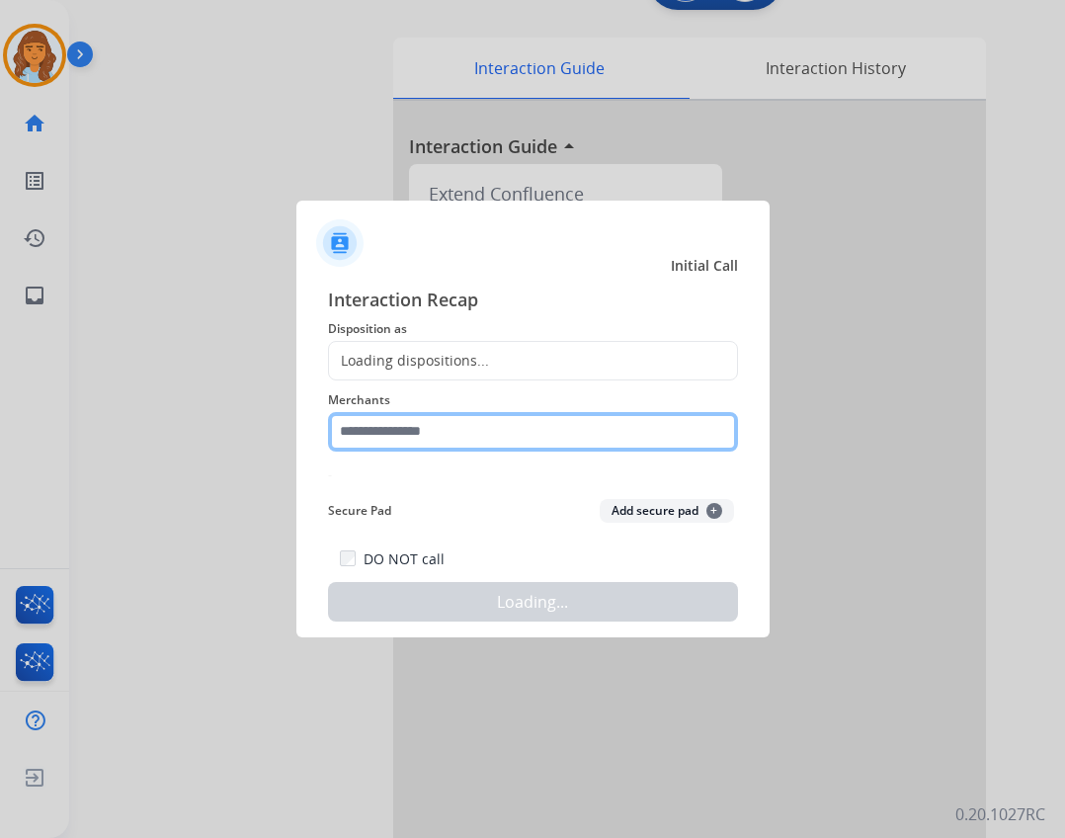
drag, startPoint x: 426, startPoint y: 424, endPoint x: 439, endPoint y: 419, distance: 13.8
click at [428, 423] on input "text" at bounding box center [533, 432] width 410 height 40
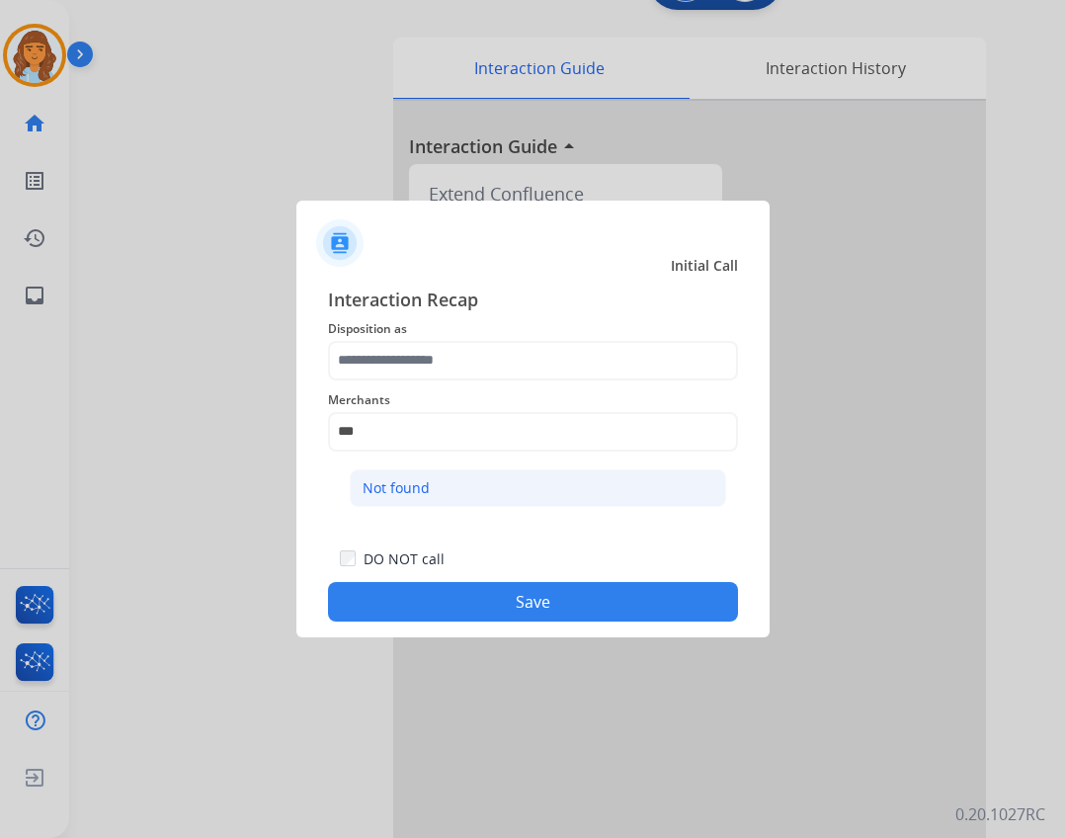
click at [445, 491] on li "Not found" at bounding box center [538, 488] width 376 height 38
type input "*********"
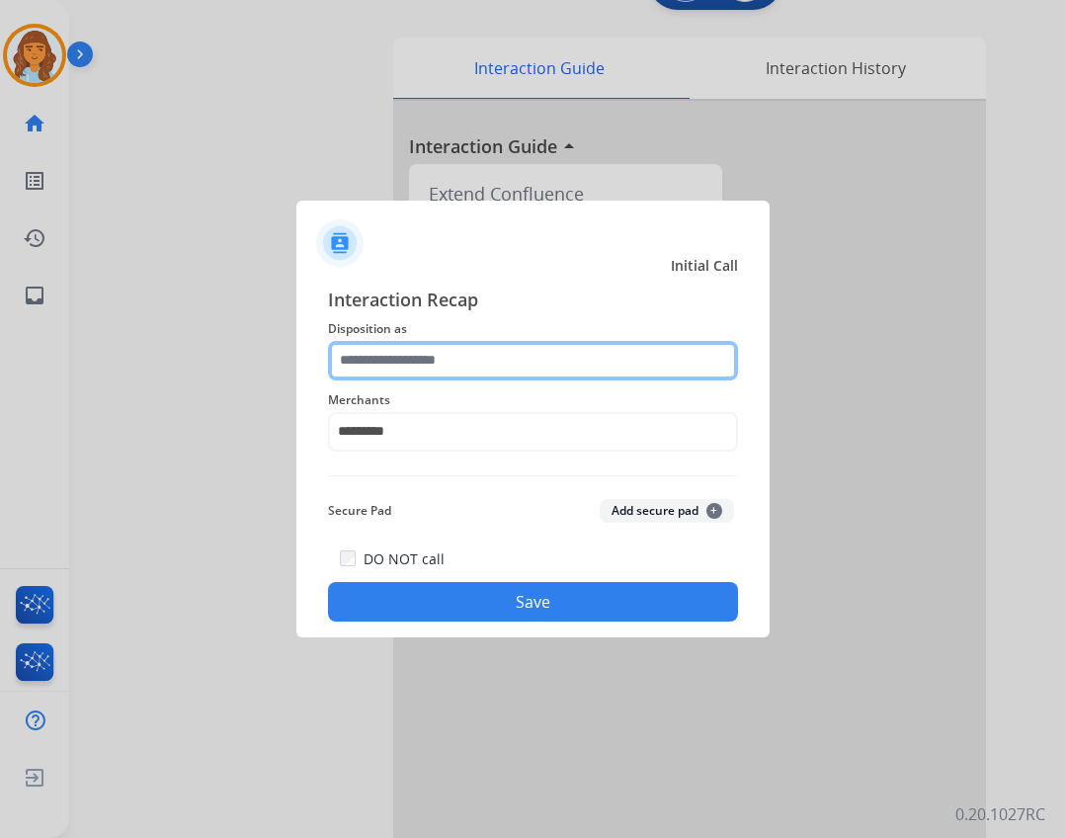
drag, startPoint x: 410, startPoint y: 349, endPoint x: 409, endPoint y: 377, distance: 28.7
click at [409, 348] on input "text" at bounding box center [533, 361] width 410 height 40
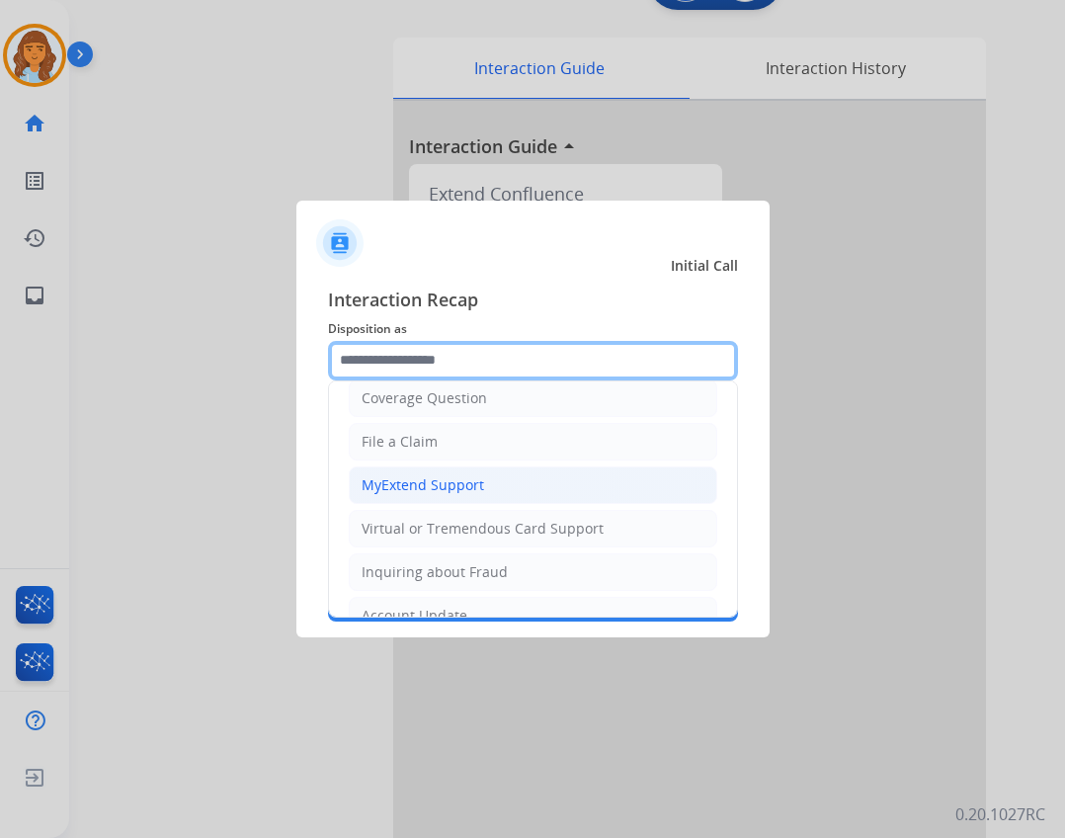
scroll to position [308, 0]
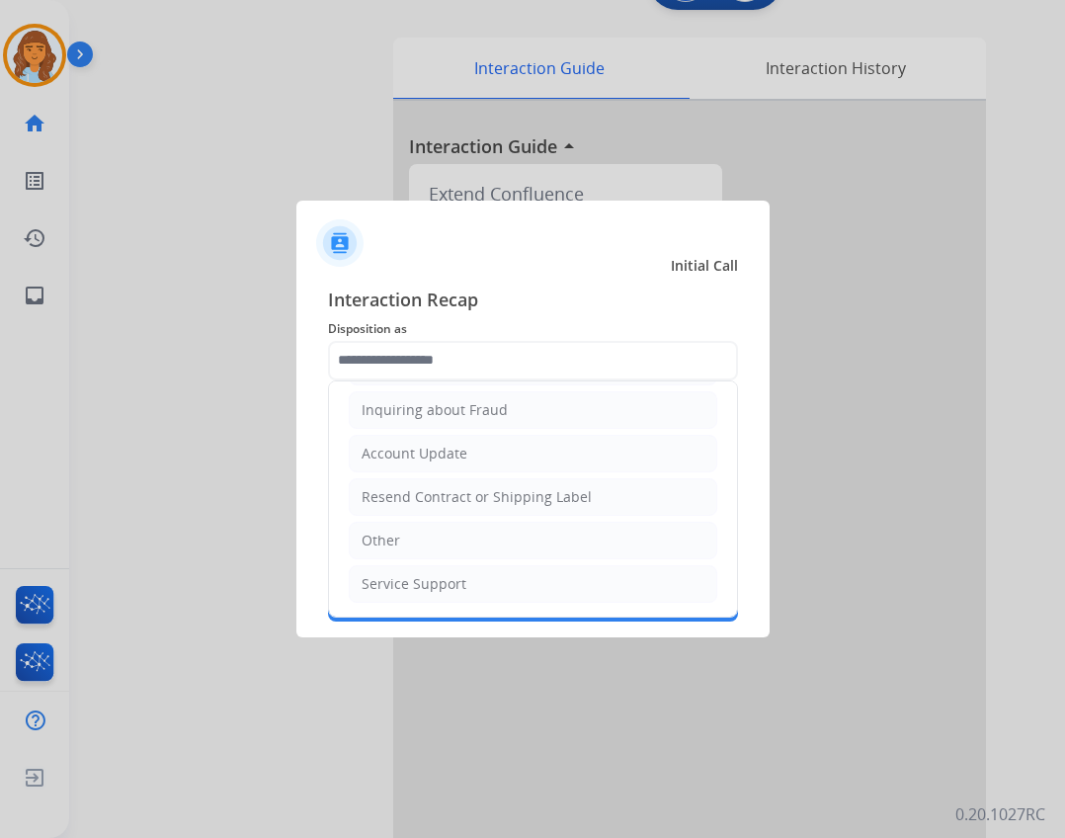
click at [427, 539] on li "Other" at bounding box center [533, 541] width 368 height 38
type input "*****"
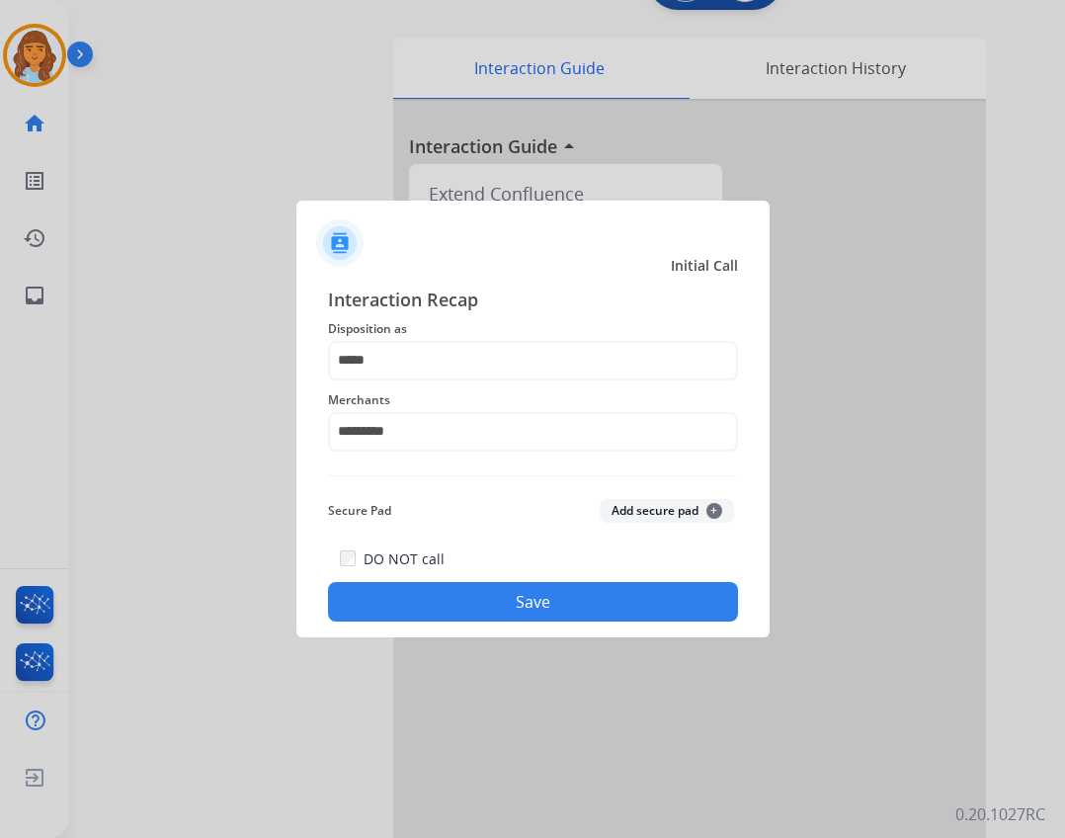
click at [445, 616] on button "Save" at bounding box center [533, 602] width 410 height 40
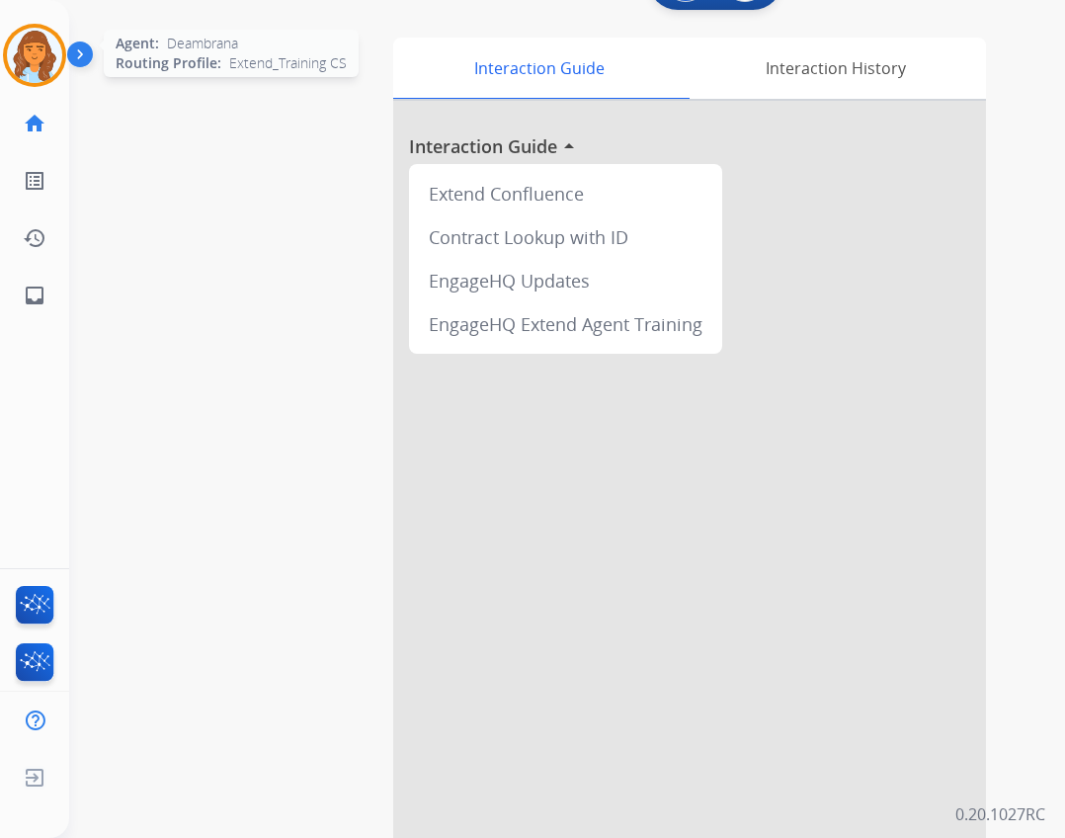
click at [44, 71] on img at bounding box center [34, 55] width 55 height 55
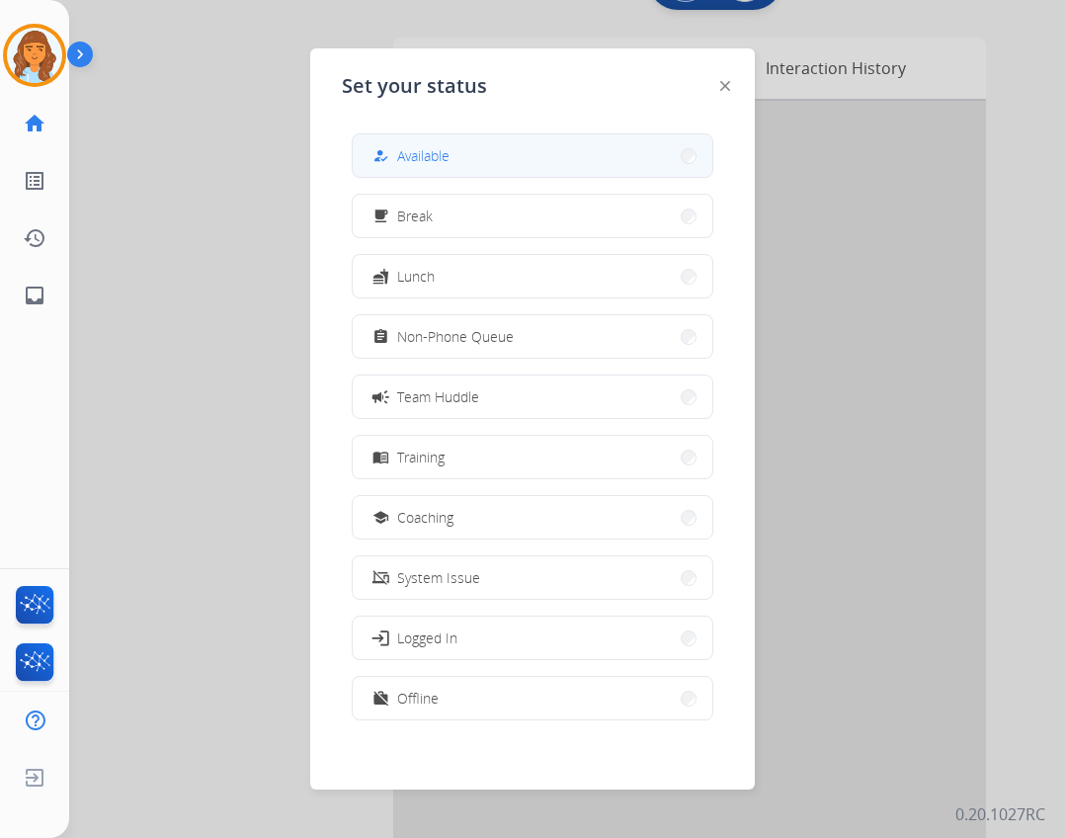
click at [456, 162] on button "how_to_reg Available" at bounding box center [533, 155] width 360 height 42
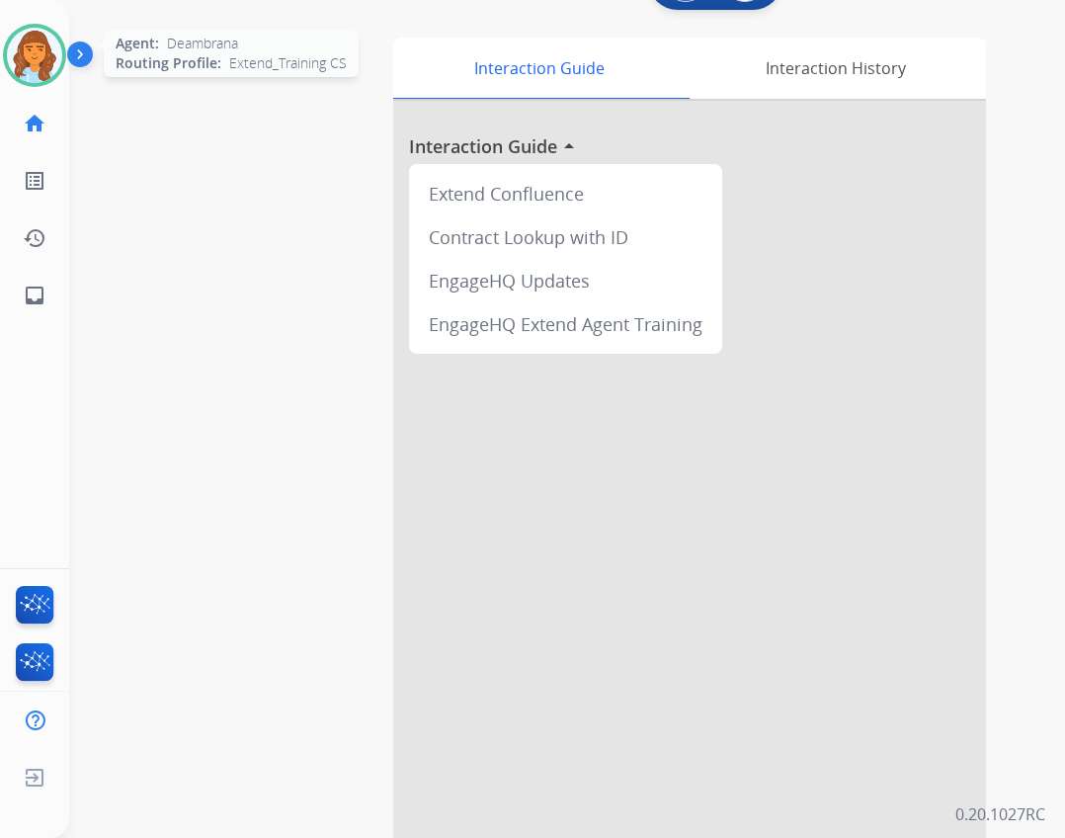
drag, startPoint x: 44, startPoint y: 77, endPoint x: 66, endPoint y: 82, distance: 22.3
click at [44, 76] on img at bounding box center [34, 55] width 55 height 55
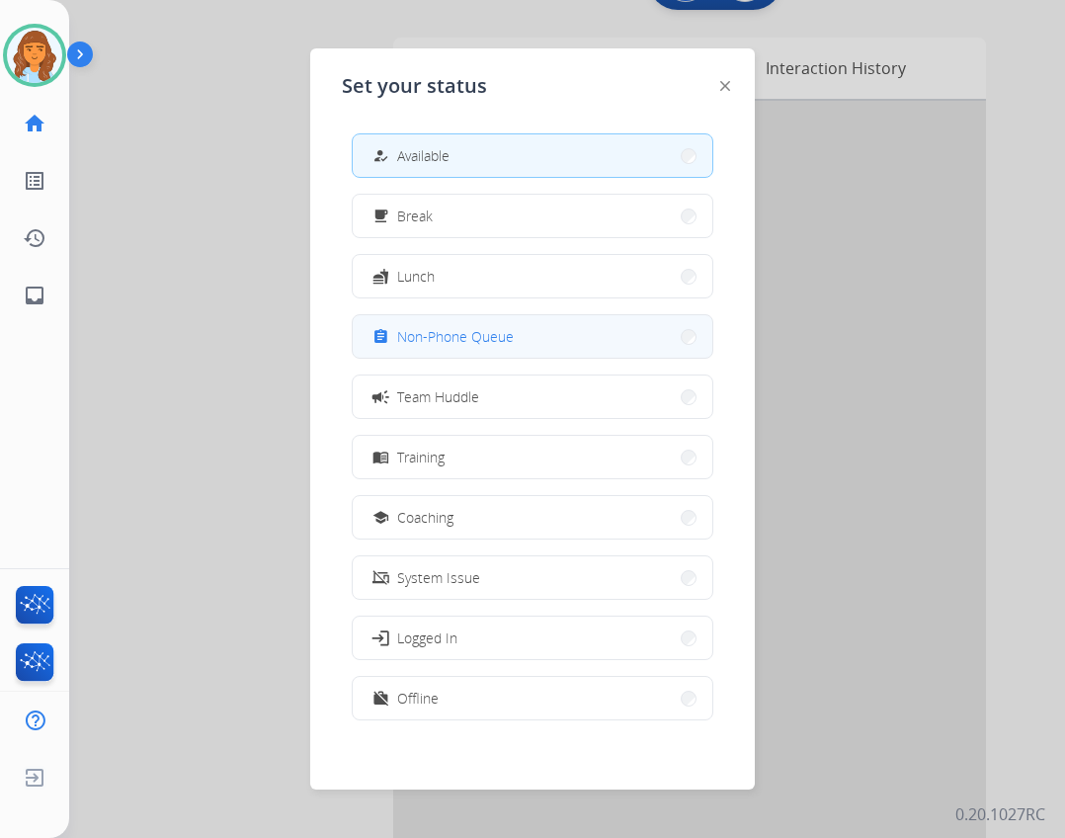
click at [462, 344] on span "Non-Phone Queue" at bounding box center [455, 336] width 117 height 21
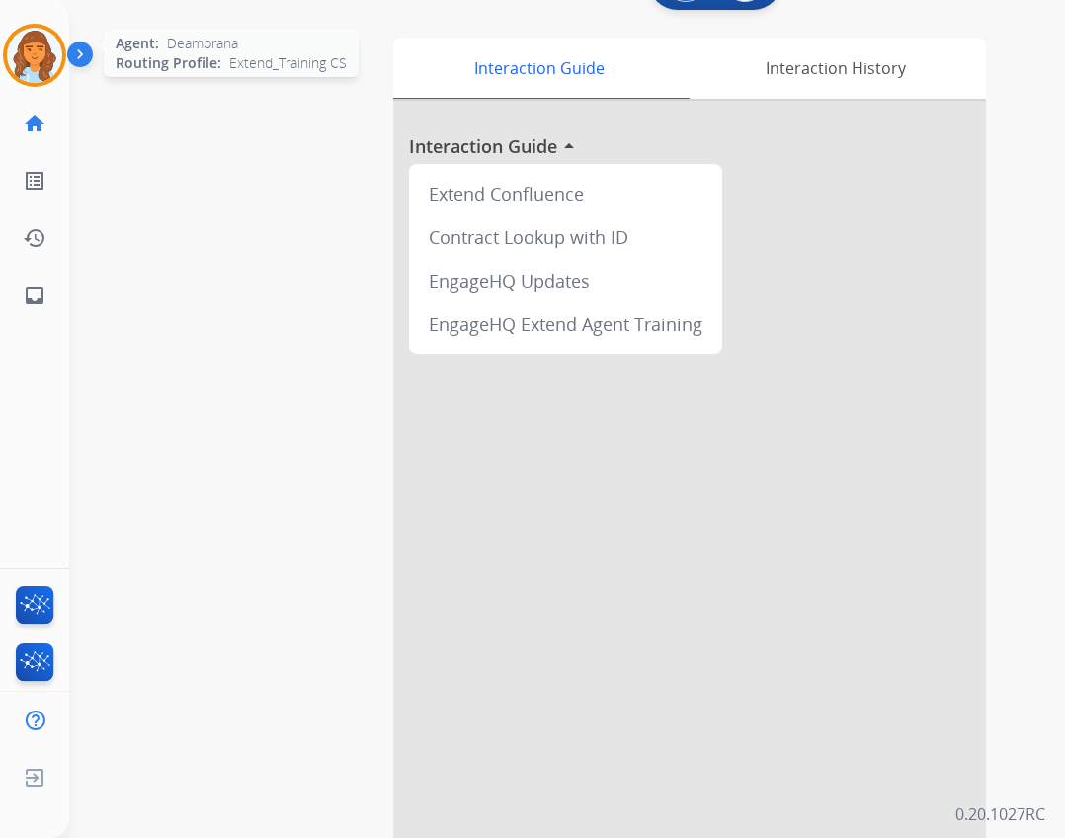
click at [34, 70] on img at bounding box center [34, 55] width 55 height 55
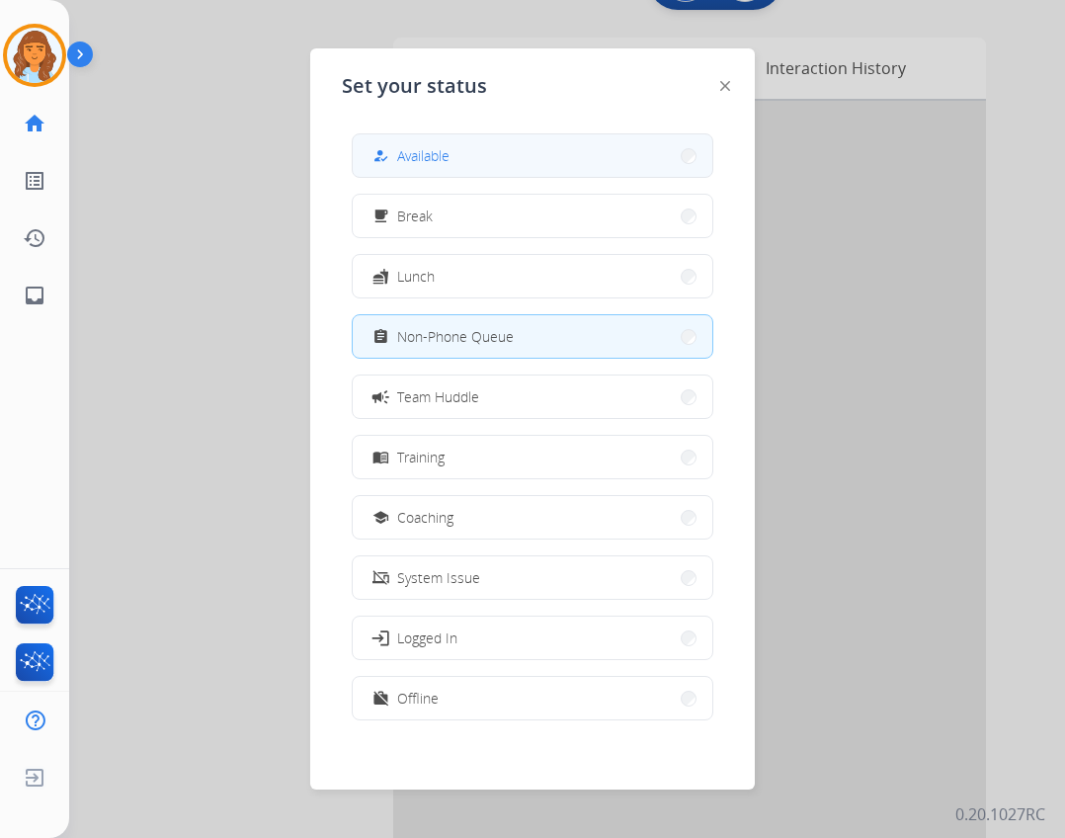
click at [460, 165] on button "how_to_reg Available" at bounding box center [533, 155] width 360 height 42
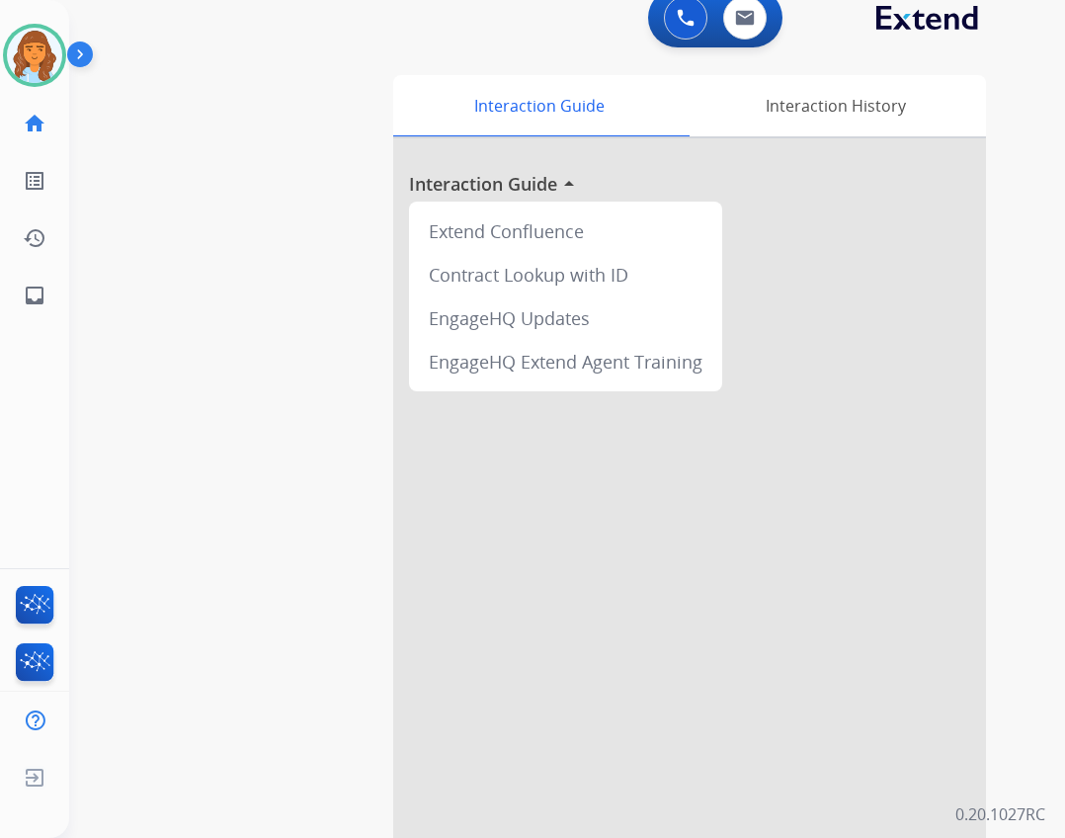
scroll to position [0, 0]
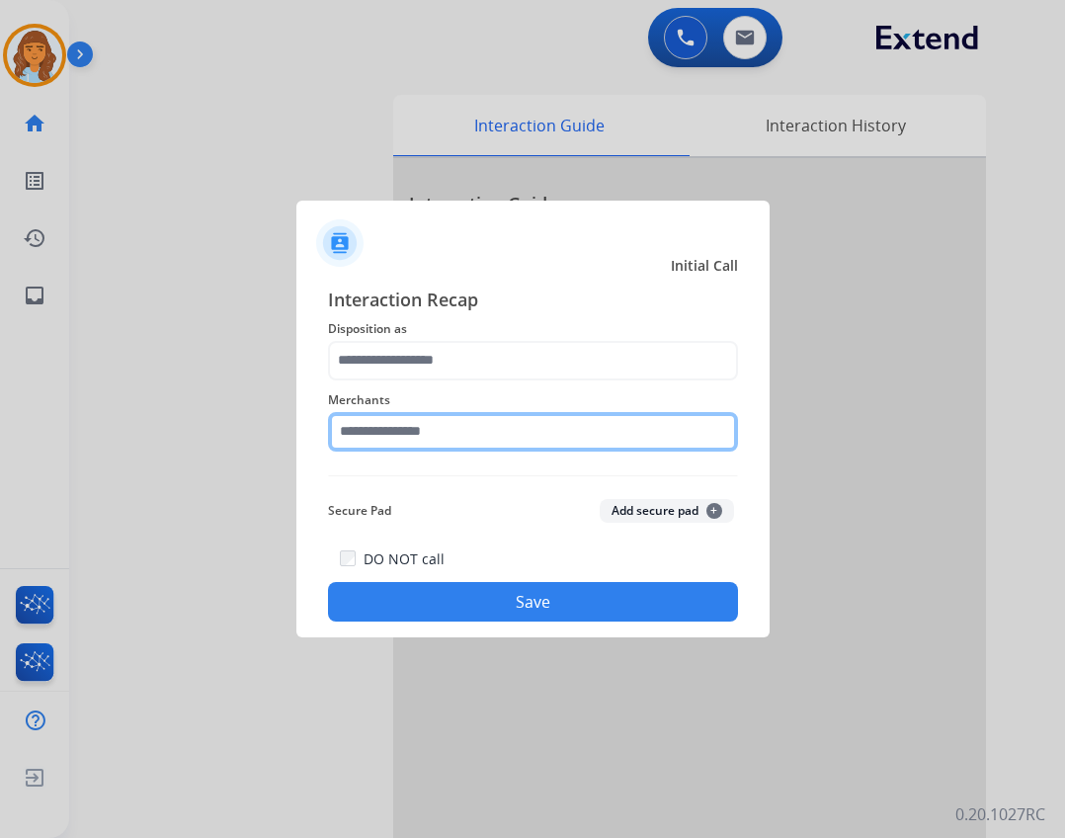
click at [376, 422] on input "text" at bounding box center [533, 432] width 410 height 40
click at [386, 428] on input "***" at bounding box center [533, 432] width 410 height 40
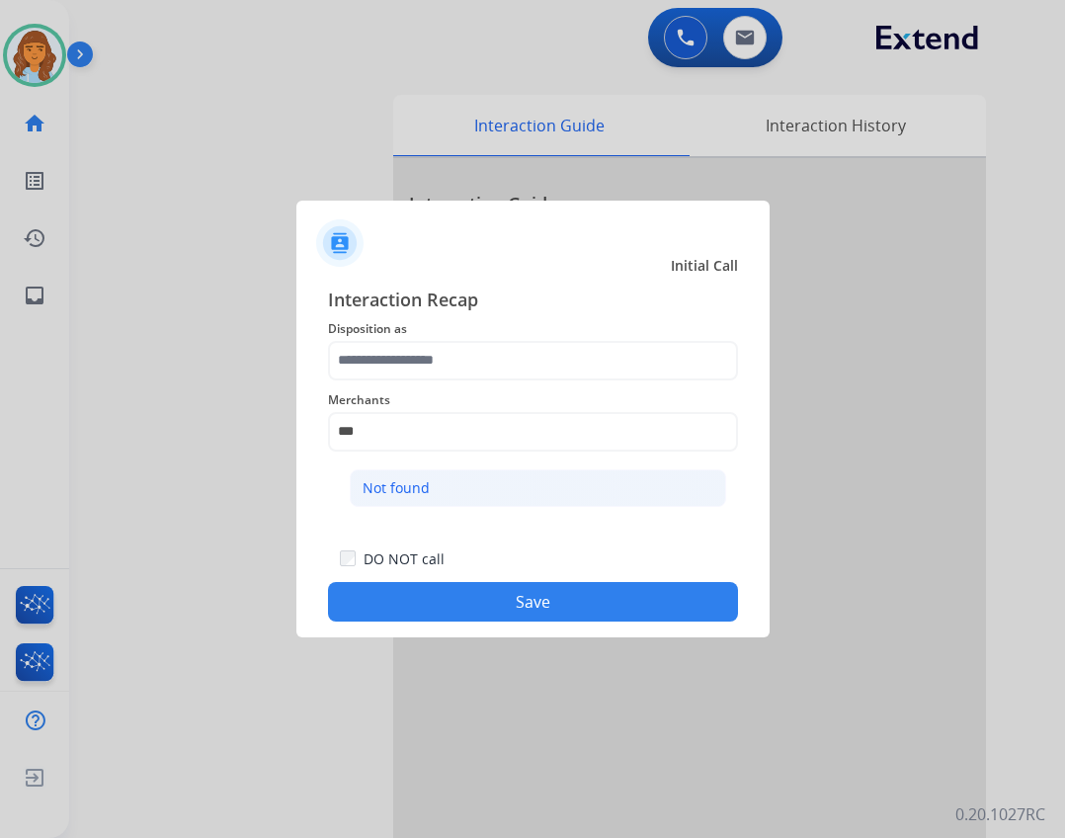
click at [393, 480] on div "Not found" at bounding box center [396, 488] width 67 height 20
type input "*********"
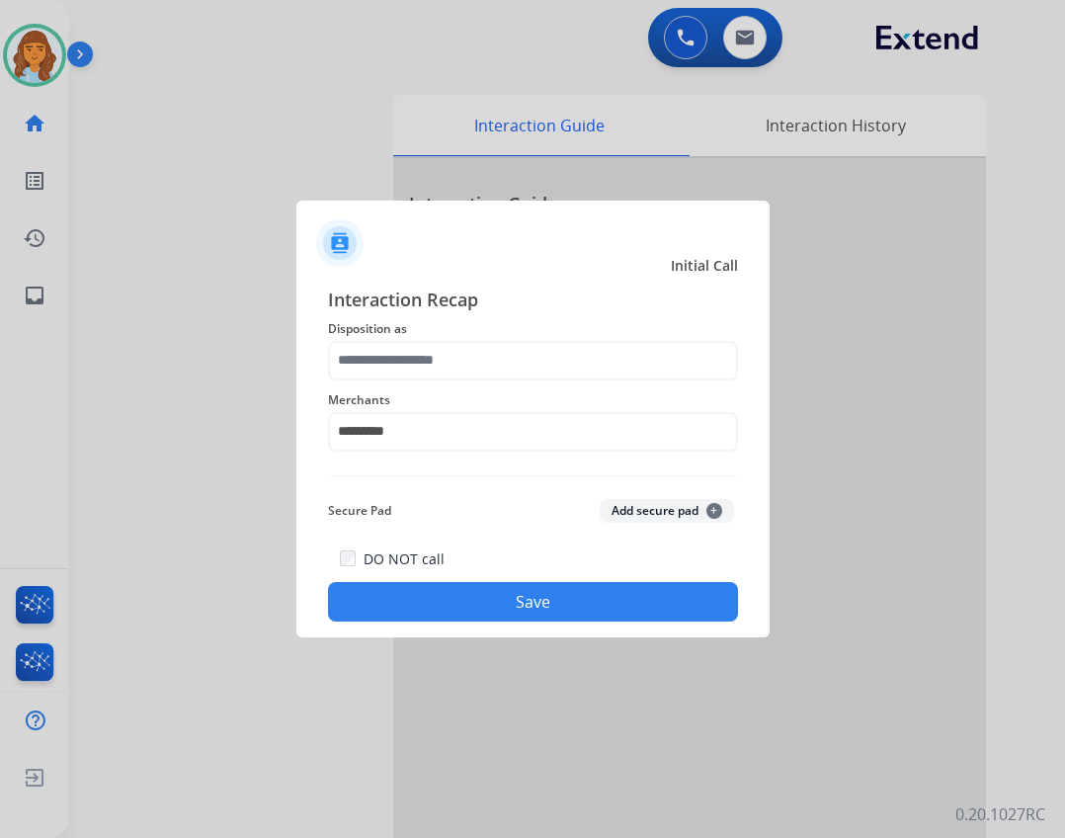
click at [427, 382] on div "Merchants *********" at bounding box center [533, 419] width 410 height 79
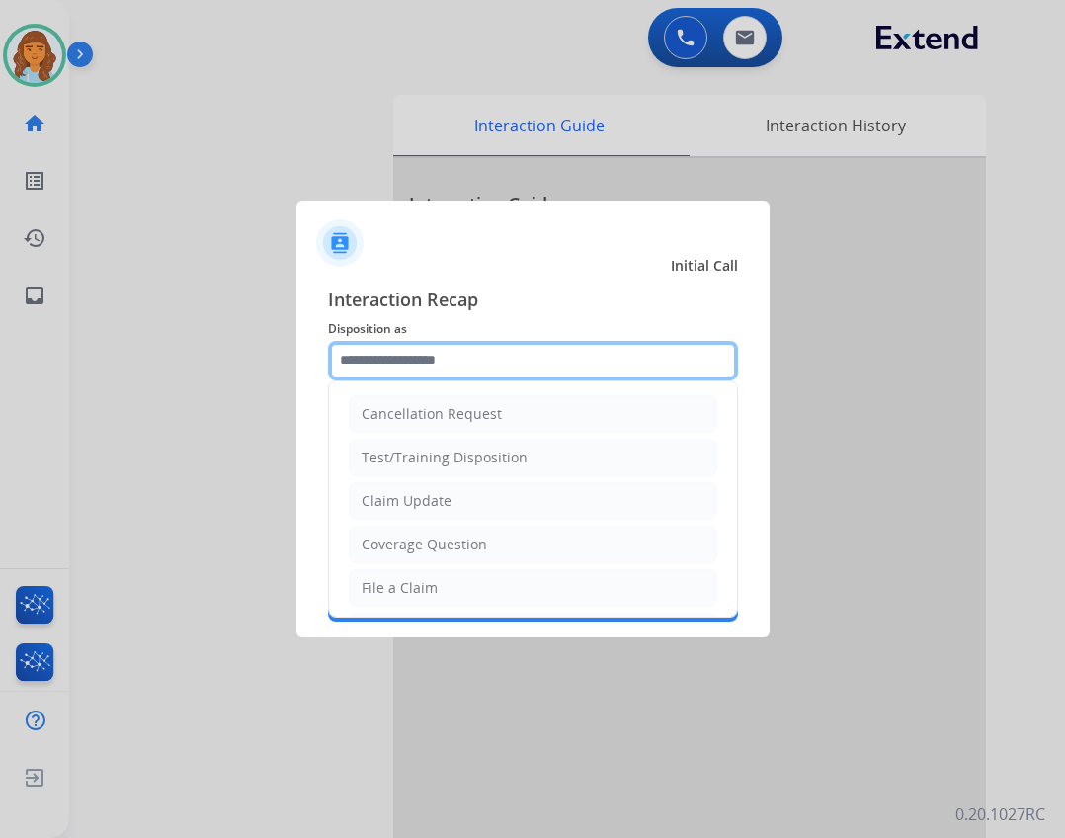
click at [435, 356] on input "text" at bounding box center [533, 361] width 410 height 40
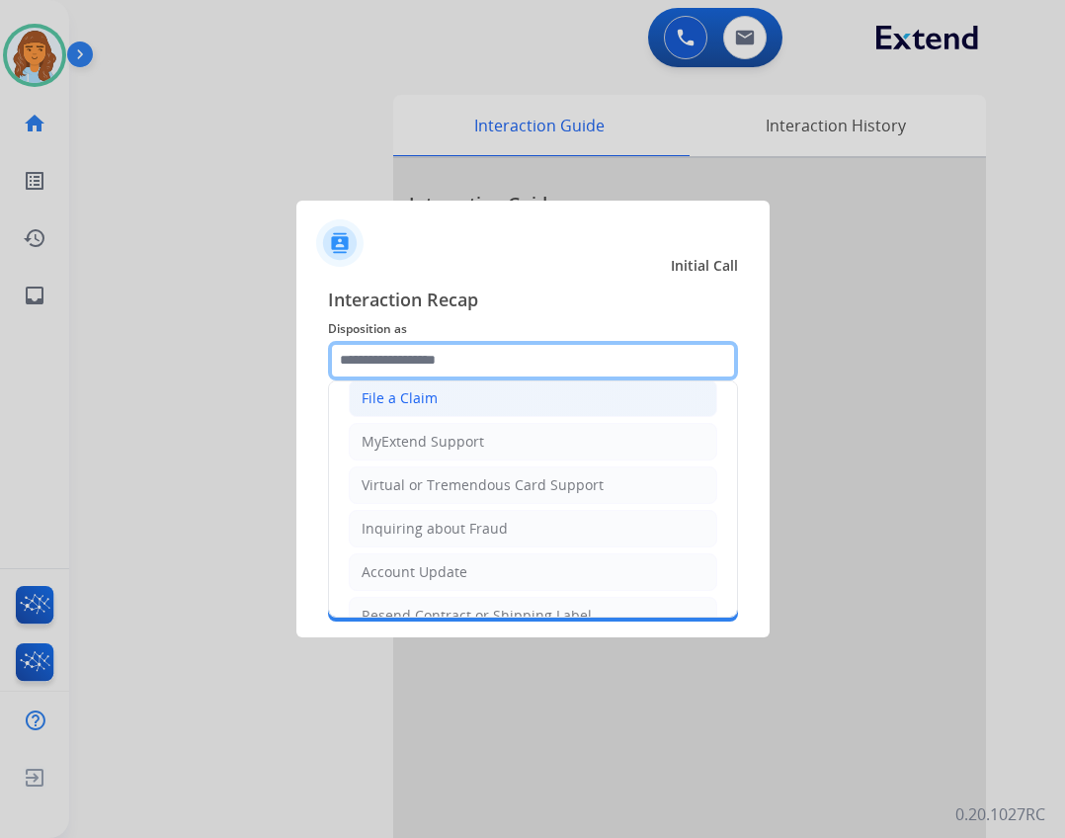
scroll to position [308, 0]
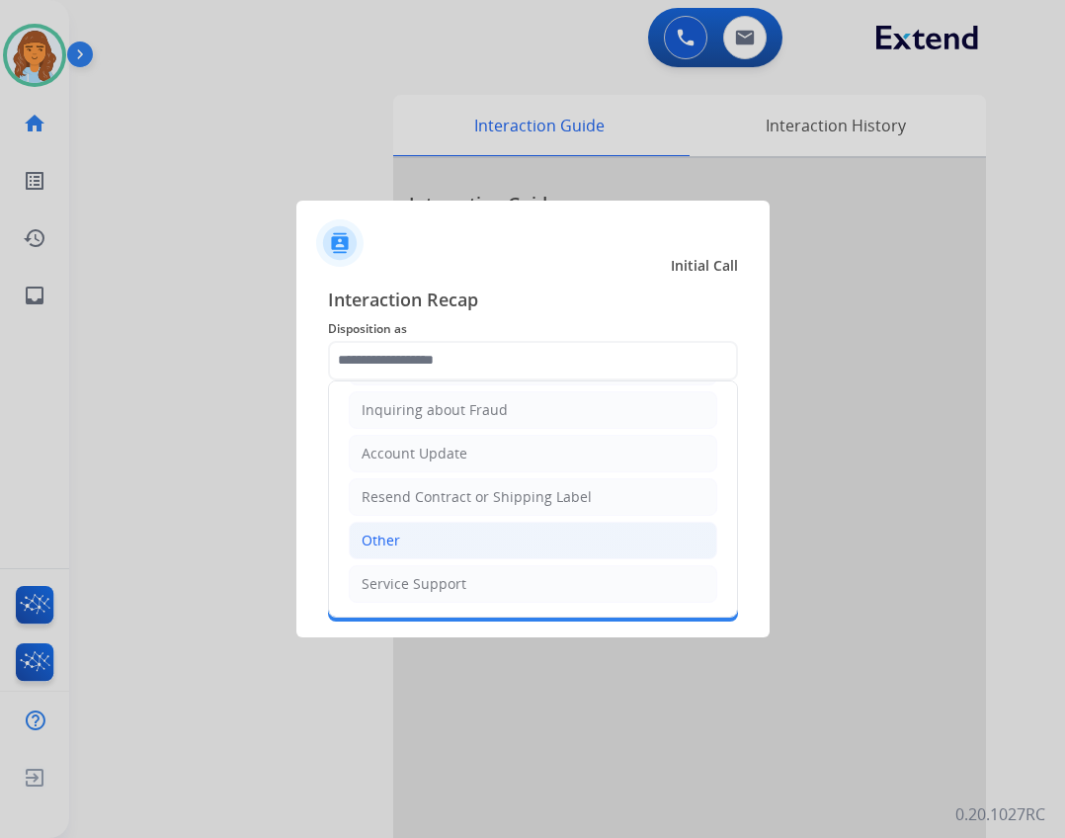
click at [388, 526] on li "Other" at bounding box center [533, 541] width 368 height 38
type input "*****"
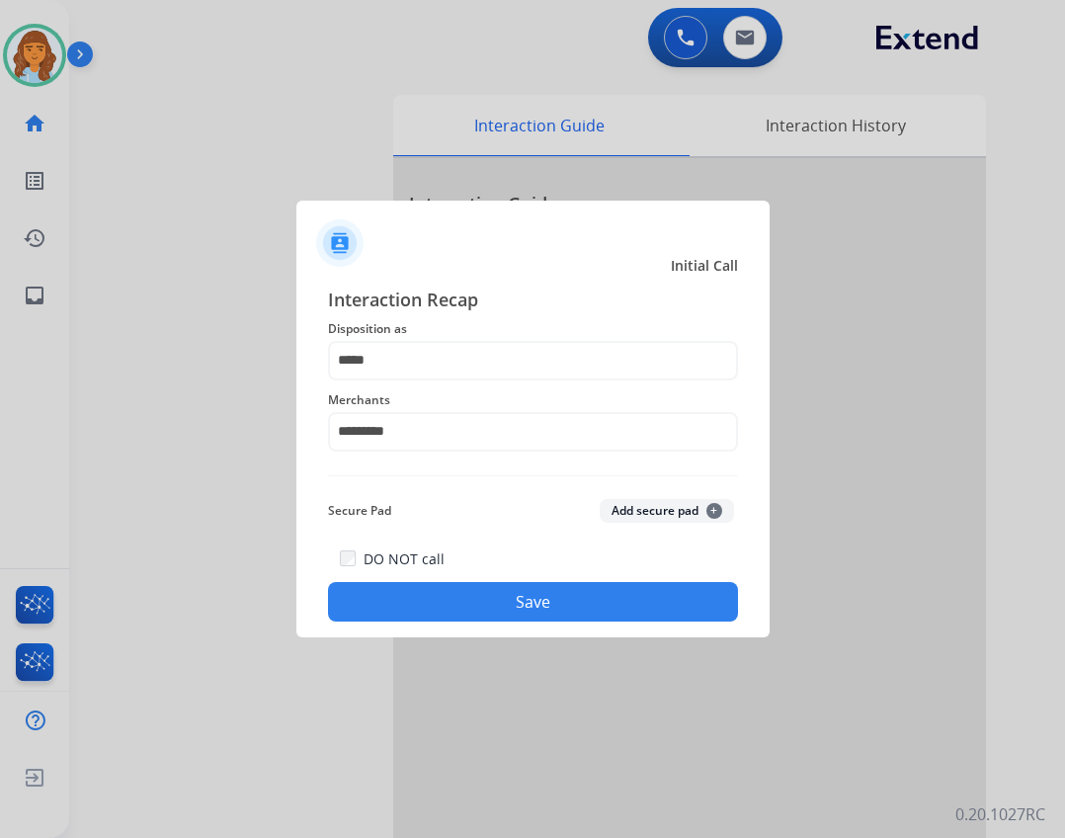
click at [381, 601] on button "Save" at bounding box center [533, 602] width 410 height 40
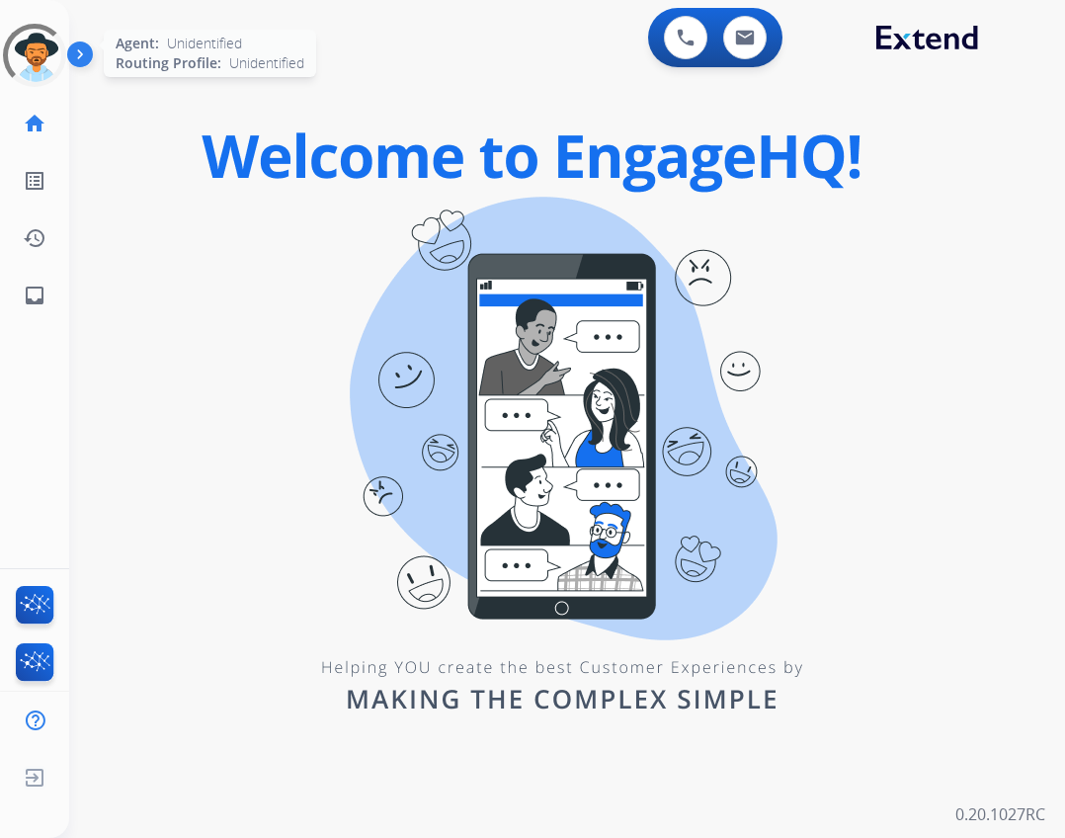
click at [37, 56] on div at bounding box center [34, 55] width 78 height 78
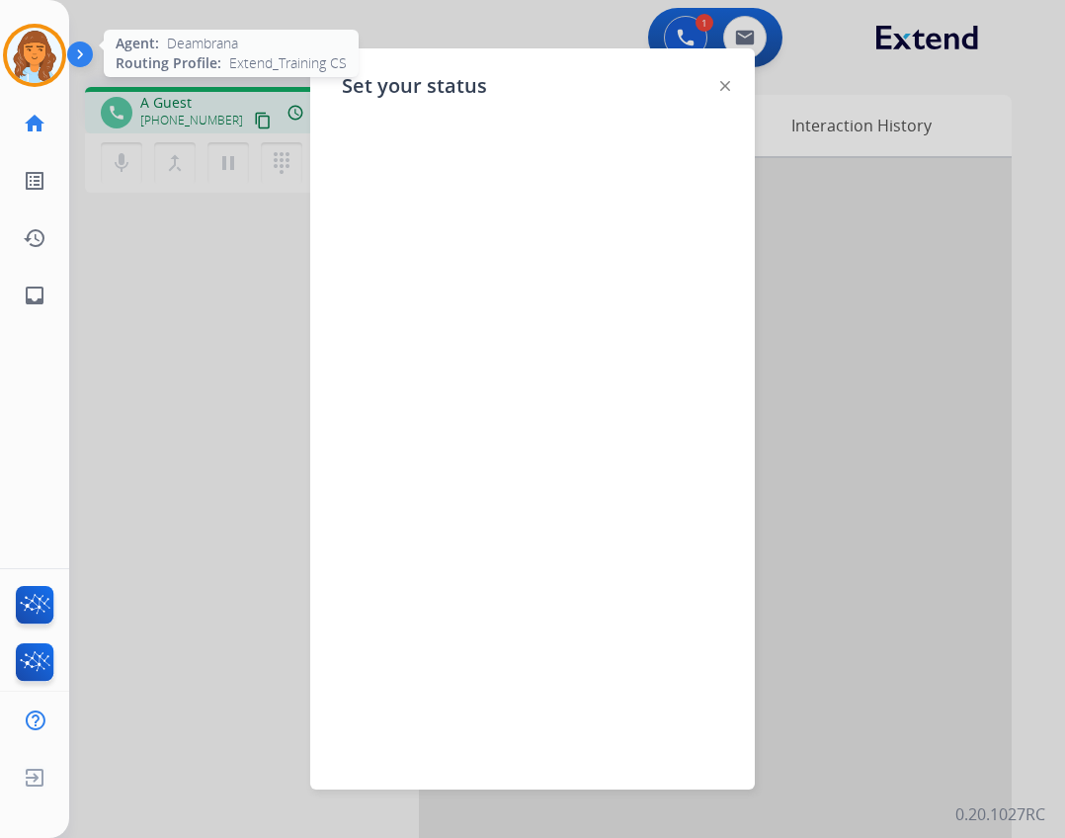
click at [191, 249] on div at bounding box center [532, 419] width 1065 height 838
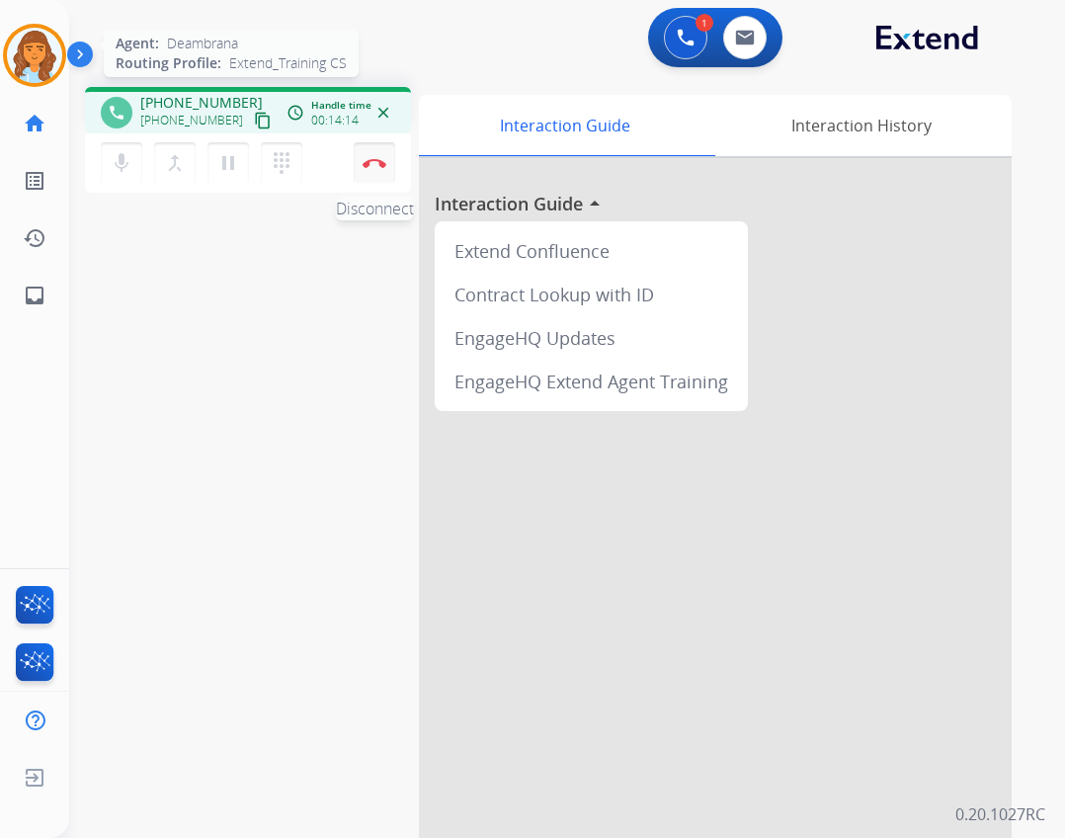
click at [364, 168] on button "Disconnect" at bounding box center [374, 162] width 41 height 41
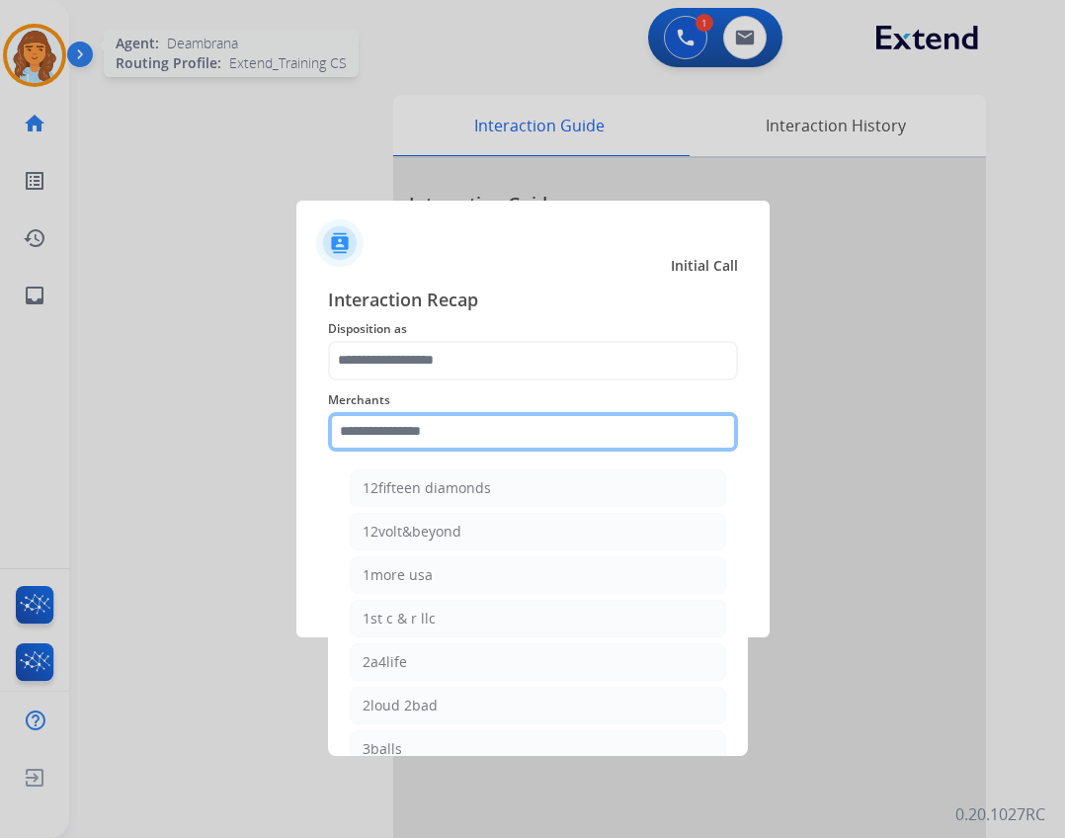
click at [408, 438] on input "text" at bounding box center [533, 432] width 410 height 40
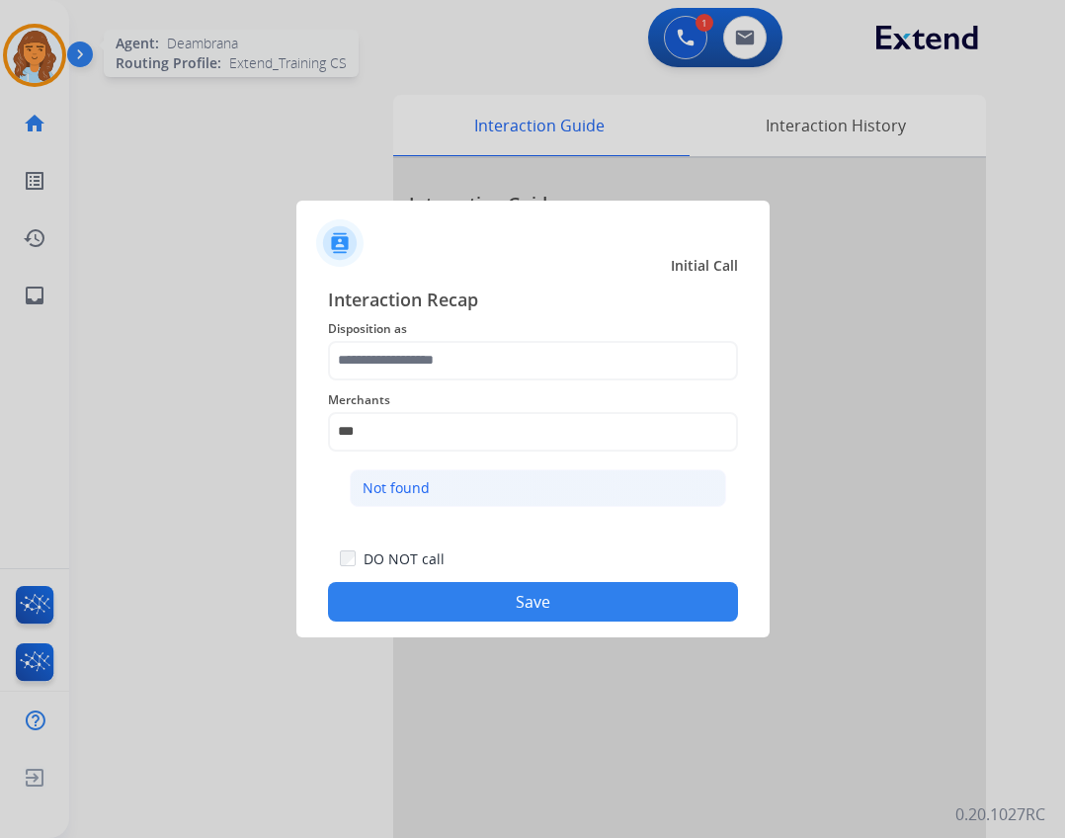
click at [461, 493] on li "Not found" at bounding box center [538, 488] width 376 height 38
type input "*********"
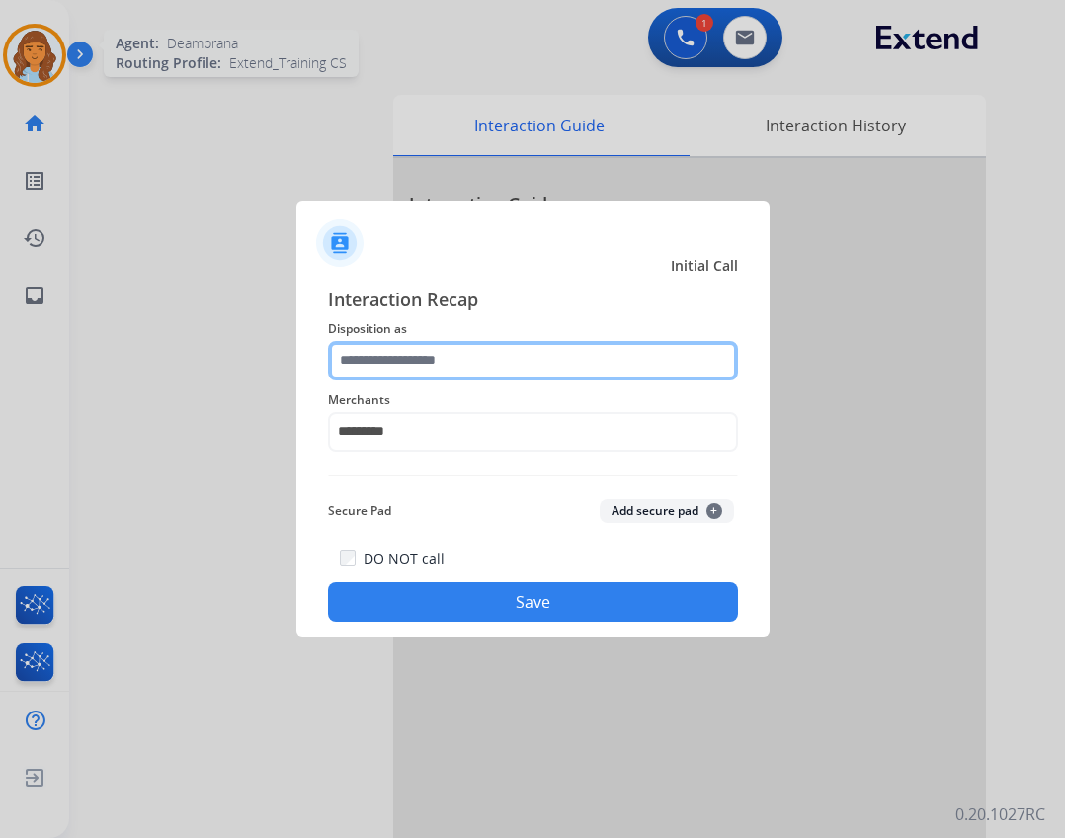
click at [421, 358] on input "text" at bounding box center [533, 361] width 410 height 40
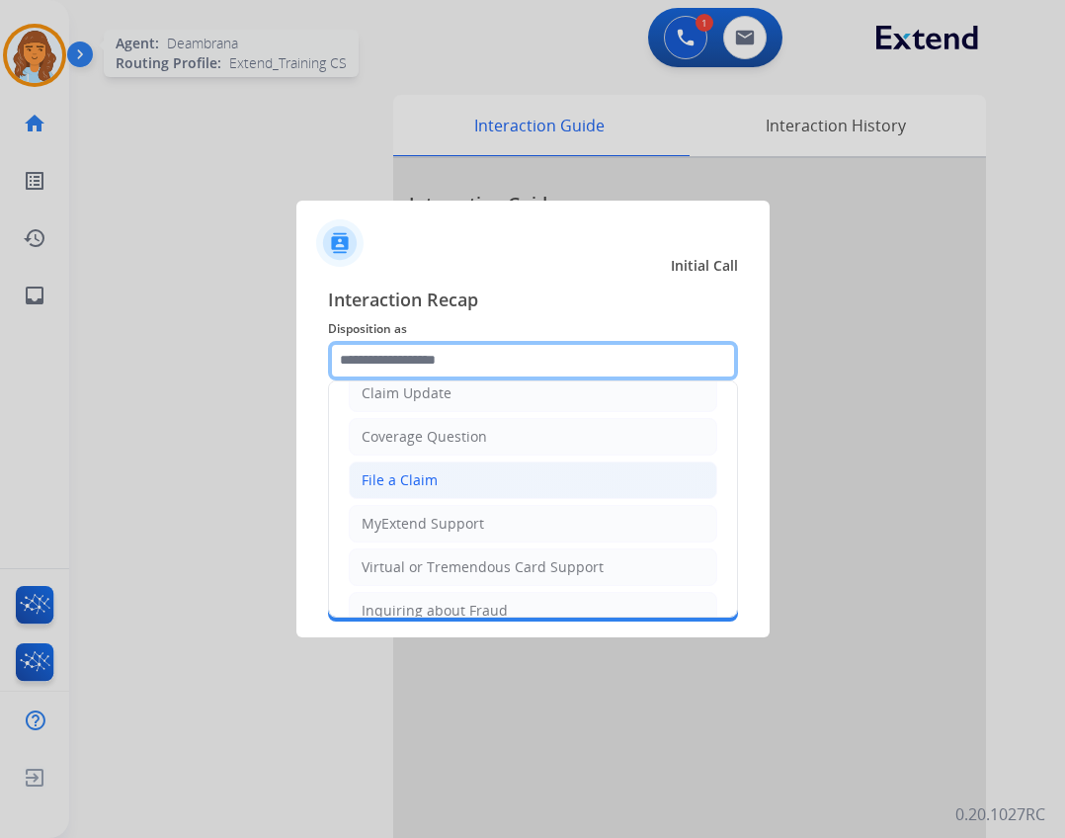
scroll to position [296, 0]
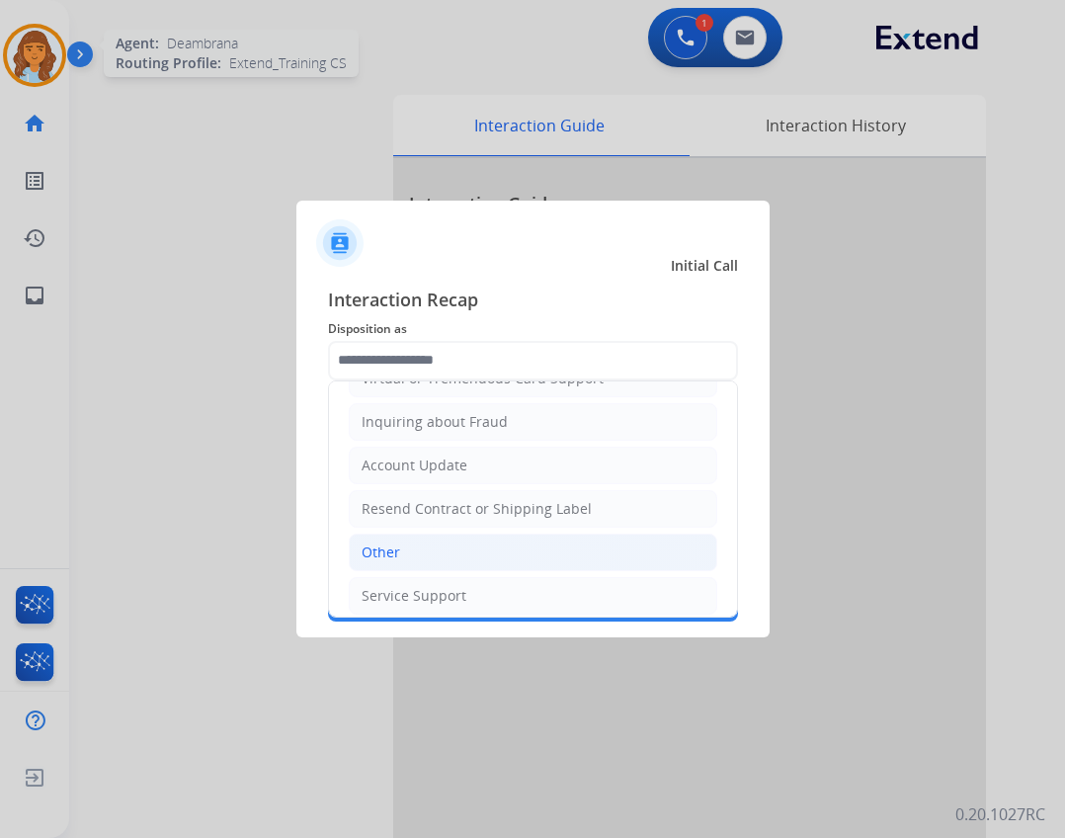
click at [421, 536] on li "Other" at bounding box center [533, 552] width 368 height 38
type input "*****"
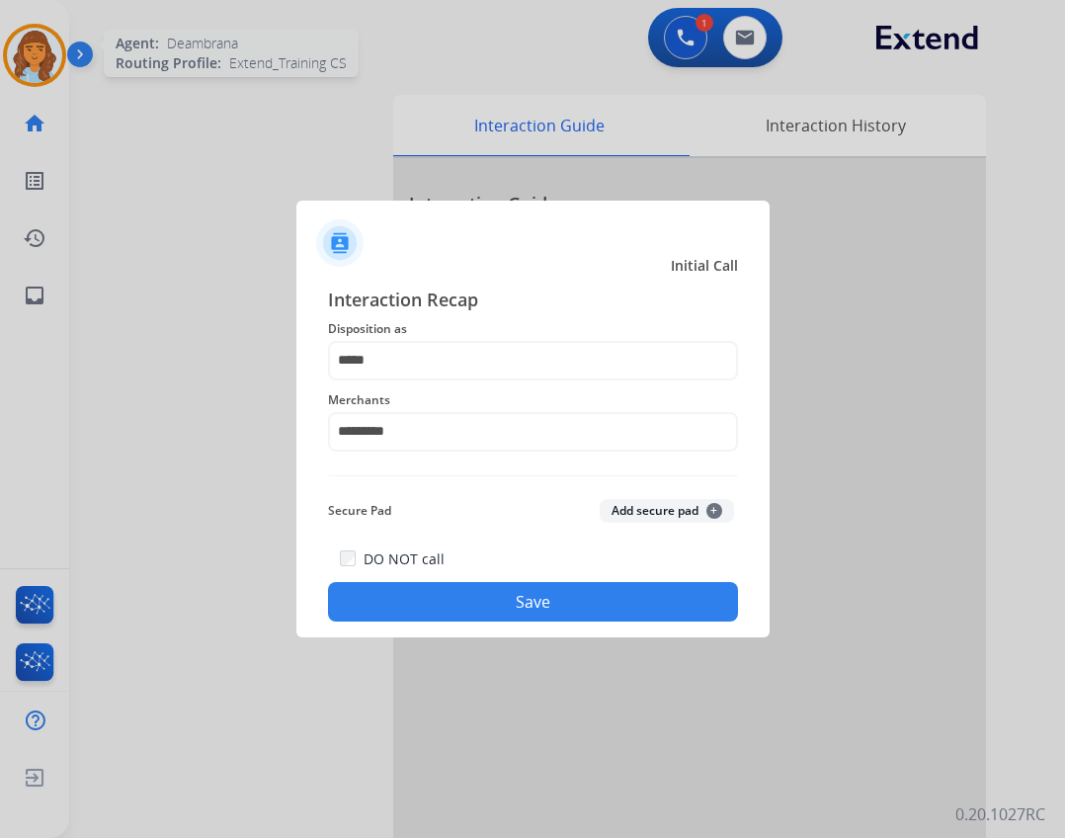
click at [436, 584] on button "Save" at bounding box center [533, 602] width 410 height 40
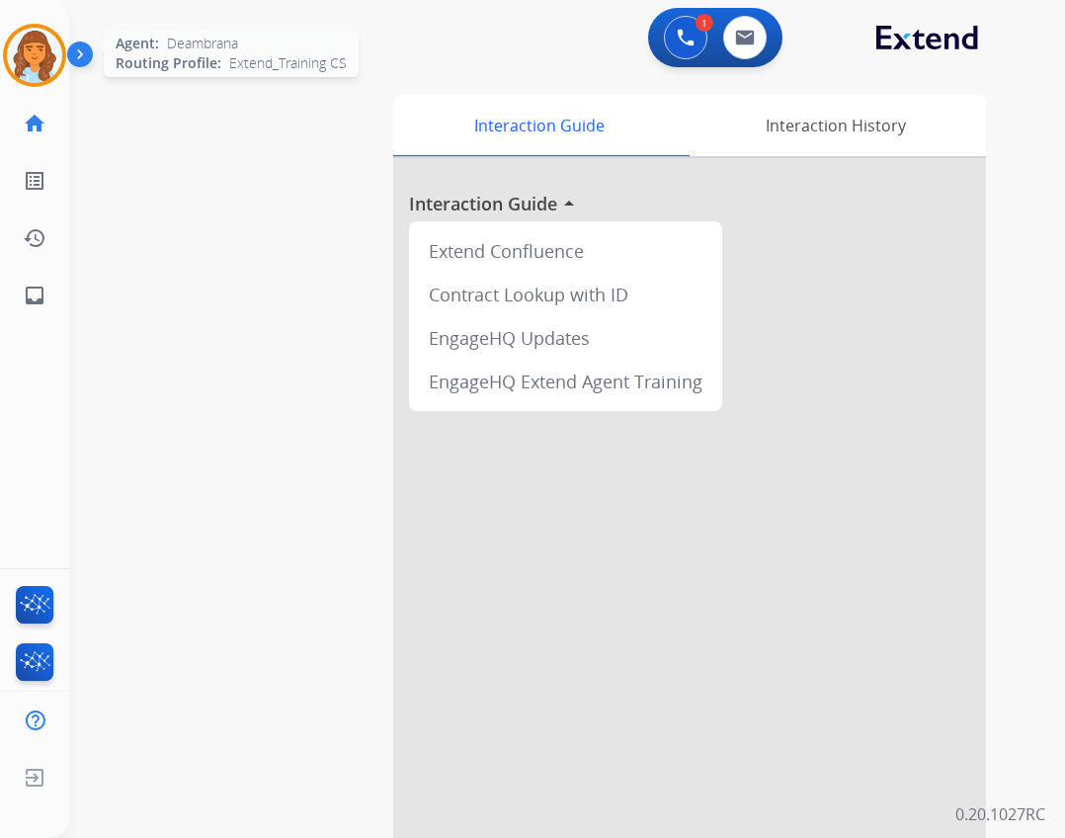
click at [51, 69] on img at bounding box center [34, 55] width 55 height 55
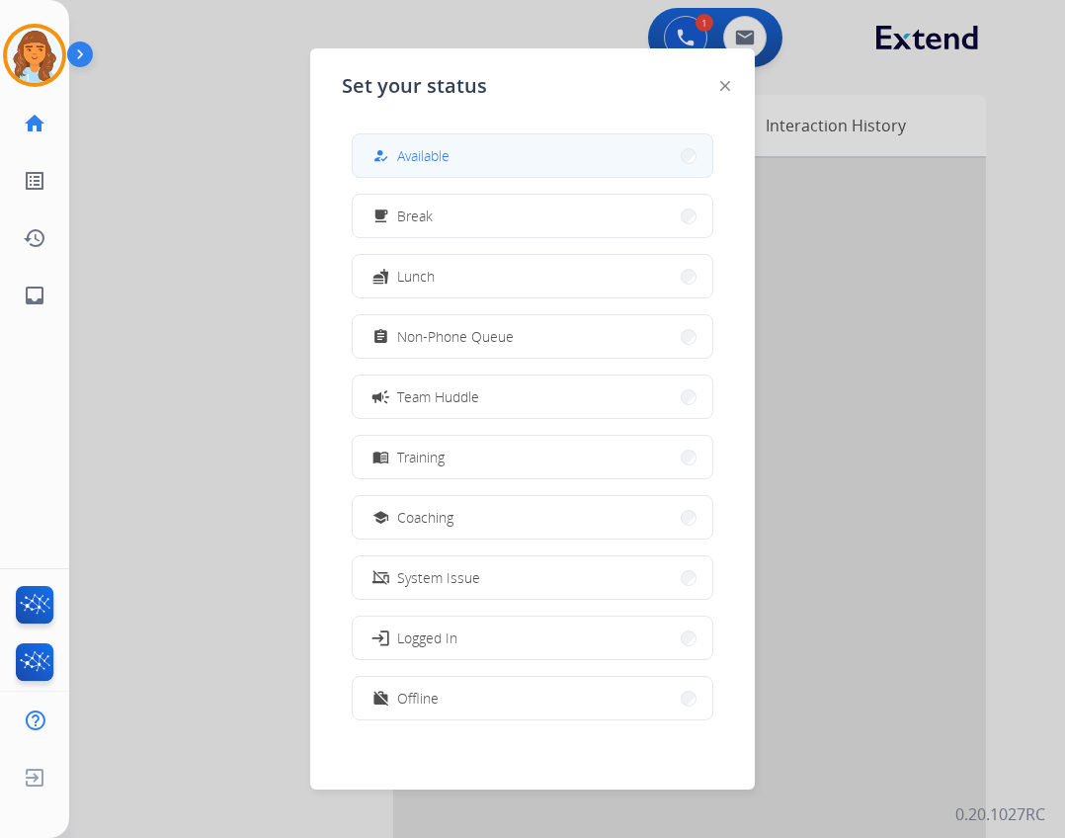
click at [461, 159] on button "how_to_reg Available" at bounding box center [533, 155] width 360 height 42
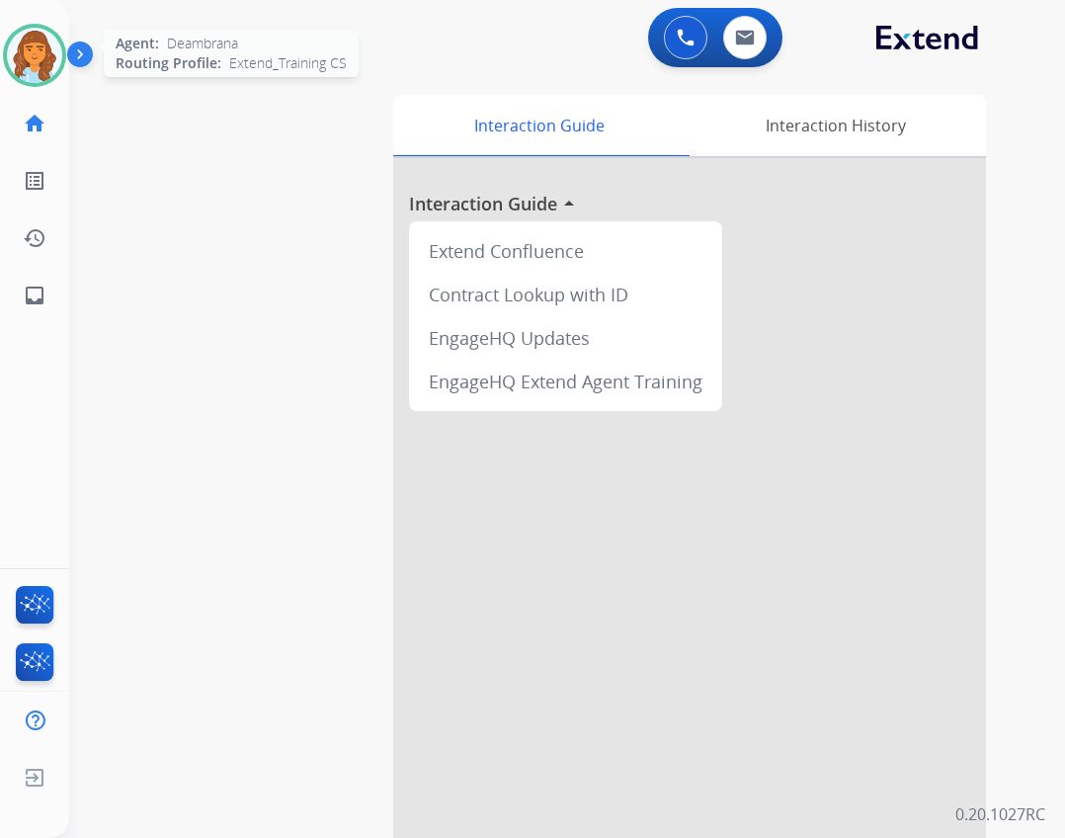
click at [12, 69] on img at bounding box center [34, 55] width 55 height 55
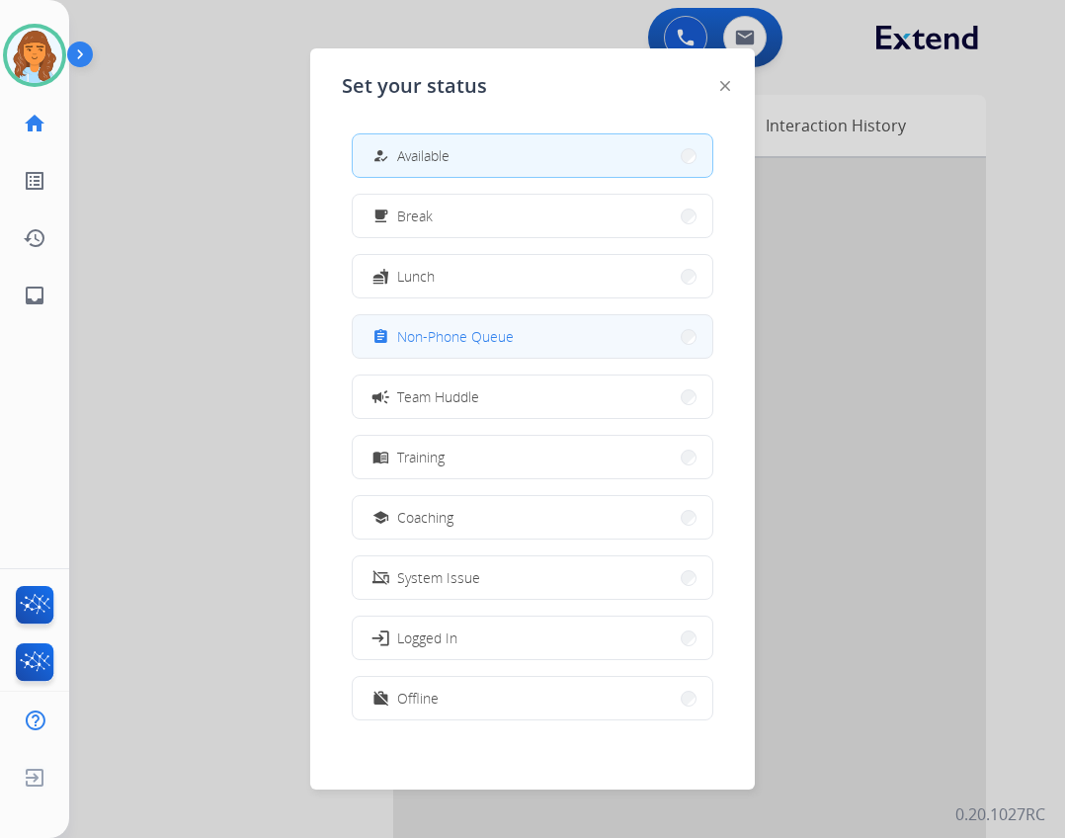
click at [424, 336] on span "Non-Phone Queue" at bounding box center [455, 336] width 117 height 21
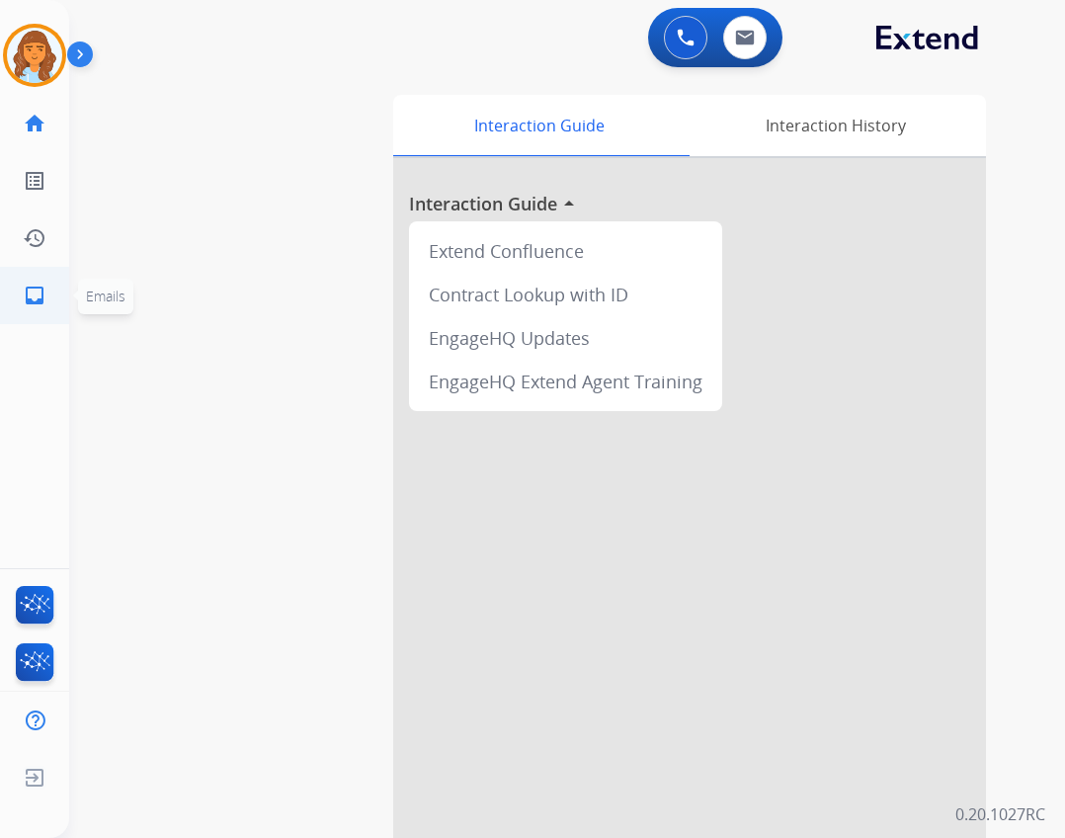
click at [52, 289] on link "inbox Emails" at bounding box center [34, 295] width 55 height 55
select select "**********"
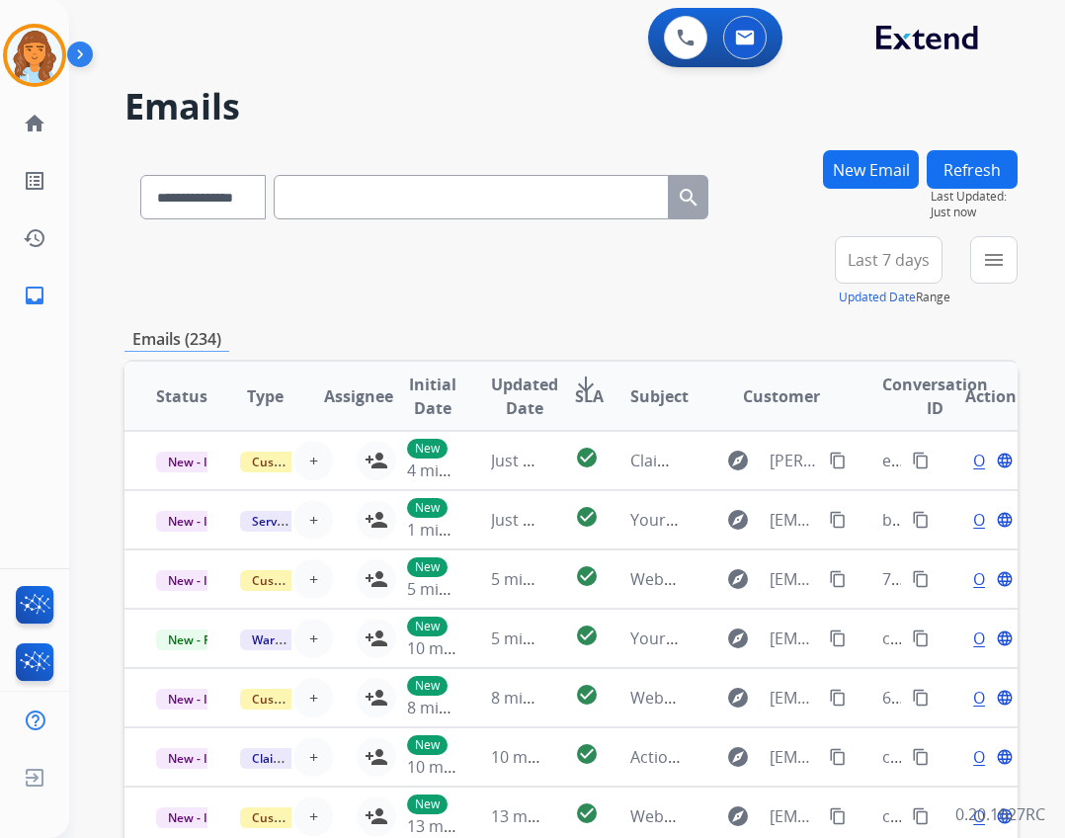
click at [870, 175] on button "New Email" at bounding box center [871, 169] width 96 height 39
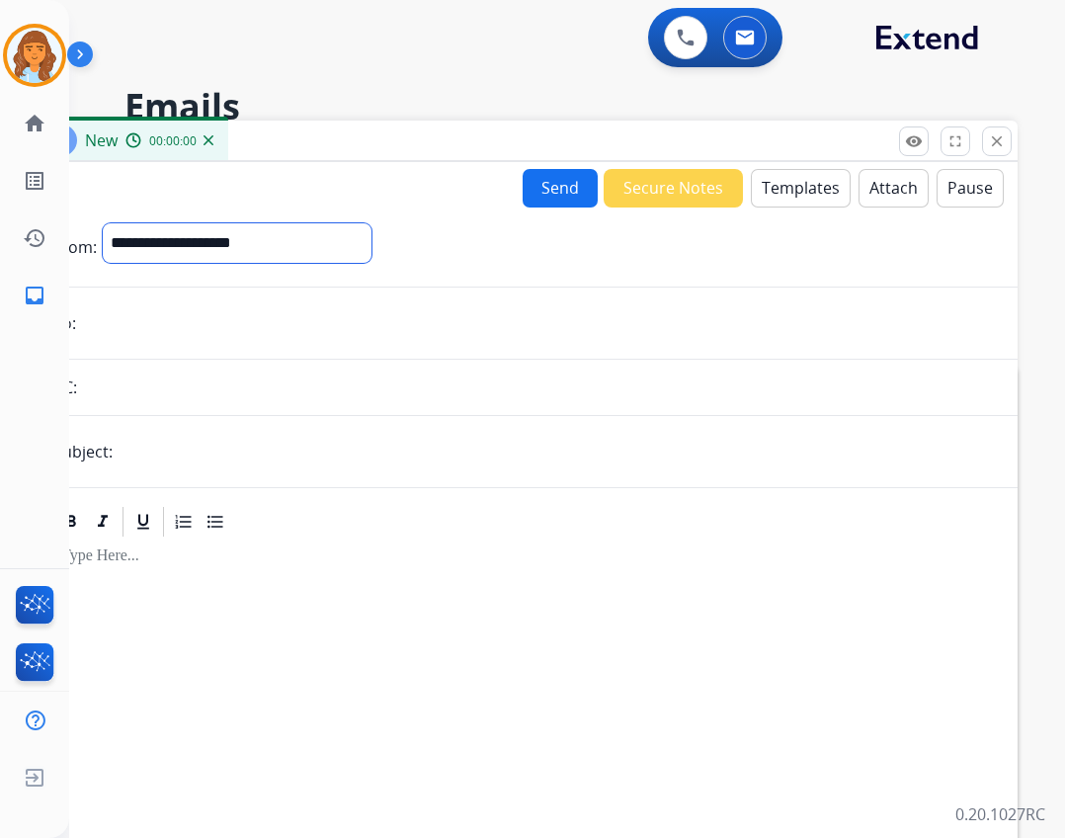
click at [371, 253] on select "**********" at bounding box center [237, 243] width 269 height 40
select select "**********"
click at [103, 223] on select "**********" at bounding box center [237, 243] width 269 height 40
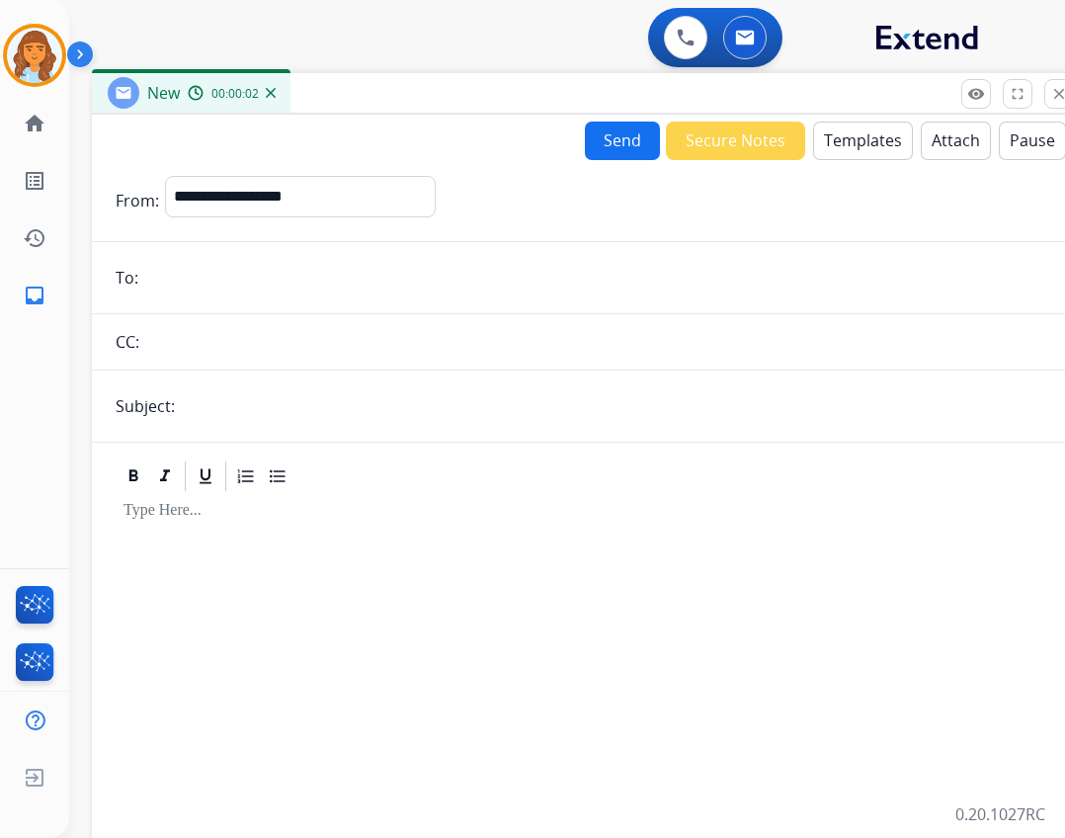
drag, startPoint x: 290, startPoint y: 131, endPoint x: 367, endPoint y: 71, distance: 97.8
click at [367, 73] on div "New 00:00:02" at bounding box center [586, 93] width 988 height 41
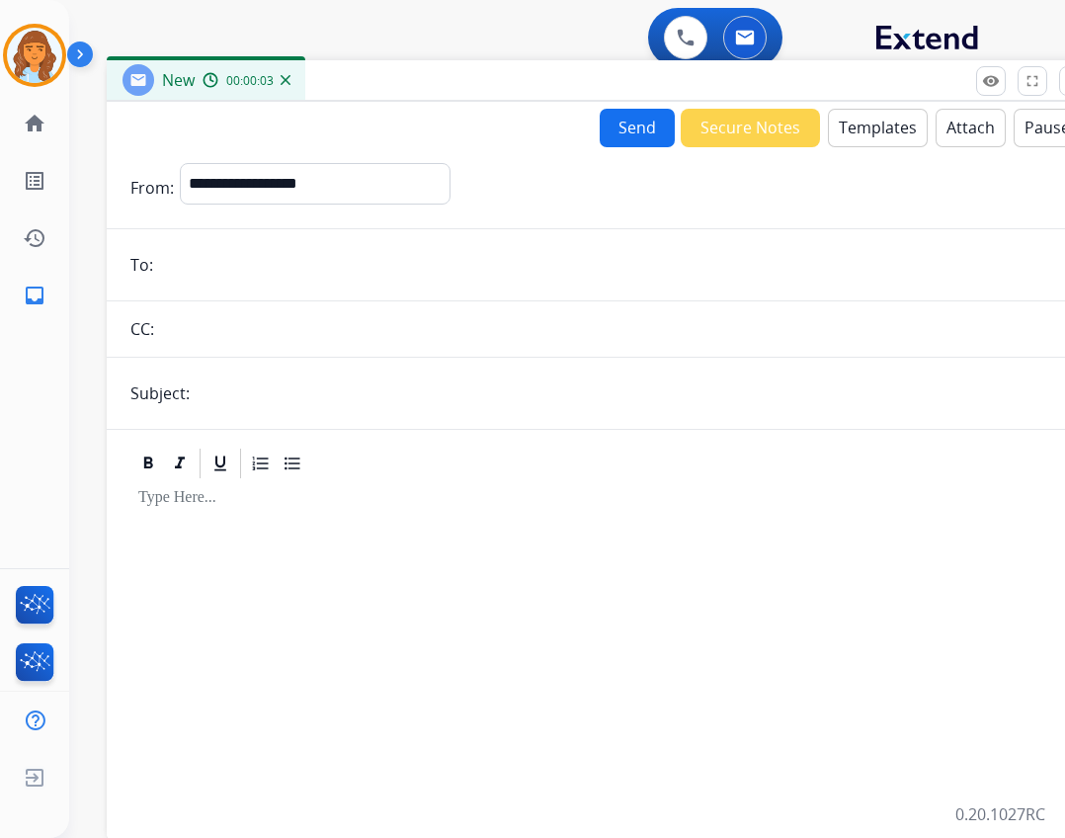
click at [322, 250] on input "email" at bounding box center [615, 265] width 912 height 40
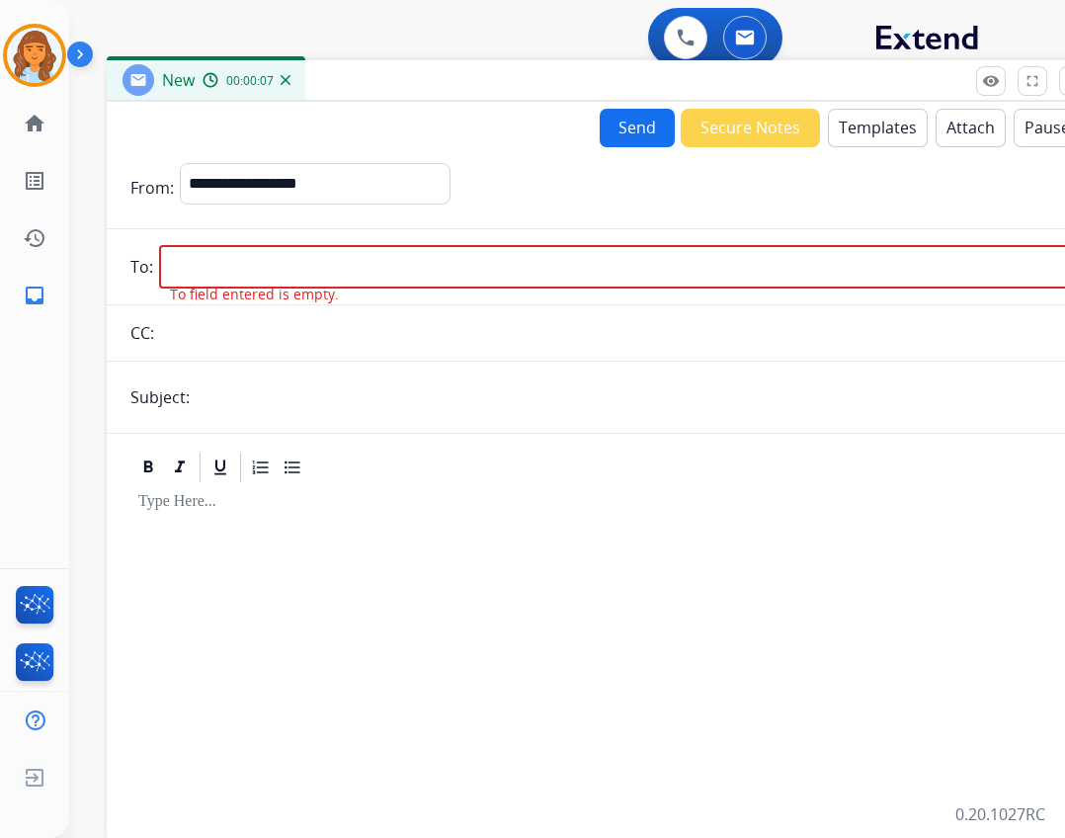
click at [236, 259] on input "email" at bounding box center [615, 266] width 912 height 43
paste input "**********"
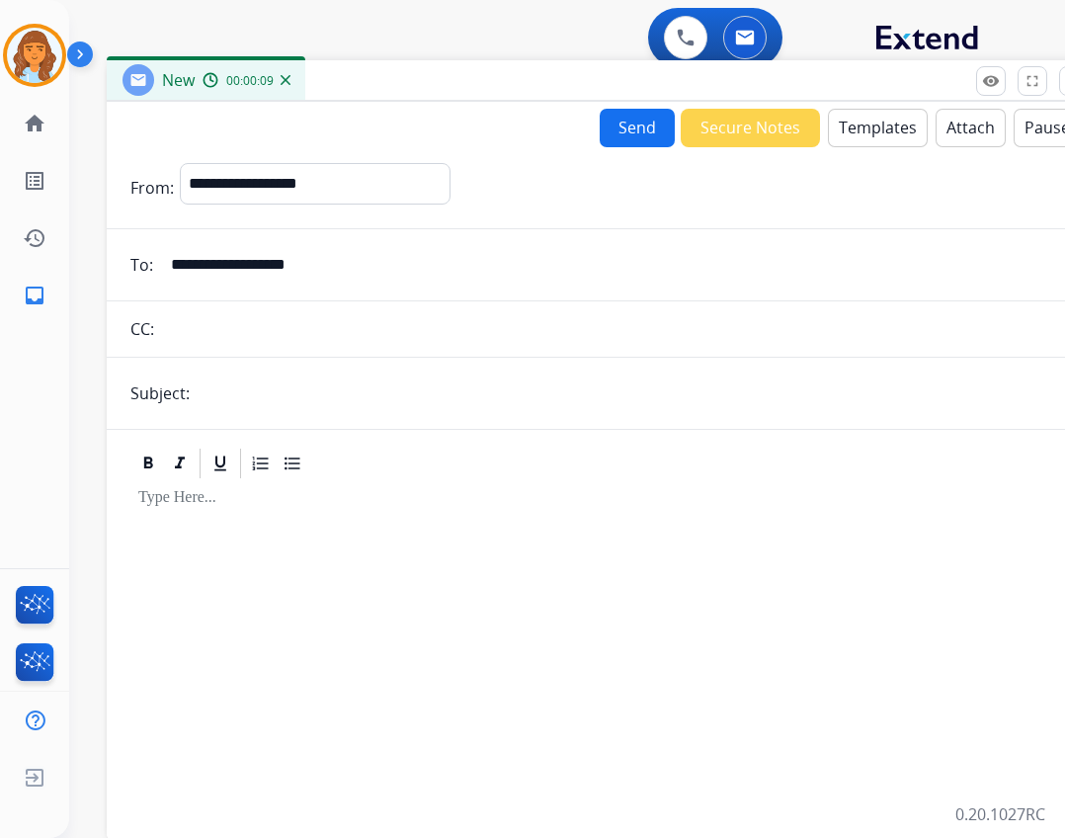
type input "**********"
click at [290, 403] on input "text" at bounding box center [633, 393] width 875 height 40
type input "**********"
click at [316, 496] on p at bounding box center [600, 498] width 925 height 18
click at [840, 115] on button "Templates" at bounding box center [878, 128] width 100 height 39
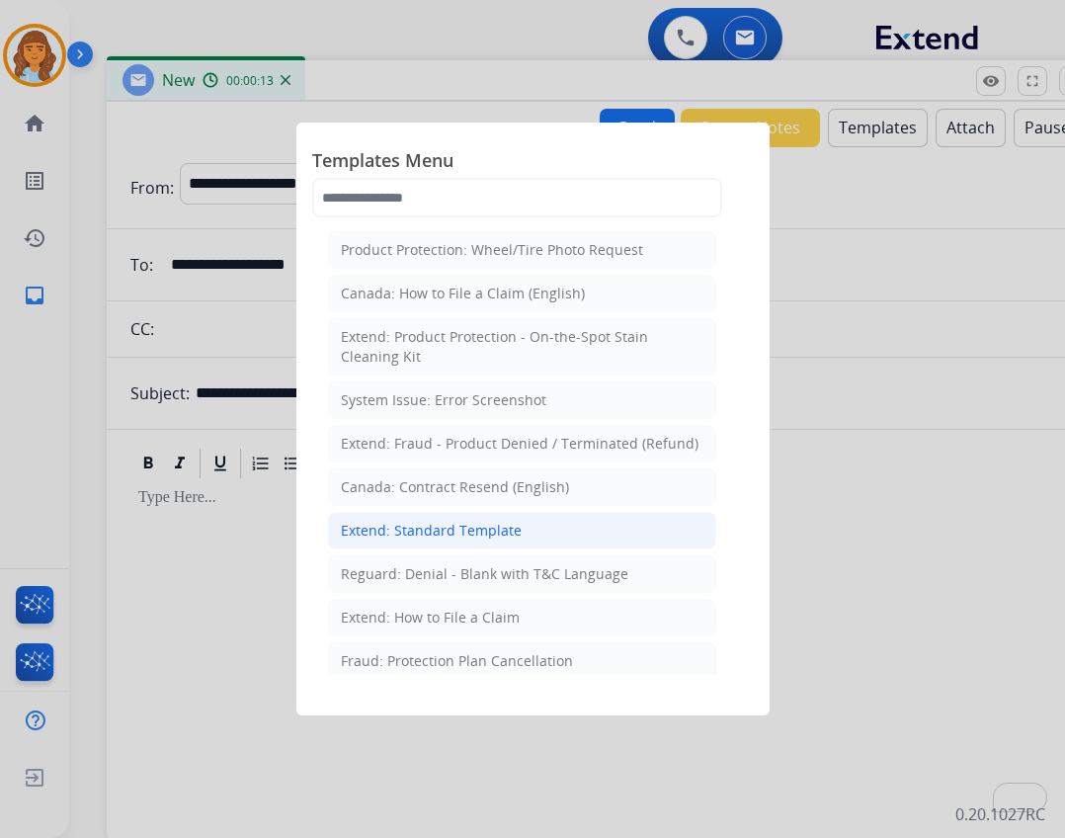
click at [481, 532] on div "Extend: Standard Template" at bounding box center [431, 531] width 181 height 20
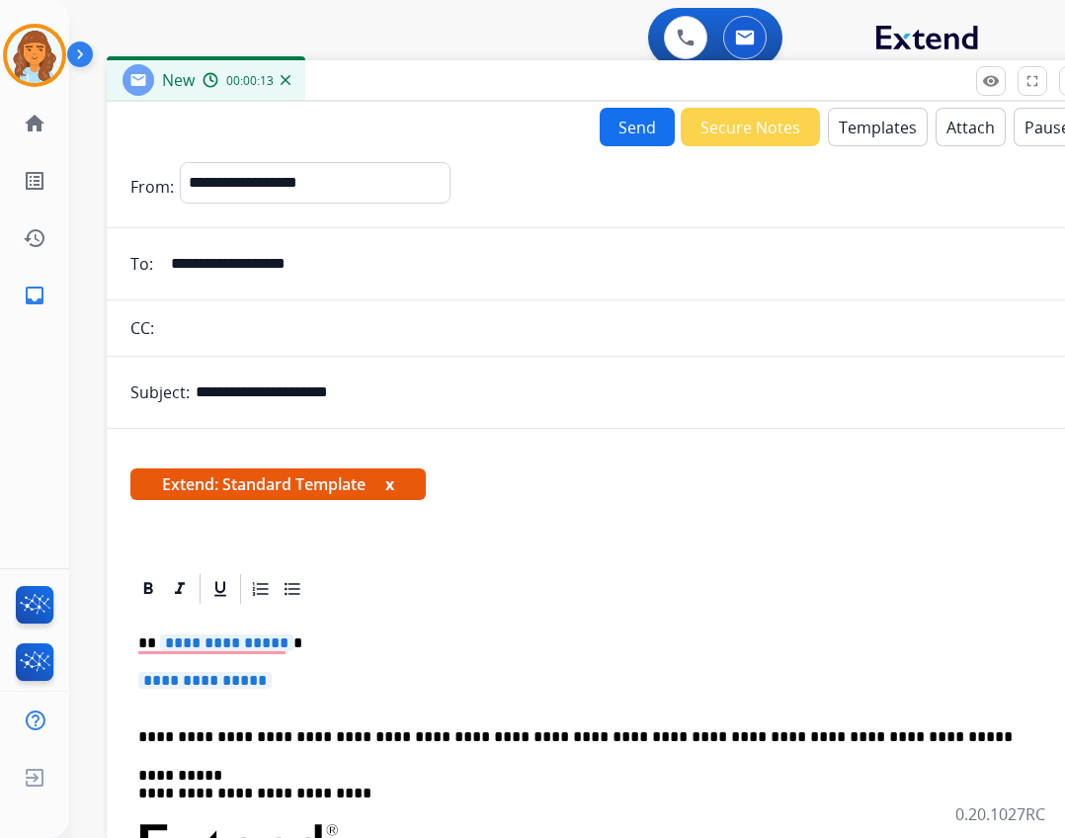
drag, startPoint x: 246, startPoint y: 686, endPoint x: 244, endPoint y: 670, distance: 15.9
click at [246, 685] on span "**********" at bounding box center [204, 680] width 133 height 17
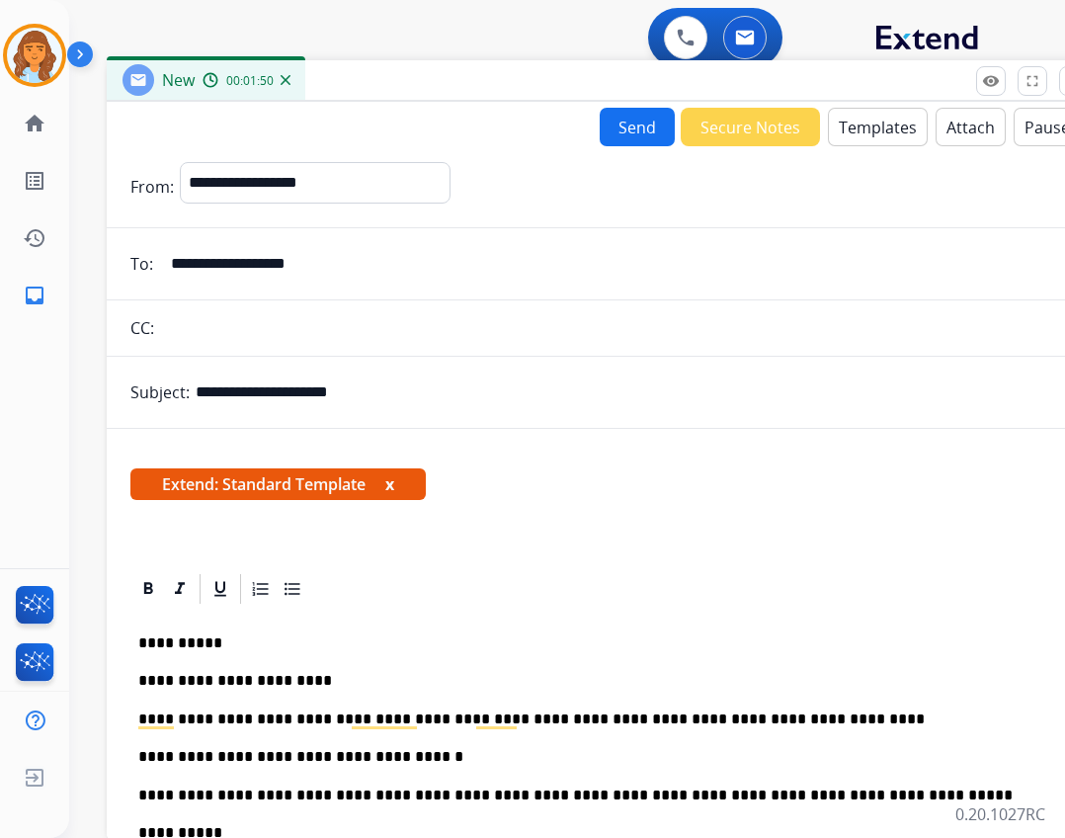
click at [604, 135] on button "Send" at bounding box center [637, 127] width 75 height 39
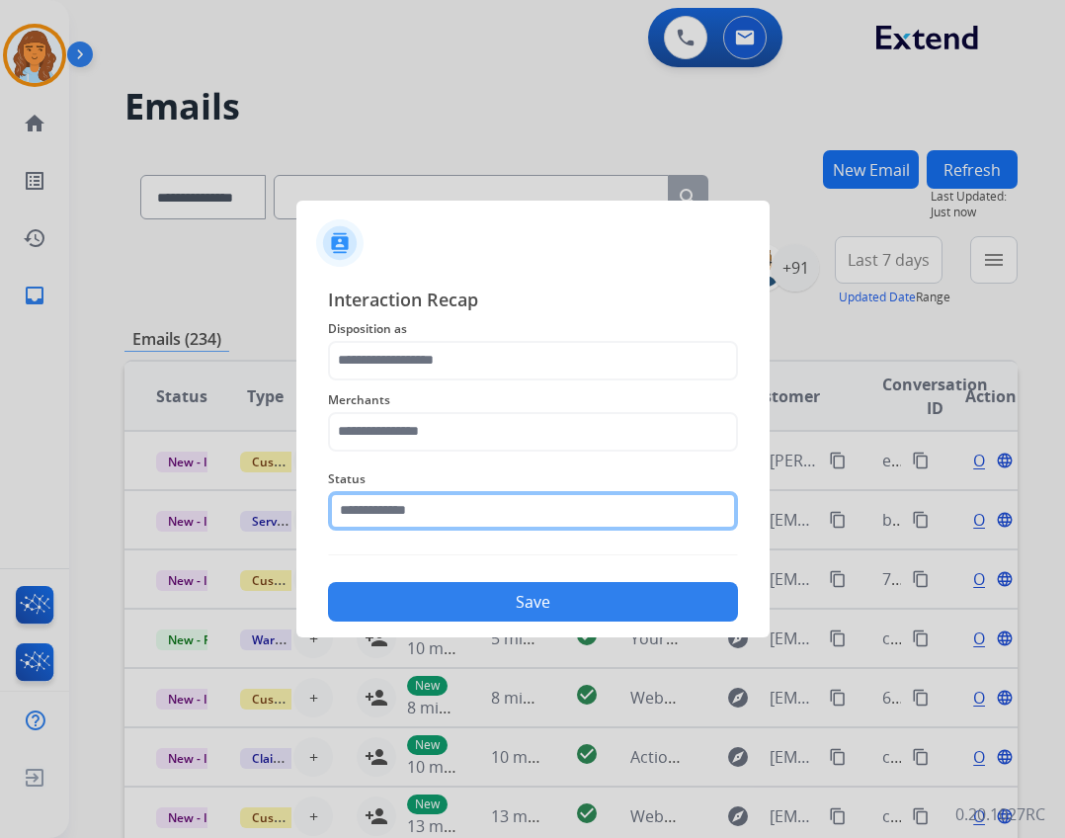
click at [528, 517] on input "text" at bounding box center [533, 511] width 410 height 40
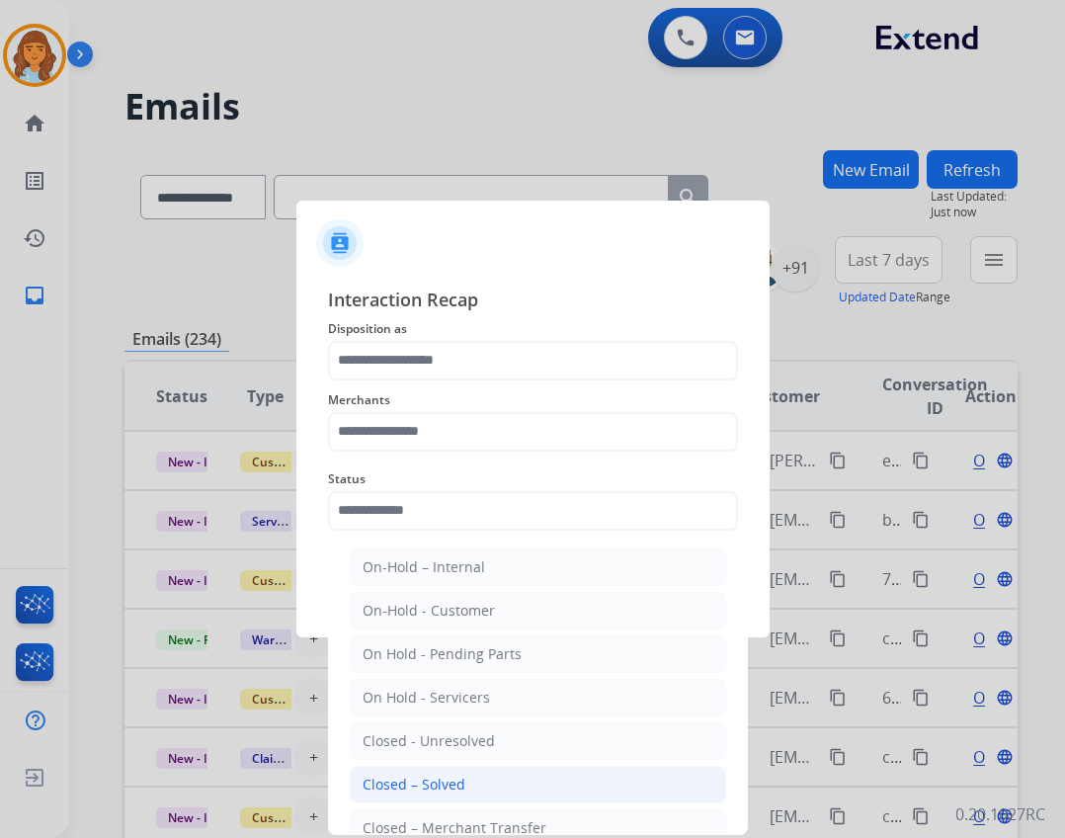
click at [494, 782] on li "Closed – Solved" at bounding box center [538, 785] width 376 height 38
type input "**********"
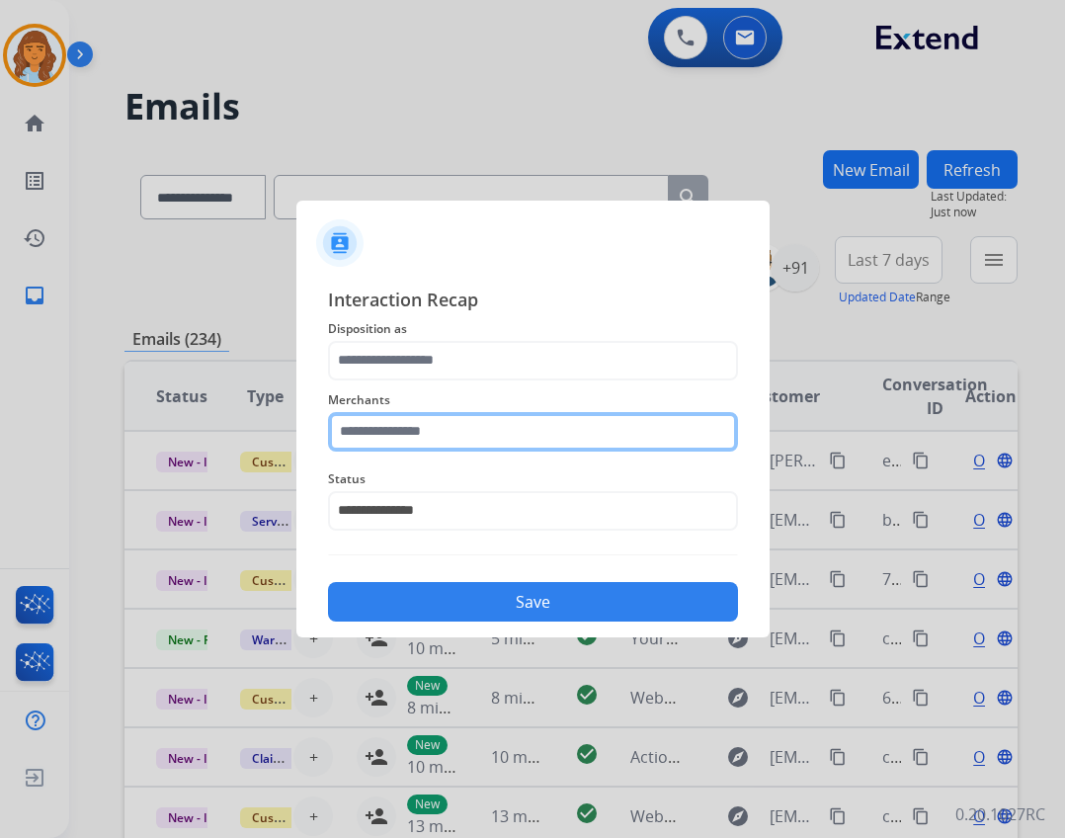
click at [408, 434] on input "text" at bounding box center [533, 432] width 410 height 40
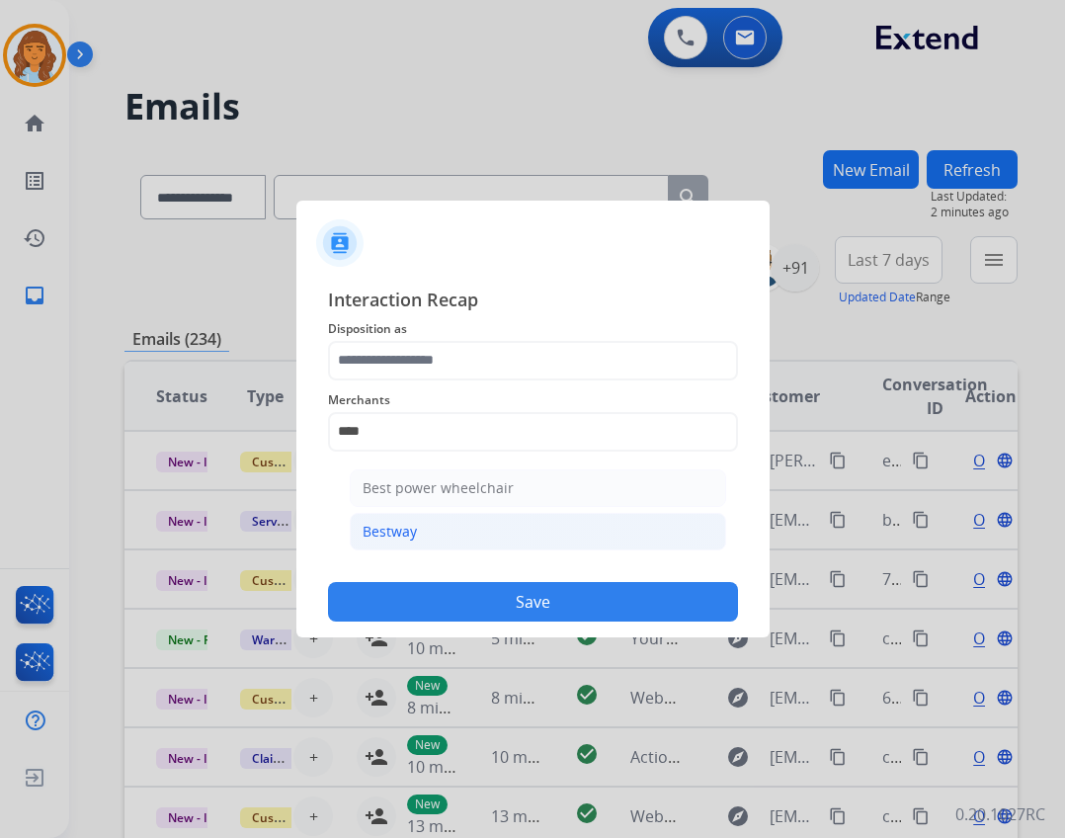
click at [406, 543] on li "Bestway" at bounding box center [538, 532] width 376 height 38
type input "*******"
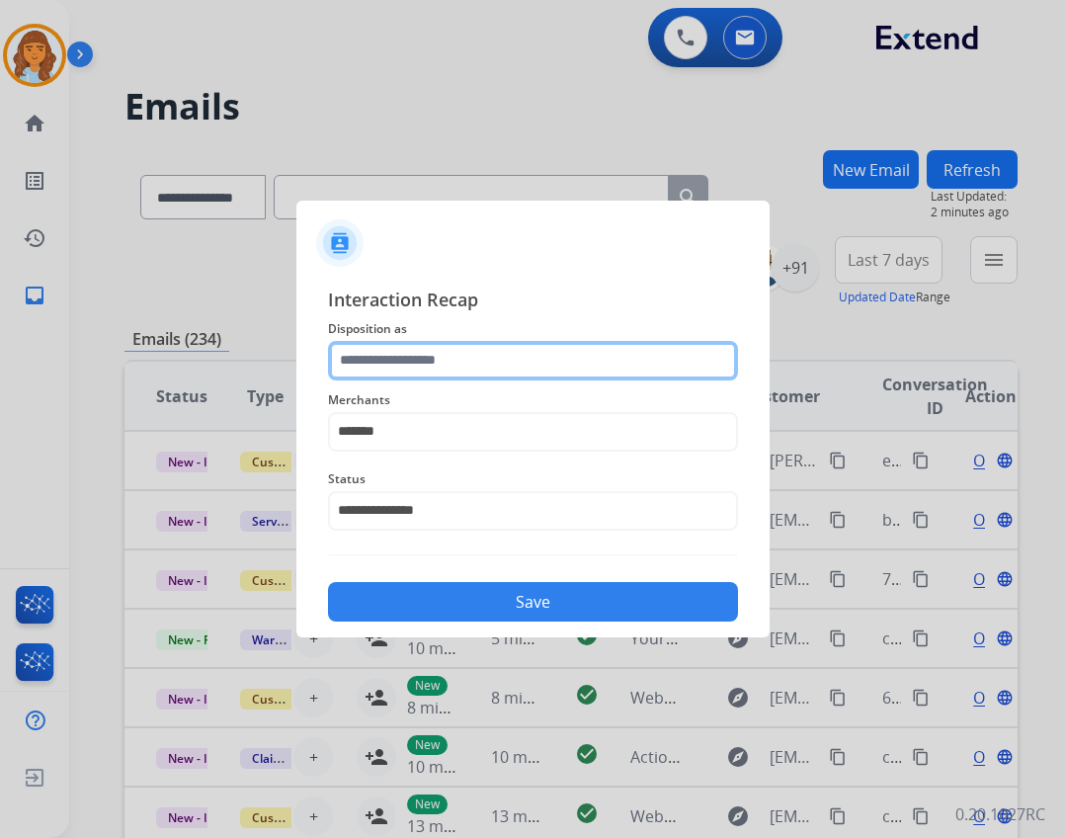
click at [400, 364] on input "text" at bounding box center [533, 361] width 410 height 40
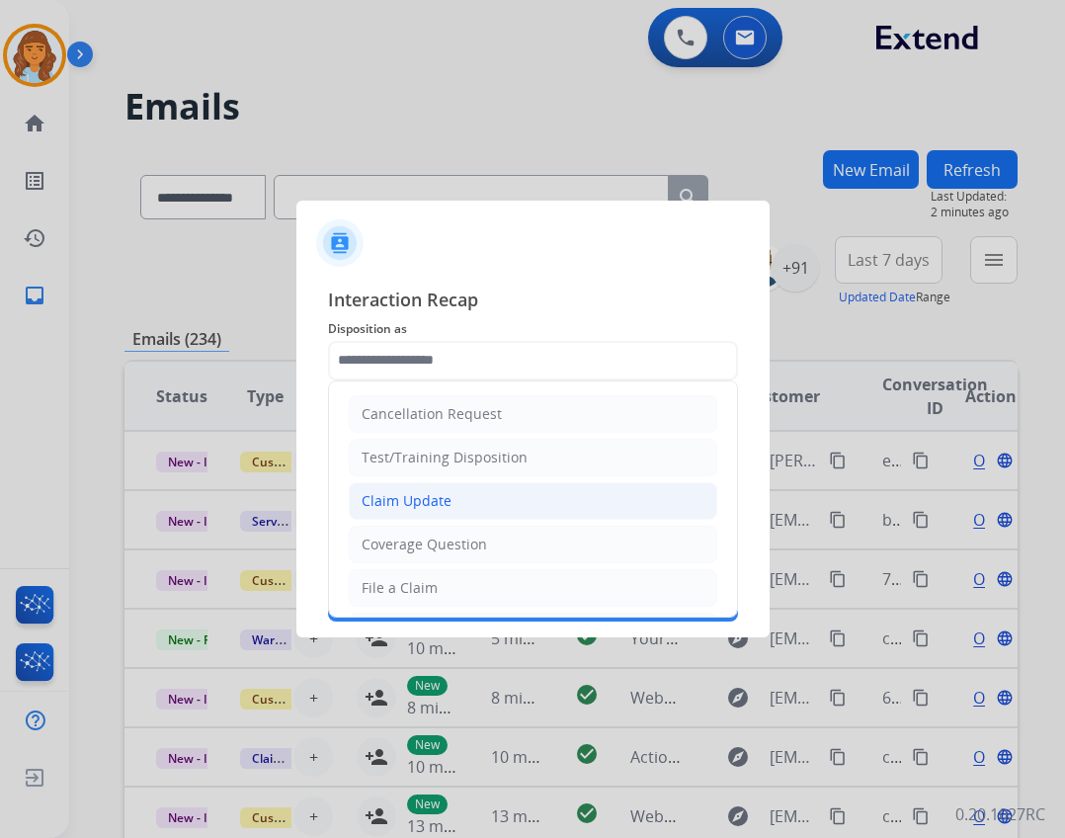
click at [448, 489] on li "Claim Update" at bounding box center [533, 501] width 368 height 38
type input "**********"
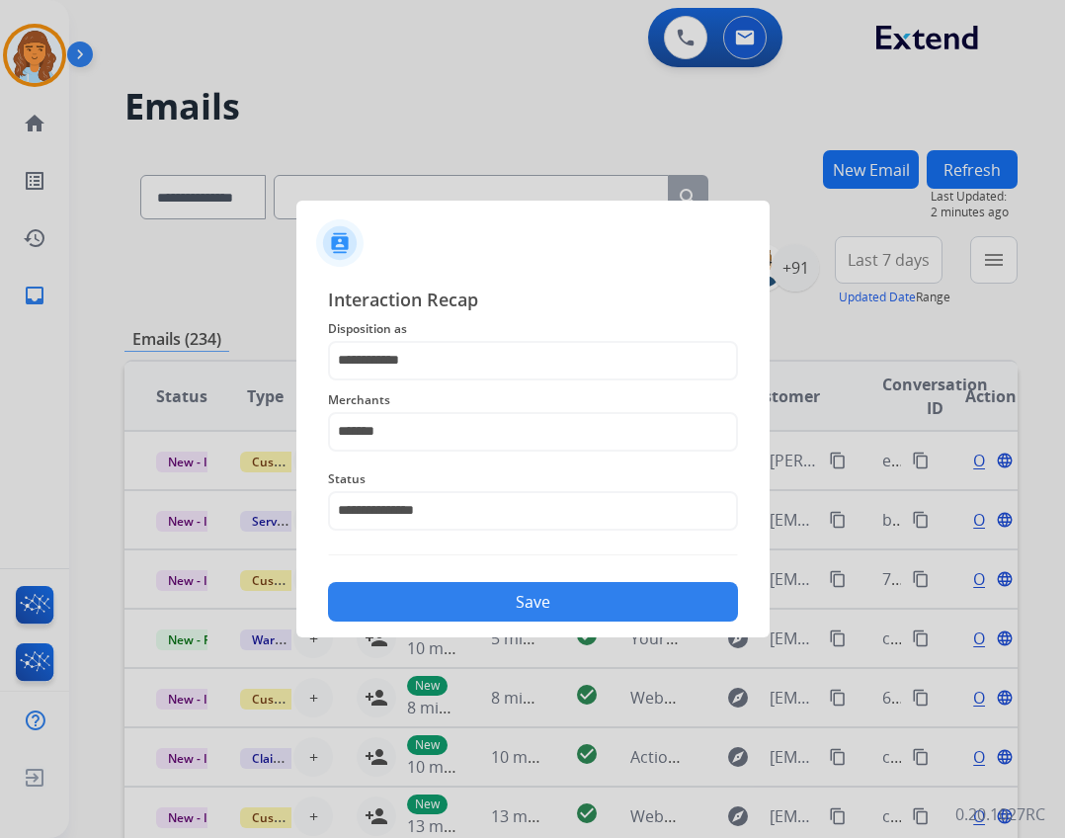
click at [501, 602] on button "Save" at bounding box center [533, 602] width 410 height 40
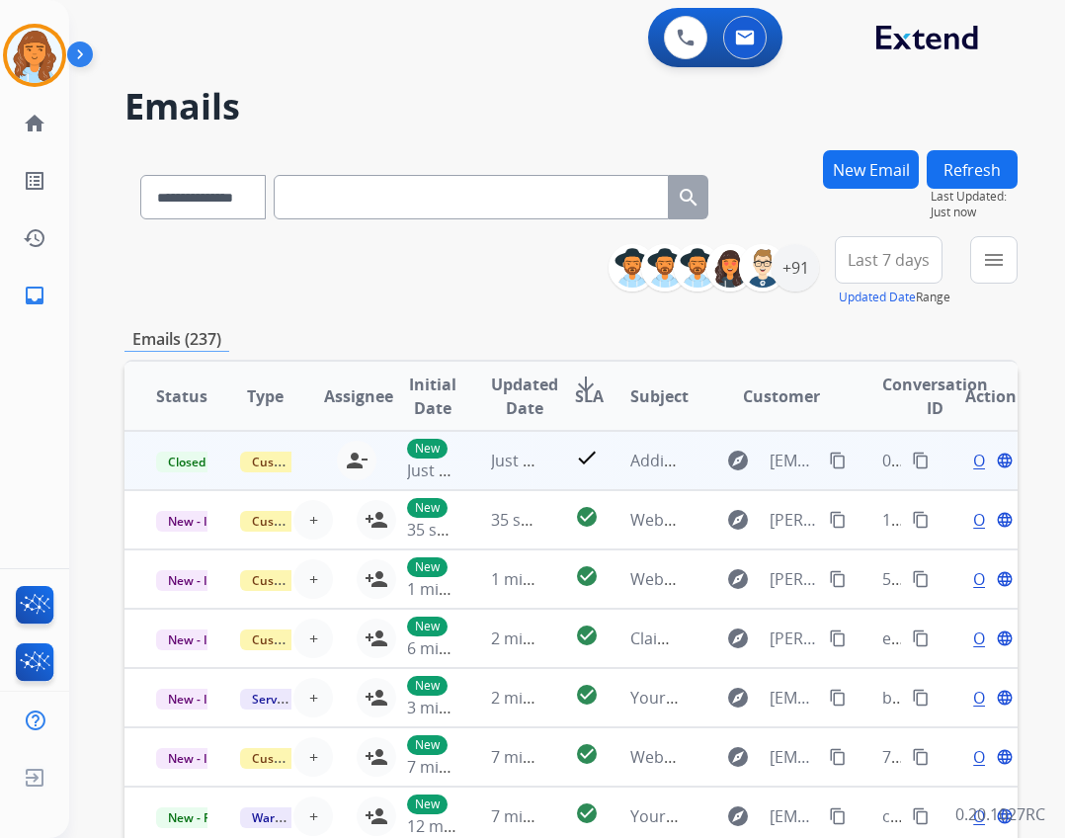
click at [888, 455] on div "08dabe1c-d00e-4f1d-9869-f82fc1a45ee8 content_copy" at bounding box center [907, 460] width 51 height 55
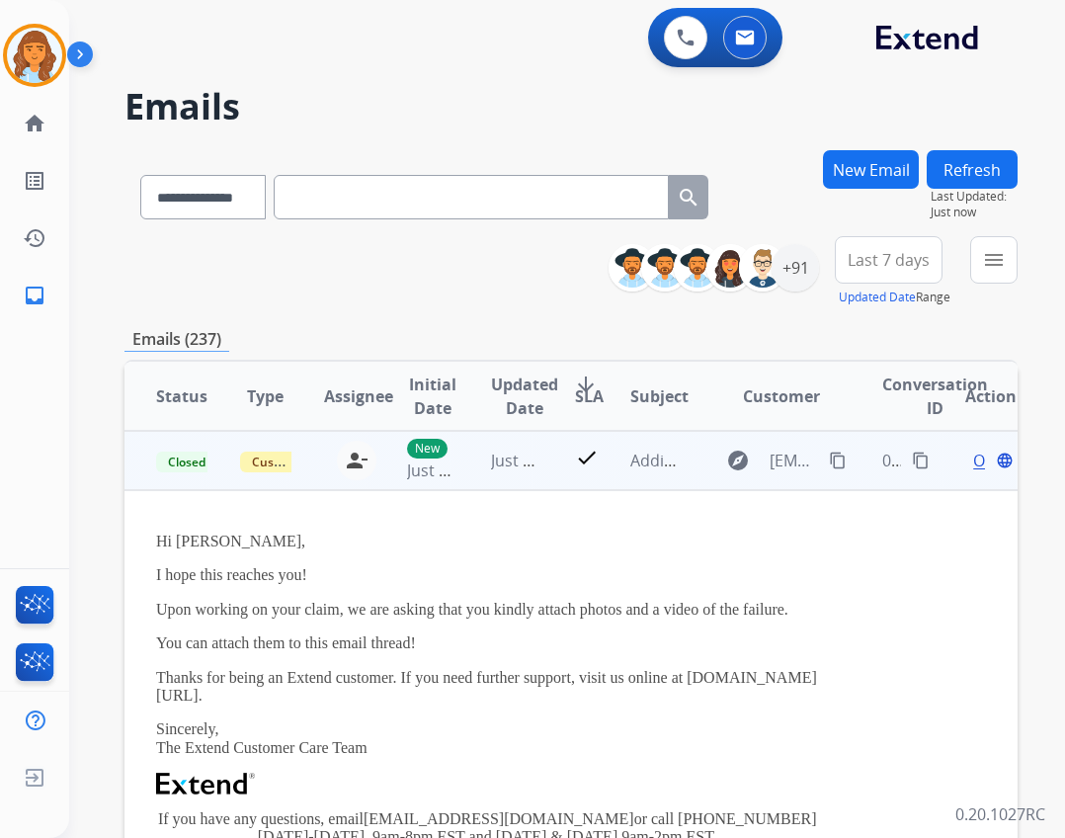
click at [912, 453] on mat-icon "content_copy" at bounding box center [921, 460] width 18 height 18
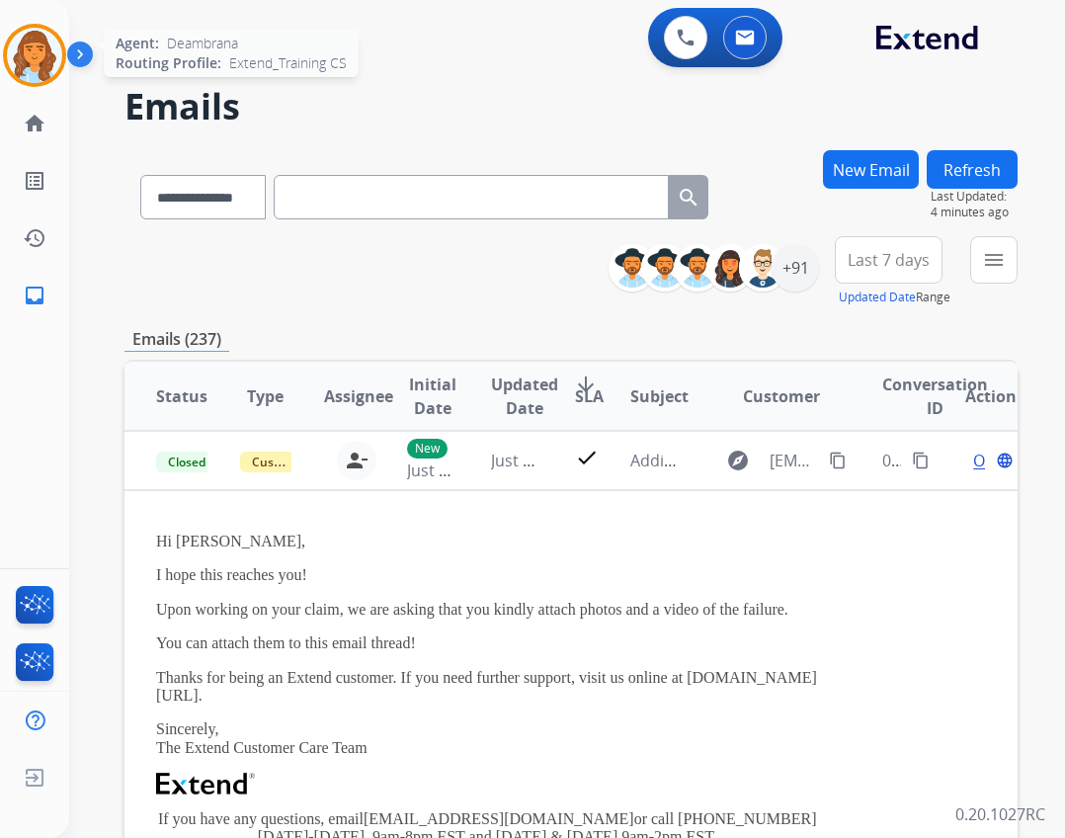
click at [36, 61] on img at bounding box center [34, 55] width 55 height 55
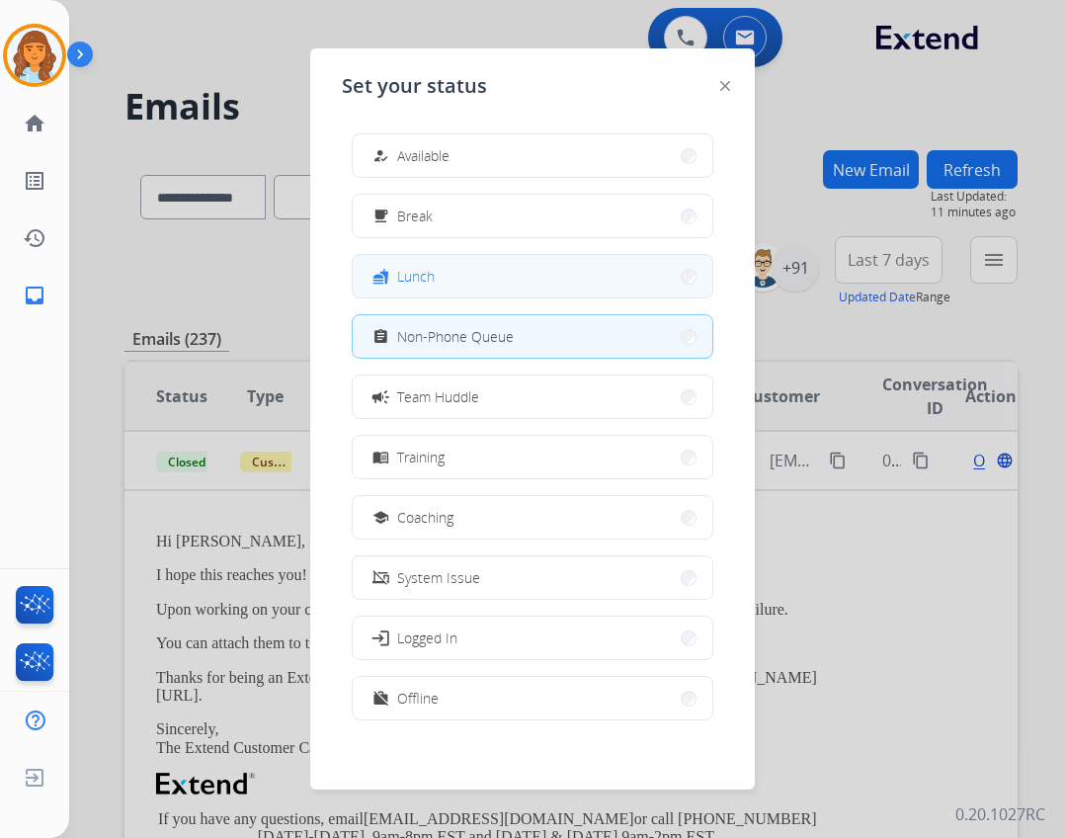
click at [506, 282] on button "fastfood Lunch" at bounding box center [533, 276] width 360 height 42
